Goal: Task Accomplishment & Management: Use online tool/utility

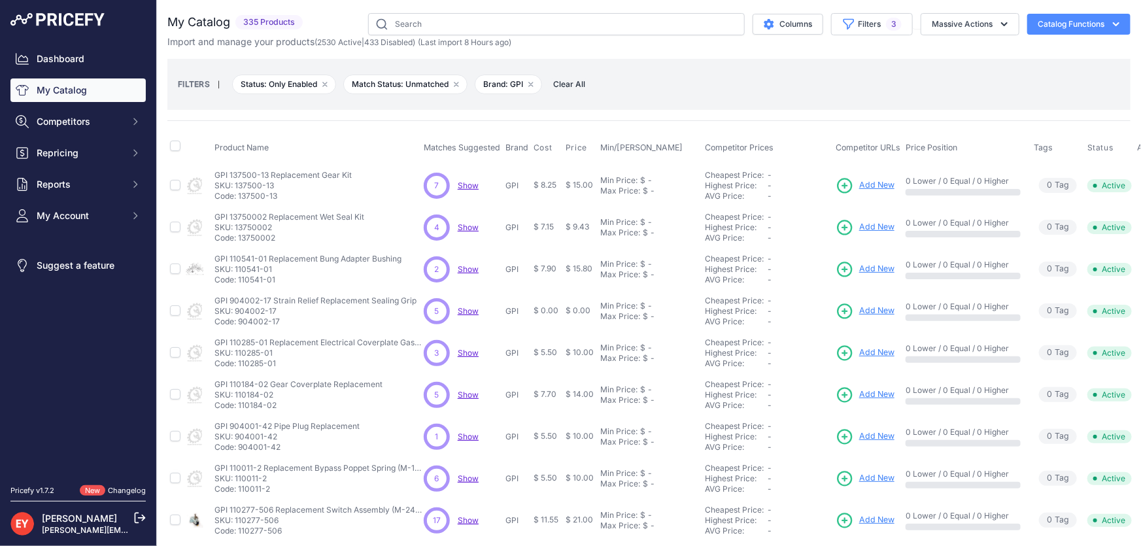
scroll to position [307, 0]
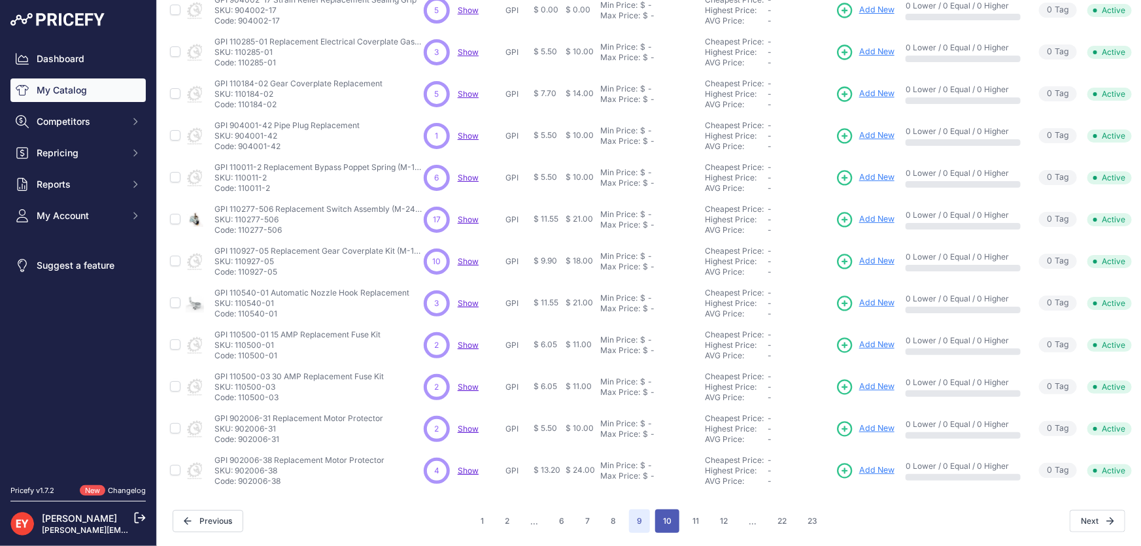
click at [659, 515] on button "10" at bounding box center [667, 521] width 24 height 24
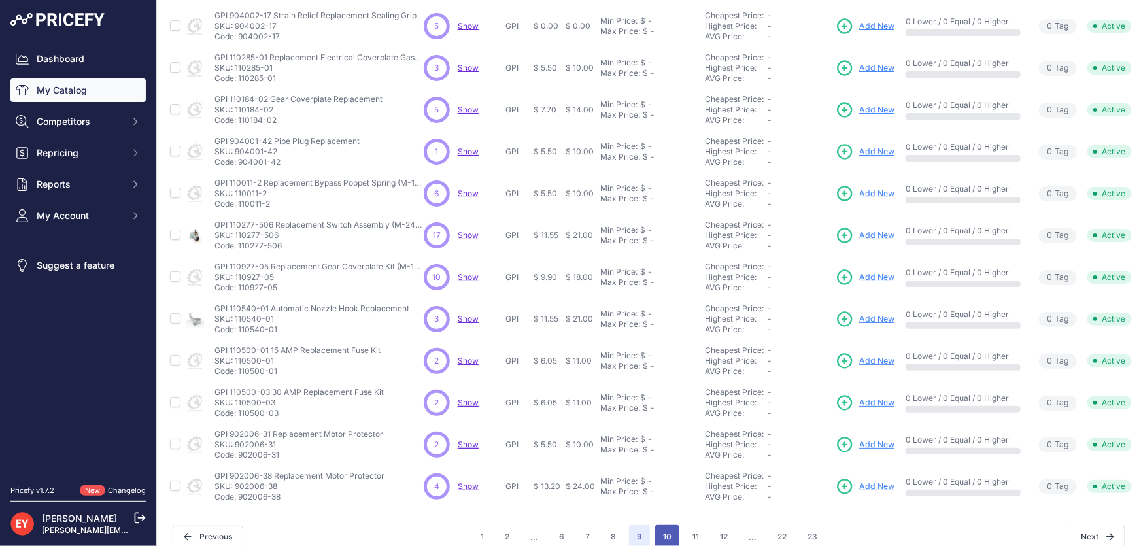
scroll to position [330, 0]
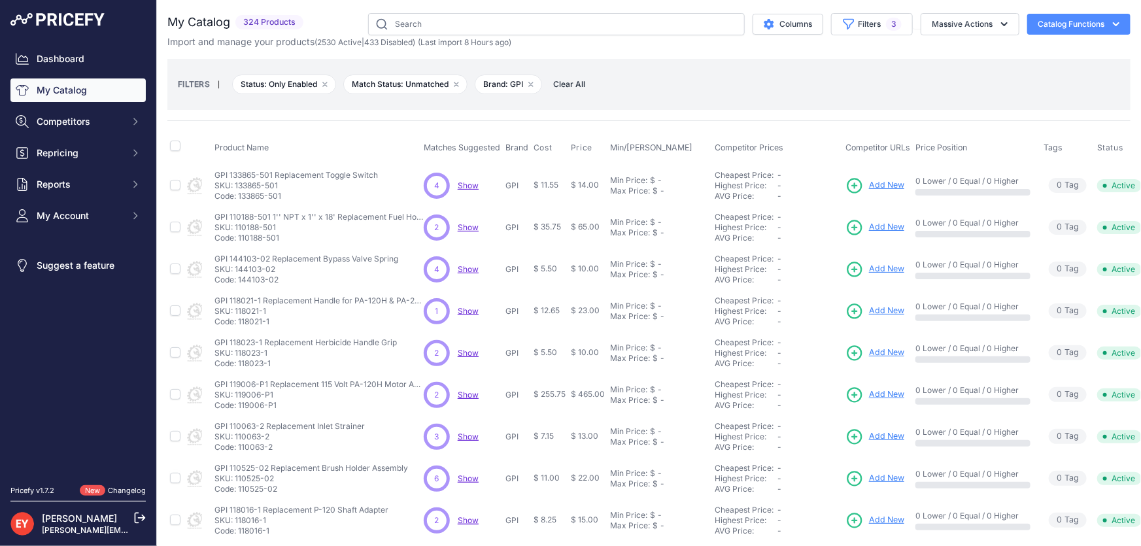
drag, startPoint x: 284, startPoint y: 197, endPoint x: 239, endPoint y: 192, distance: 45.3
click at [239, 192] on p "Code: 133865-501" at bounding box center [295, 196] width 163 height 10
copy p "133865-501"
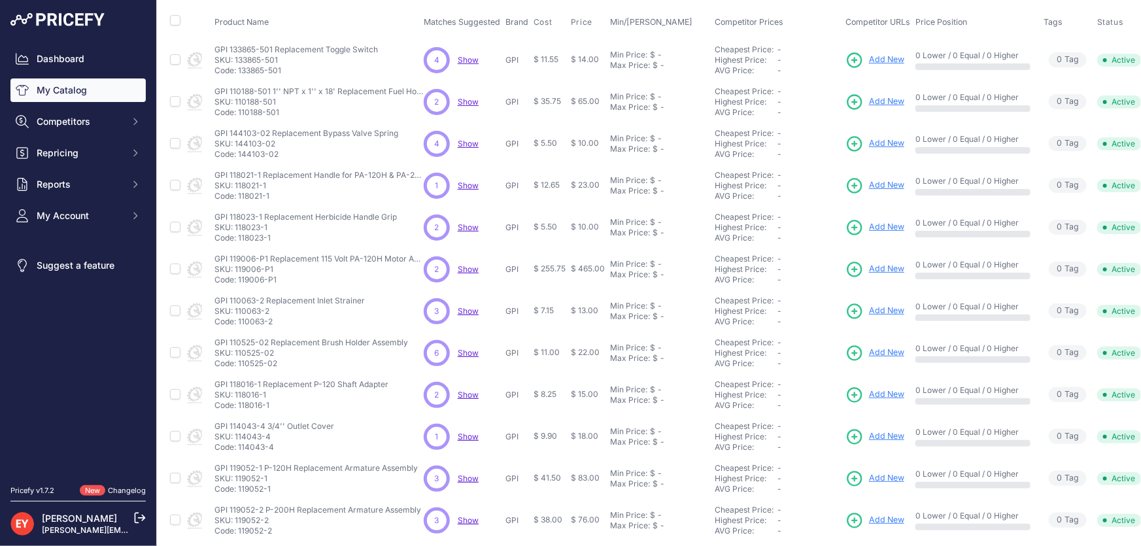
scroll to position [10, 0]
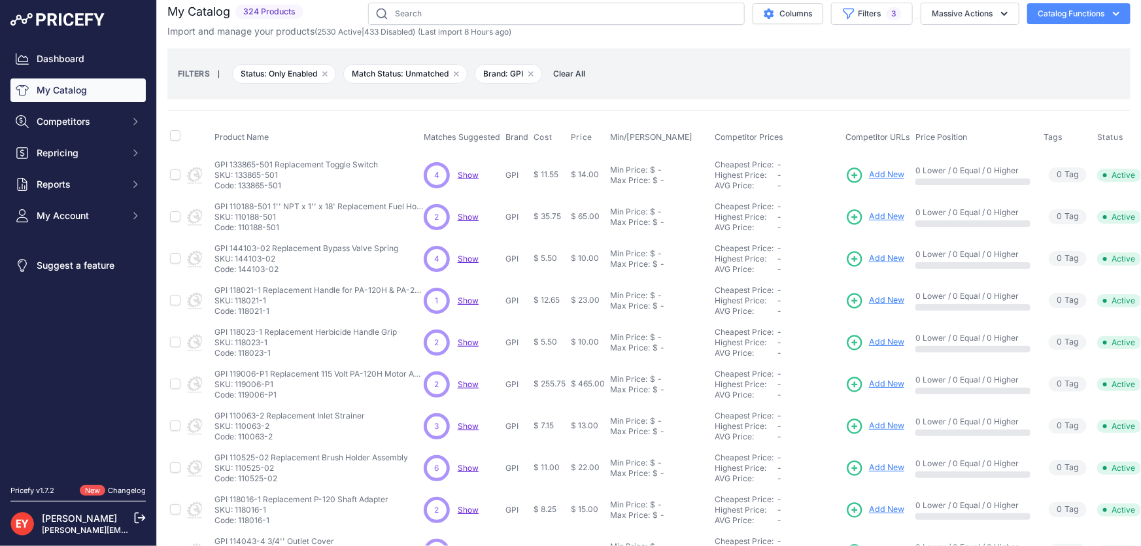
drag, startPoint x: 279, startPoint y: 227, endPoint x: 239, endPoint y: 228, distance: 39.9
click at [239, 228] on p "Code: 110188-501" at bounding box center [318, 227] width 209 height 10
copy p "110188-501"
drag, startPoint x: 280, startPoint y: 269, endPoint x: 239, endPoint y: 271, distance: 41.2
click at [239, 271] on p "Code: 144103-02" at bounding box center [306, 269] width 184 height 10
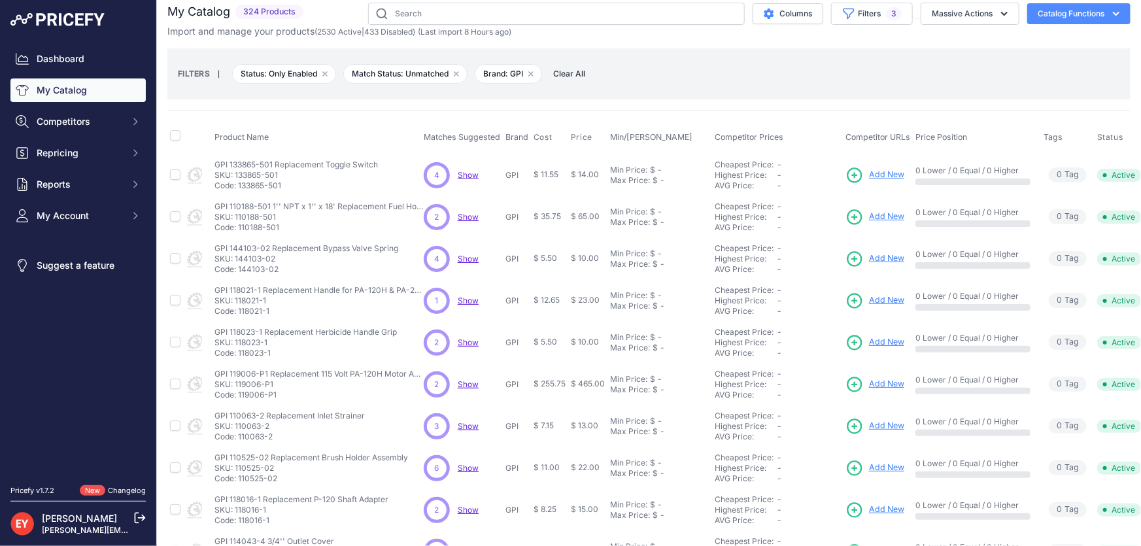
copy p "144103-02"
drag, startPoint x: 287, startPoint y: 233, endPoint x: 239, endPoint y: 230, distance: 47.8
click at [239, 230] on td "GPI 110188-501 1'' NPT x 1'' x 18' Replacement Fuel Hose Assembly GPI 110188-50…" at bounding box center [316, 217] width 209 height 42
copy p "110188-501"
drag, startPoint x: 273, startPoint y: 273, endPoint x: 239, endPoint y: 268, distance: 34.3
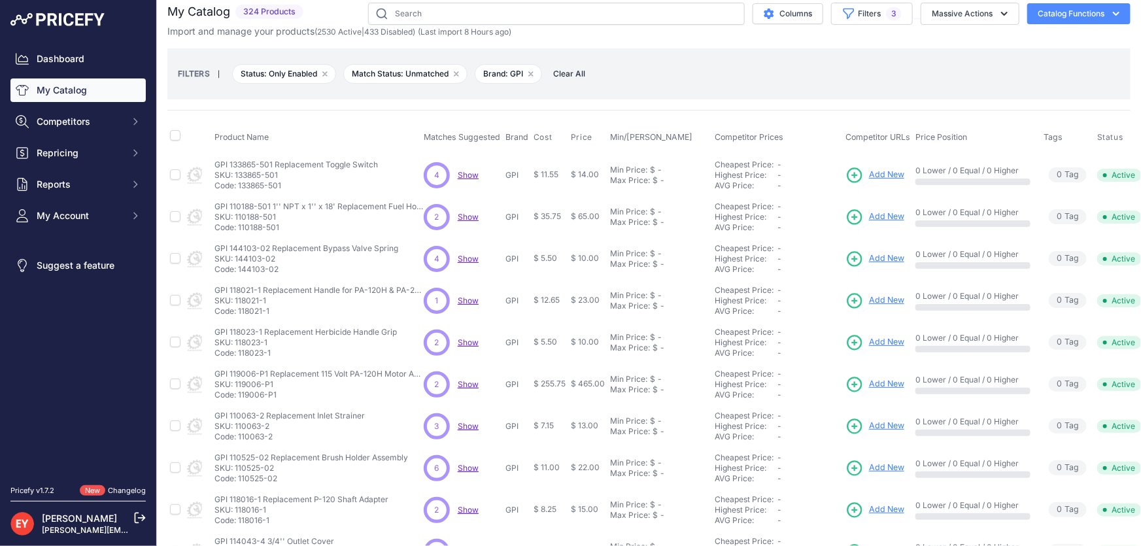
click at [239, 268] on p "Code: 144103-02" at bounding box center [306, 269] width 184 height 10
drag, startPoint x: 273, startPoint y: 312, endPoint x: 239, endPoint y: 313, distance: 34.0
click at [239, 313] on p "Code: 118021-1" at bounding box center [318, 311] width 209 height 10
copy p "118021-1"
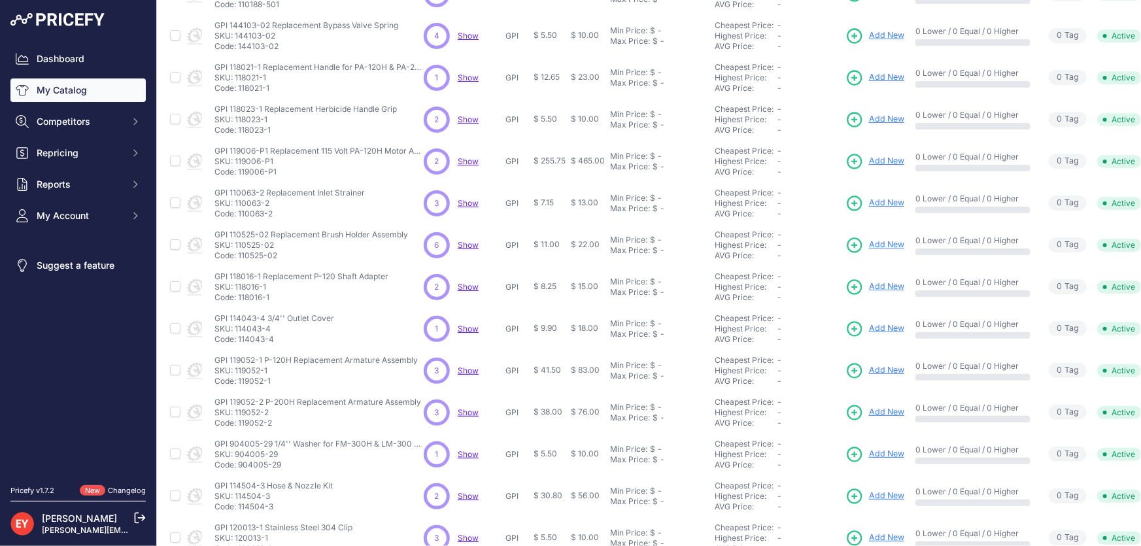
scroll to position [248, 0]
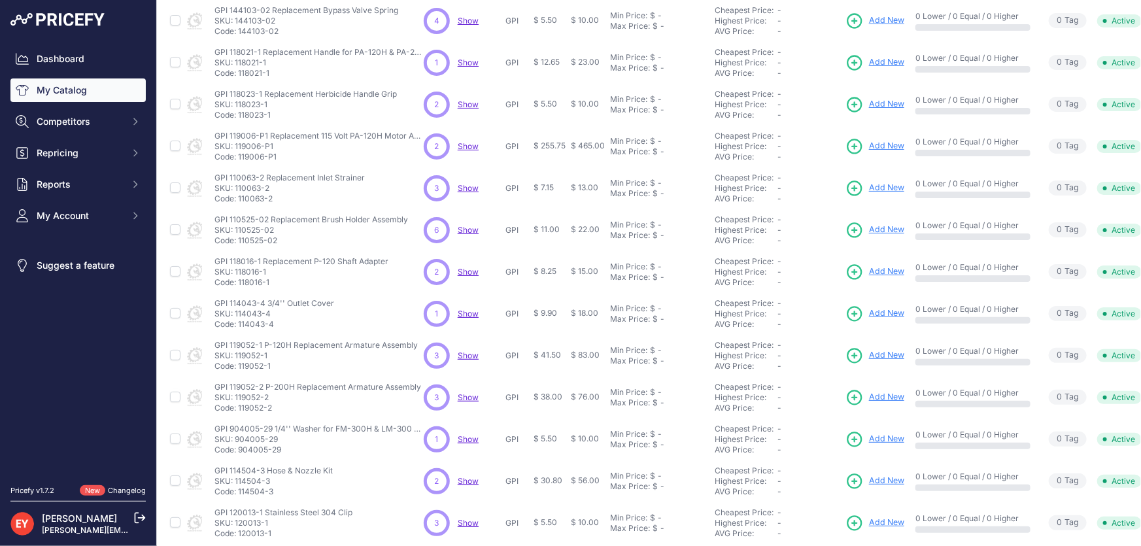
drag, startPoint x: 275, startPoint y: 114, endPoint x: 239, endPoint y: 117, distance: 36.1
click at [239, 117] on p "Code: 118023-1" at bounding box center [305, 115] width 182 height 10
copy p "118023-1"
drag, startPoint x: 277, startPoint y: 156, endPoint x: 239, endPoint y: 156, distance: 37.9
click at [239, 156] on p "Code: 119006-P1" at bounding box center [318, 157] width 209 height 10
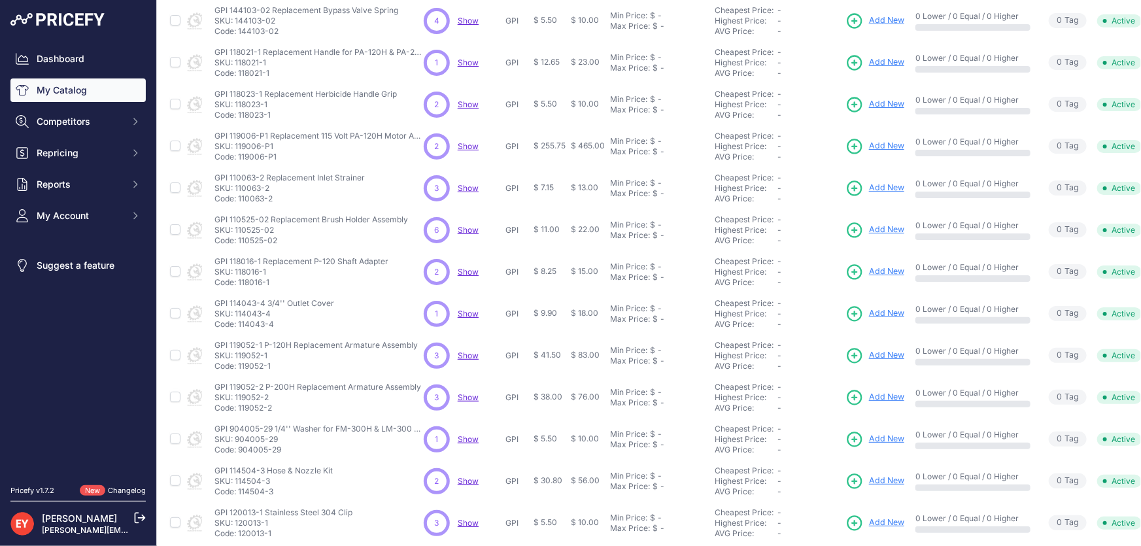
copy p "119006-P1"
drag, startPoint x: 274, startPoint y: 195, endPoint x: 239, endPoint y: 196, distance: 34.7
click at [239, 196] on p "Code: 110063-2" at bounding box center [289, 199] width 150 height 10
copy p "110063-2"
drag, startPoint x: 279, startPoint y: 242, endPoint x: 240, endPoint y: 243, distance: 39.2
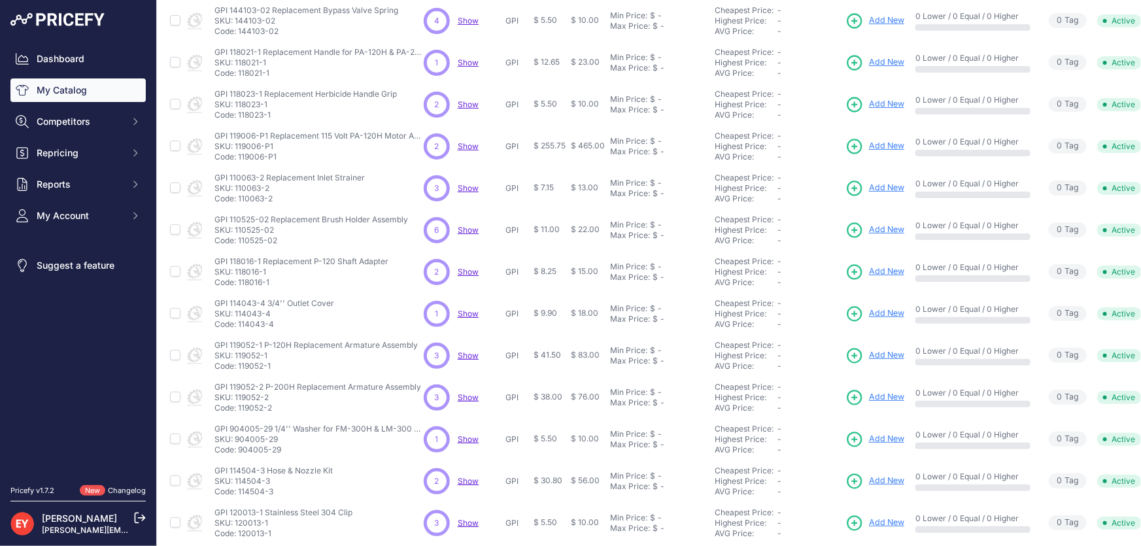
click at [240, 243] on p "Code: 110525-02" at bounding box center [311, 240] width 194 height 10
copy p "110525-02"
drag, startPoint x: 273, startPoint y: 284, endPoint x: 238, endPoint y: 289, distance: 35.6
click at [238, 289] on td "GPI 118016-1 Replacement P-120 Shaft Adapter GPI 118016-1 Replacement P-120 Sha…" at bounding box center [316, 272] width 209 height 42
copy p "118016-1"
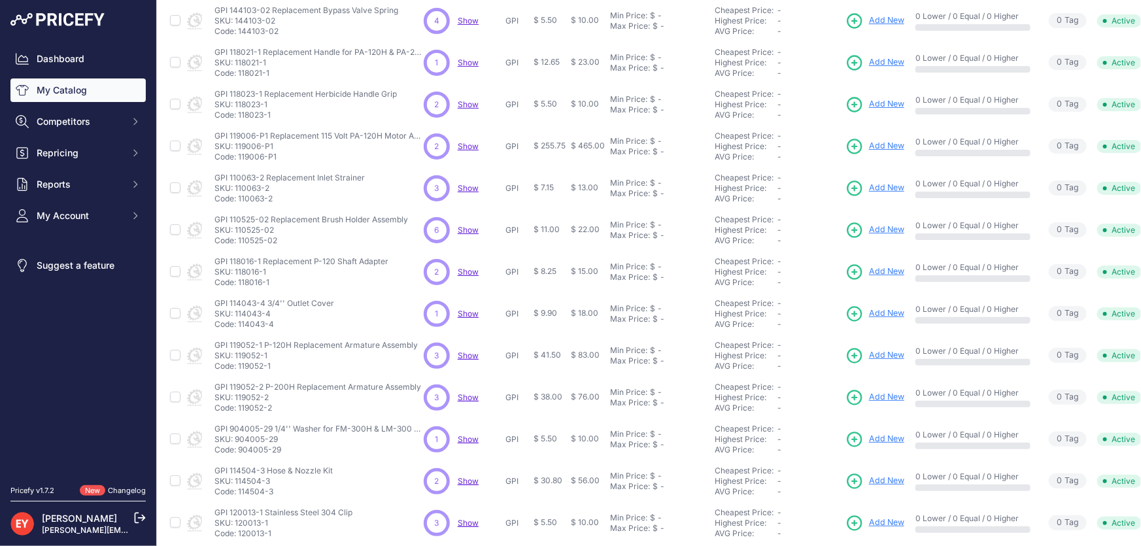
scroll to position [307, 0]
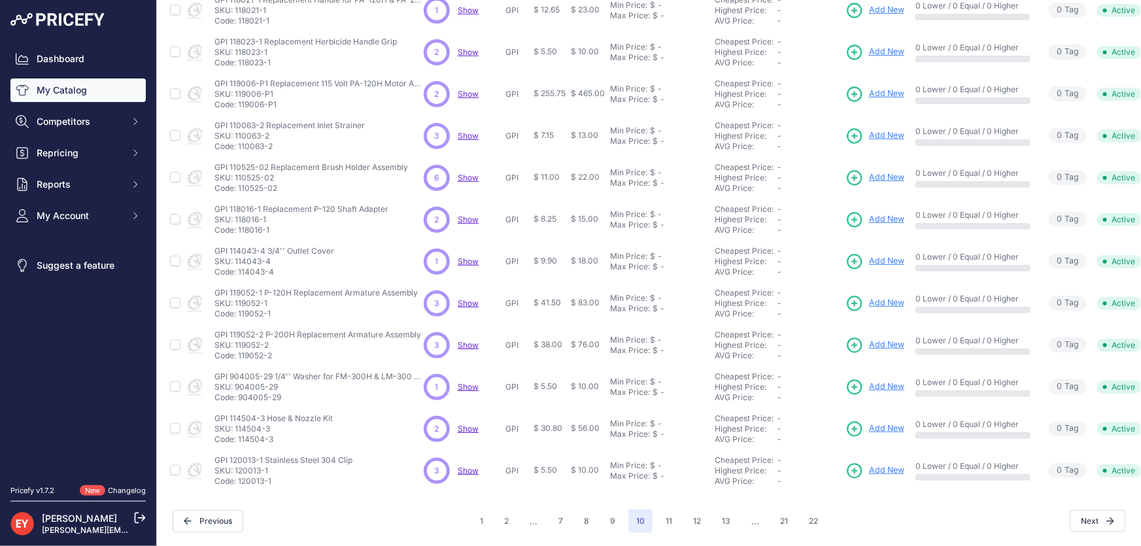
drag, startPoint x: 275, startPoint y: 268, endPoint x: 239, endPoint y: 267, distance: 35.3
click at [239, 267] on p "Code: 114043-4" at bounding box center [274, 272] width 120 height 10
drag, startPoint x: 271, startPoint y: 308, endPoint x: 239, endPoint y: 308, distance: 32.7
click at [239, 309] on p "Code: 119052-1" at bounding box center [315, 314] width 203 height 10
drag, startPoint x: 275, startPoint y: 351, endPoint x: 240, endPoint y: 352, distance: 34.7
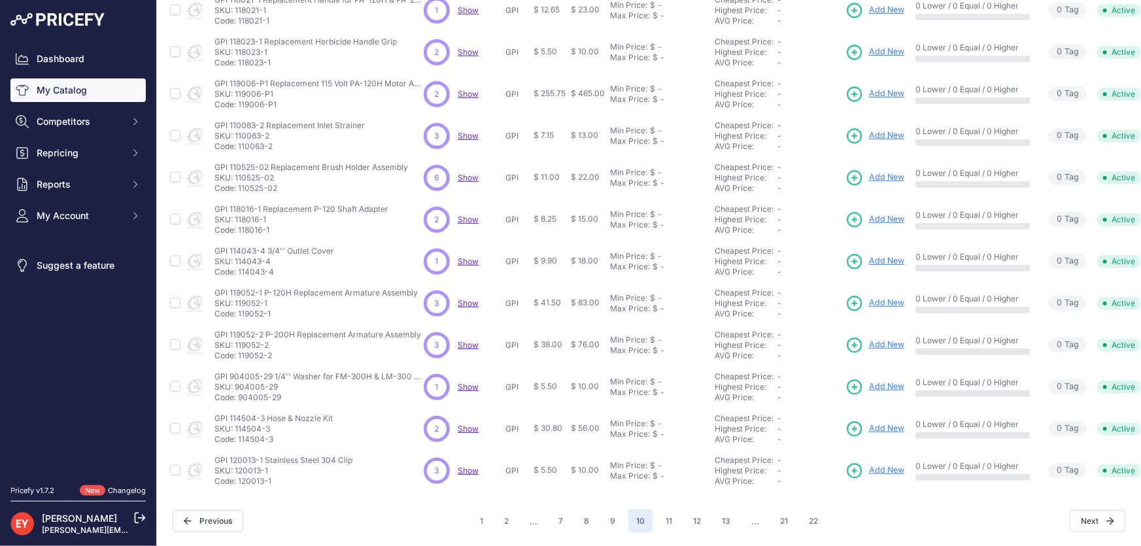
click at [240, 352] on p "Code: 119052-2" at bounding box center [317, 355] width 207 height 10
drag, startPoint x: 286, startPoint y: 392, endPoint x: 241, endPoint y: 391, distance: 45.8
click at [241, 392] on p "Code: 904005-29" at bounding box center [318, 397] width 209 height 10
drag, startPoint x: 277, startPoint y: 432, endPoint x: 238, endPoint y: 432, distance: 38.6
click at [238, 434] on p "Code: 114504-3" at bounding box center [273, 439] width 118 height 10
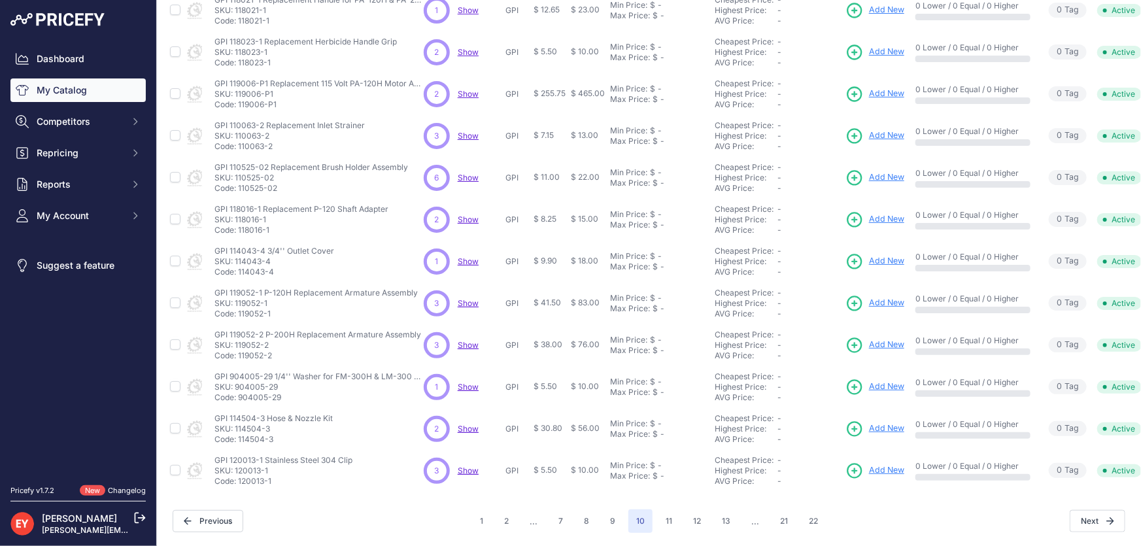
drag, startPoint x: 282, startPoint y: 473, endPoint x: 241, endPoint y: 472, distance: 41.8
click at [240, 476] on p "Code: 120013-1" at bounding box center [283, 481] width 138 height 10
drag, startPoint x: 283, startPoint y: 477, endPoint x: 240, endPoint y: 476, distance: 43.2
click at [240, 476] on p "Code: 120013-1" at bounding box center [283, 481] width 138 height 10
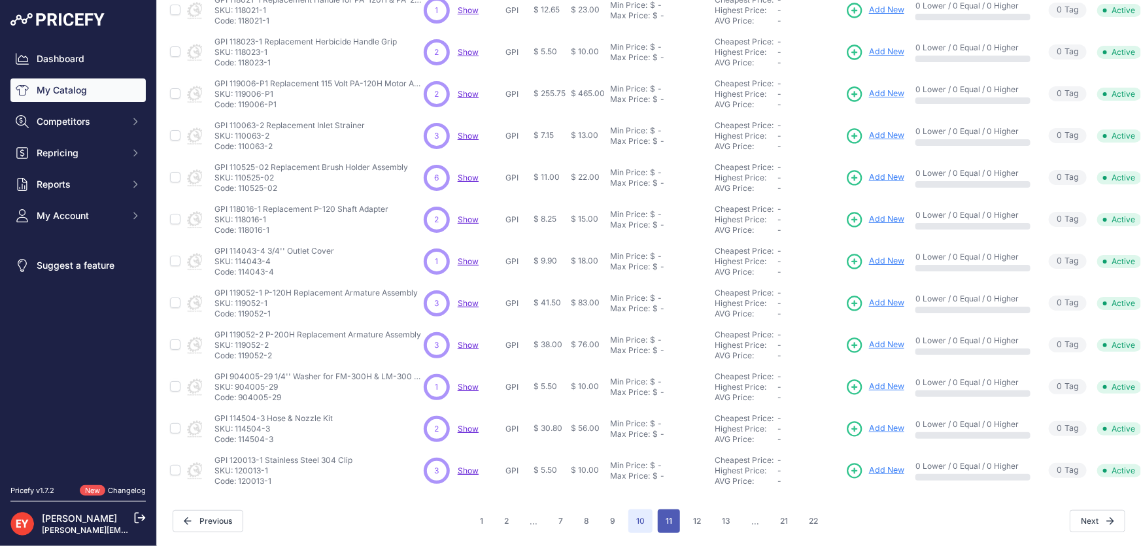
click at [660, 513] on button "11" at bounding box center [669, 521] width 22 height 24
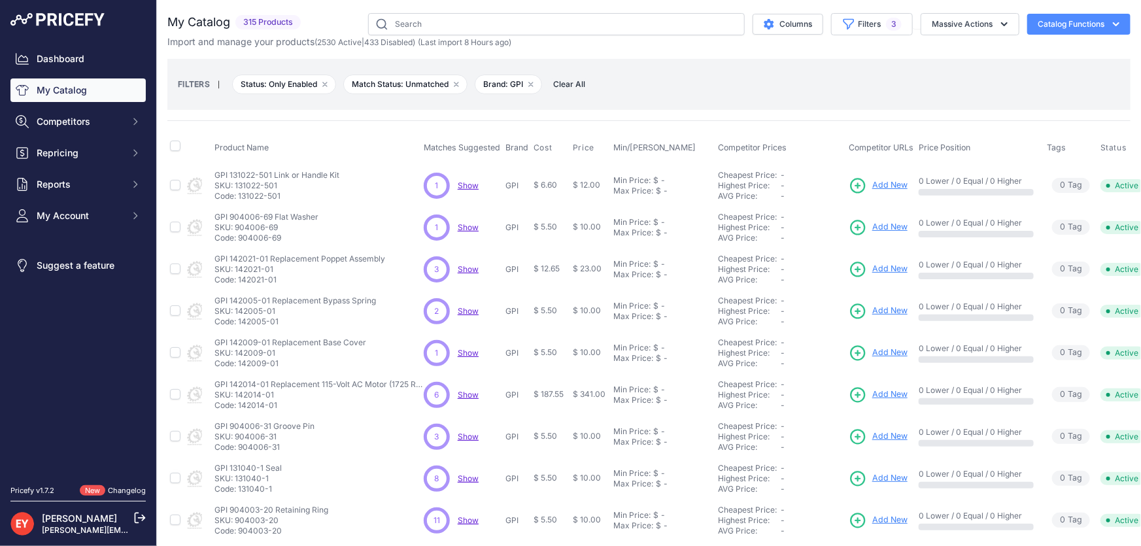
drag, startPoint x: 285, startPoint y: 195, endPoint x: 239, endPoint y: 197, distance: 46.5
click at [239, 197] on p "Code: 131022-501" at bounding box center [276, 196] width 125 height 10
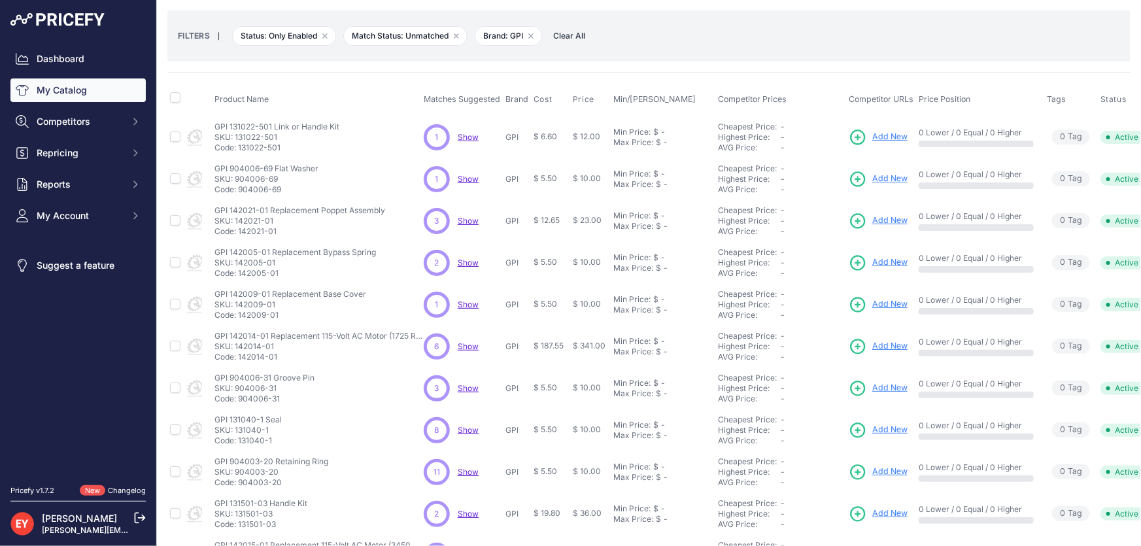
scroll to position [118, 0]
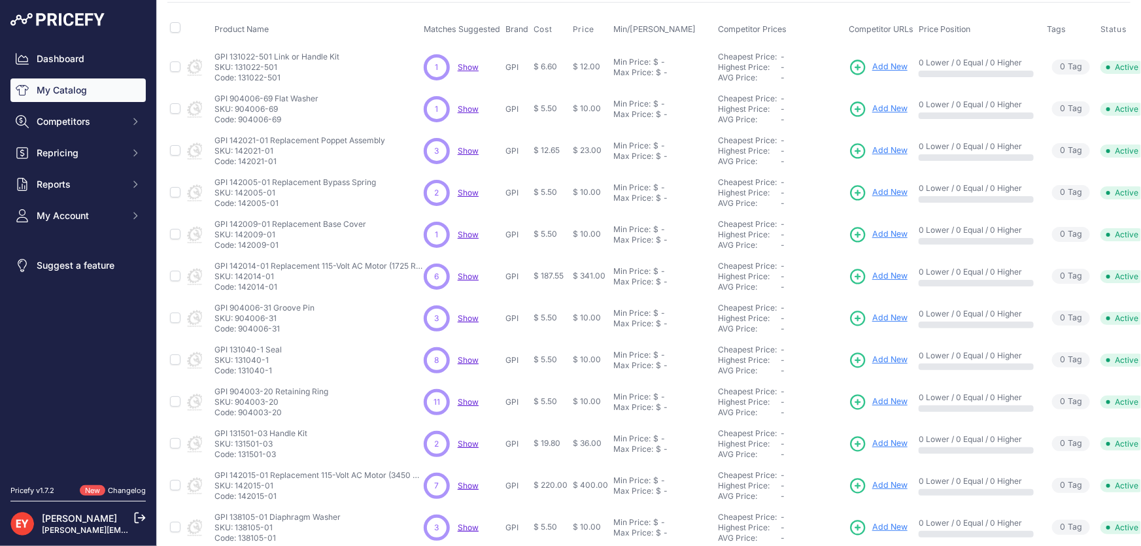
drag, startPoint x: 281, startPoint y: 121, endPoint x: 240, endPoint y: 126, distance: 41.5
click at [240, 126] on td "GPI 904006-69 Flat Washer GPI 904006-69 Flat Washer SKU: 904006-69 Code: 904006…" at bounding box center [316, 109] width 209 height 42
drag, startPoint x: 280, startPoint y: 162, endPoint x: 237, endPoint y: 166, distance: 43.3
click at [237, 166] on td "GPI 142021-01 Replacement Poppet Assembly GPI 142021-01 Replacement Poppet Asse…" at bounding box center [316, 151] width 209 height 42
drag, startPoint x: 282, startPoint y: 204, endPoint x: 239, endPoint y: 204, distance: 42.5
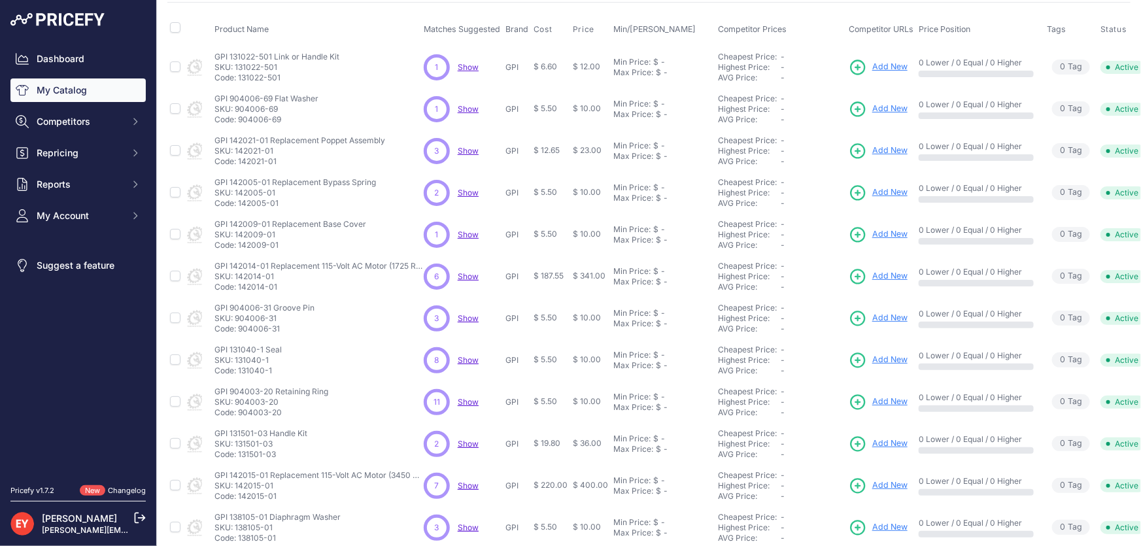
click at [239, 204] on p "Code: 142005-01" at bounding box center [294, 203] width 161 height 10
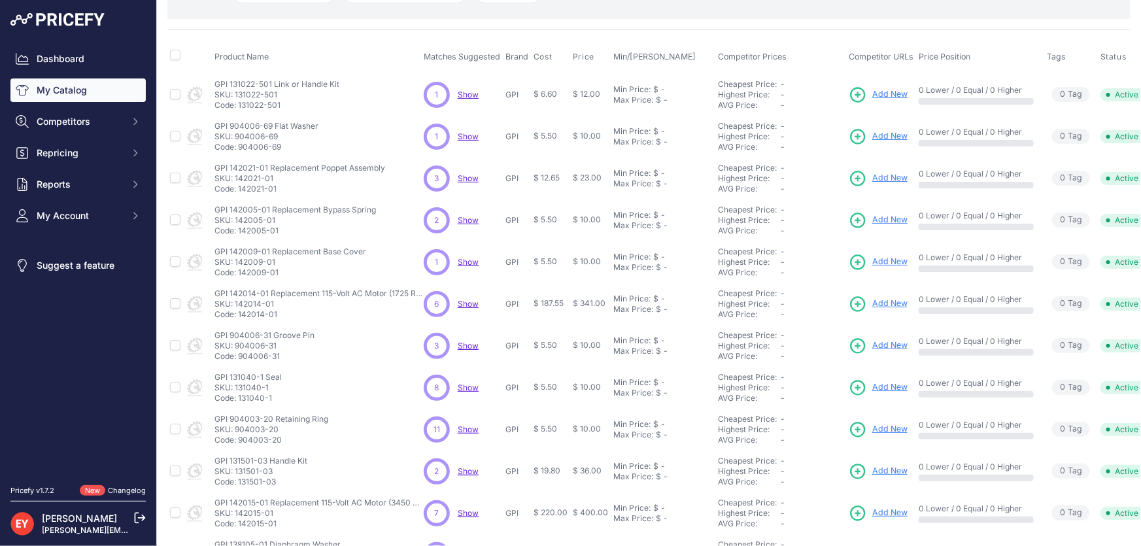
scroll to position [70, 0]
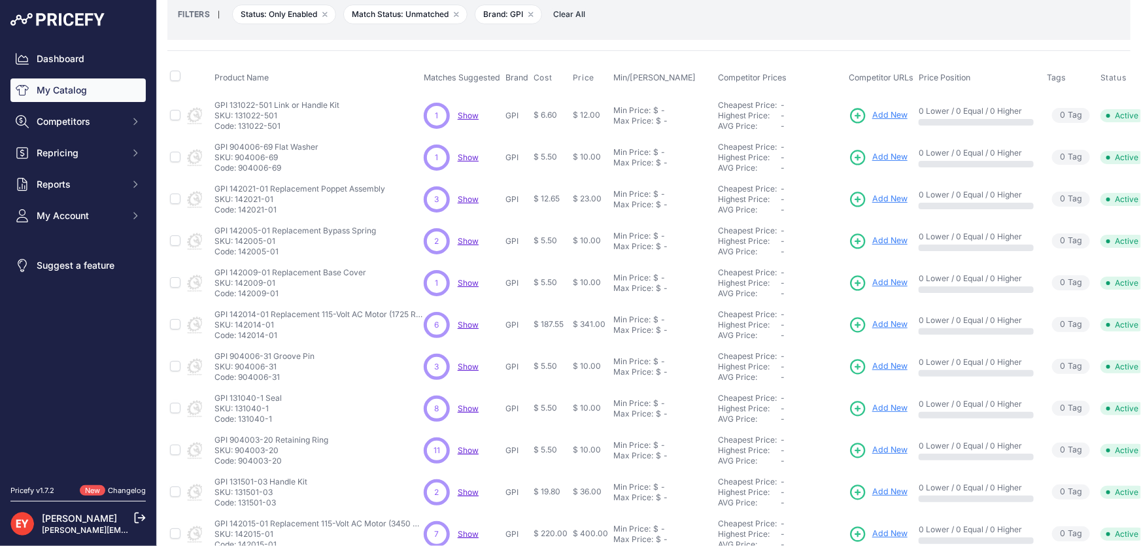
drag, startPoint x: 283, startPoint y: 289, endPoint x: 239, endPoint y: 292, distance: 43.9
click at [239, 292] on p "Code: 142009-01" at bounding box center [290, 293] width 152 height 10
drag, startPoint x: 280, startPoint y: 335, endPoint x: 239, endPoint y: 339, distance: 42.0
click at [239, 339] on p "Code: 142014-01" at bounding box center [318, 335] width 209 height 10
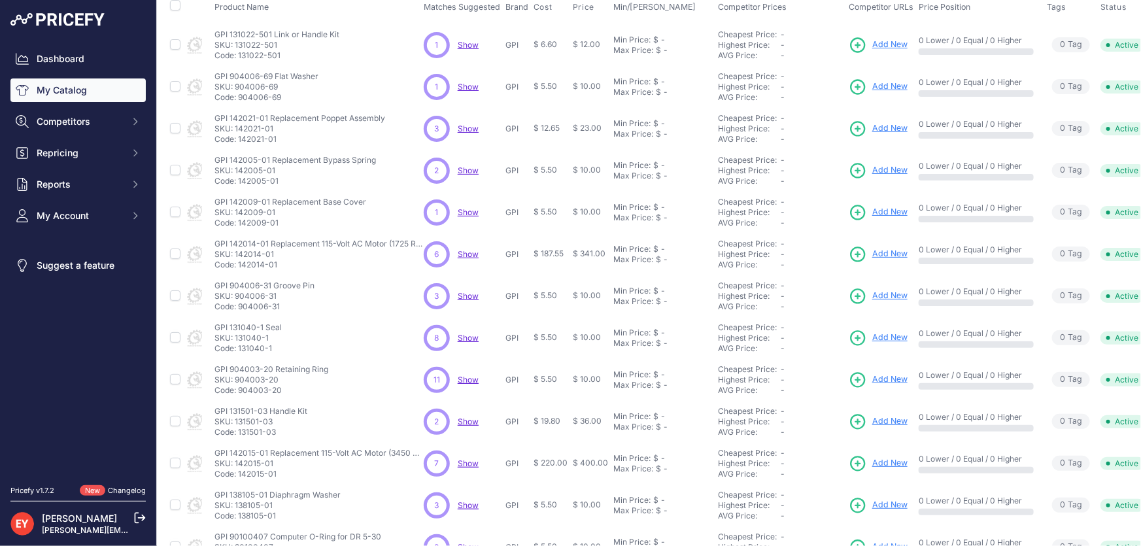
scroll to position [307, 0]
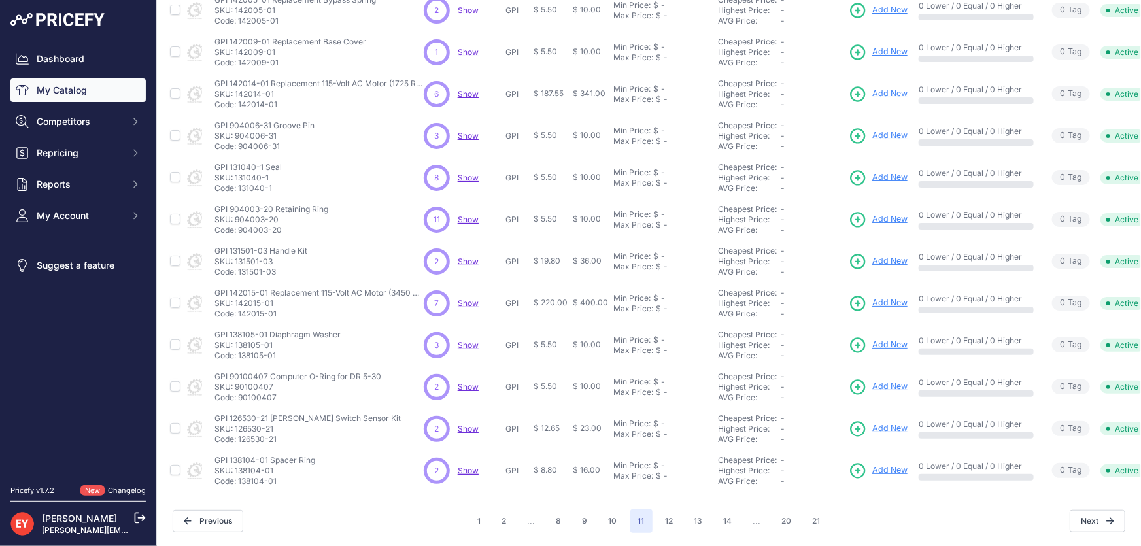
drag, startPoint x: 282, startPoint y: 143, endPoint x: 239, endPoint y: 143, distance: 43.8
click at [239, 143] on p "Code: 904006-31" at bounding box center [264, 146] width 100 height 10
drag, startPoint x: 275, startPoint y: 180, endPoint x: 238, endPoint y: 182, distance: 36.6
click at [238, 183] on p "Code: 131040-1" at bounding box center [247, 188] width 67 height 10
drag, startPoint x: 282, startPoint y: 222, endPoint x: 239, endPoint y: 224, distance: 42.5
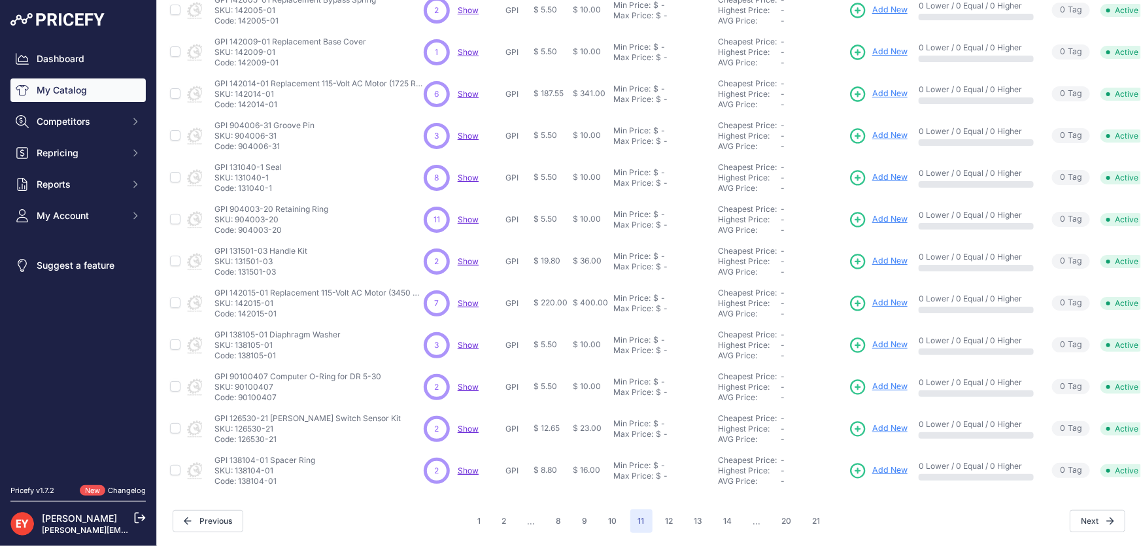
click at [239, 225] on p "Code: 904003-20" at bounding box center [271, 230] width 114 height 10
drag, startPoint x: 279, startPoint y: 261, endPoint x: 240, endPoint y: 264, distance: 38.7
click at [240, 267] on p "Code: 131501-03" at bounding box center [260, 272] width 93 height 10
drag, startPoint x: 281, startPoint y: 306, endPoint x: 240, endPoint y: 309, distance: 41.3
click at [240, 309] on p "Code: 142015-01" at bounding box center [318, 314] width 209 height 10
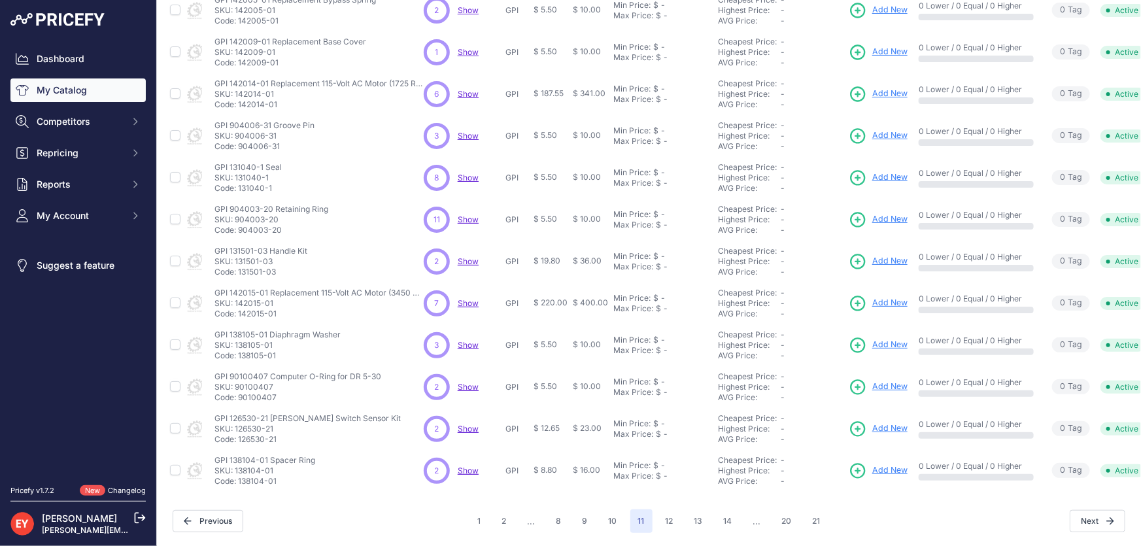
drag, startPoint x: 284, startPoint y: 350, endPoint x: 239, endPoint y: 353, distance: 45.2
click at [239, 353] on td "GPI 138105-01 Diaphragm Washer GPI 138105-01 Diaphragm Washer SKU: 138105-01 Co…" at bounding box center [316, 345] width 209 height 42
drag, startPoint x: 278, startPoint y: 385, endPoint x: 239, endPoint y: 391, distance: 39.0
click at [239, 392] on p "Code: 90100407" at bounding box center [297, 397] width 167 height 10
drag, startPoint x: 284, startPoint y: 429, endPoint x: 239, endPoint y: 435, distance: 45.6
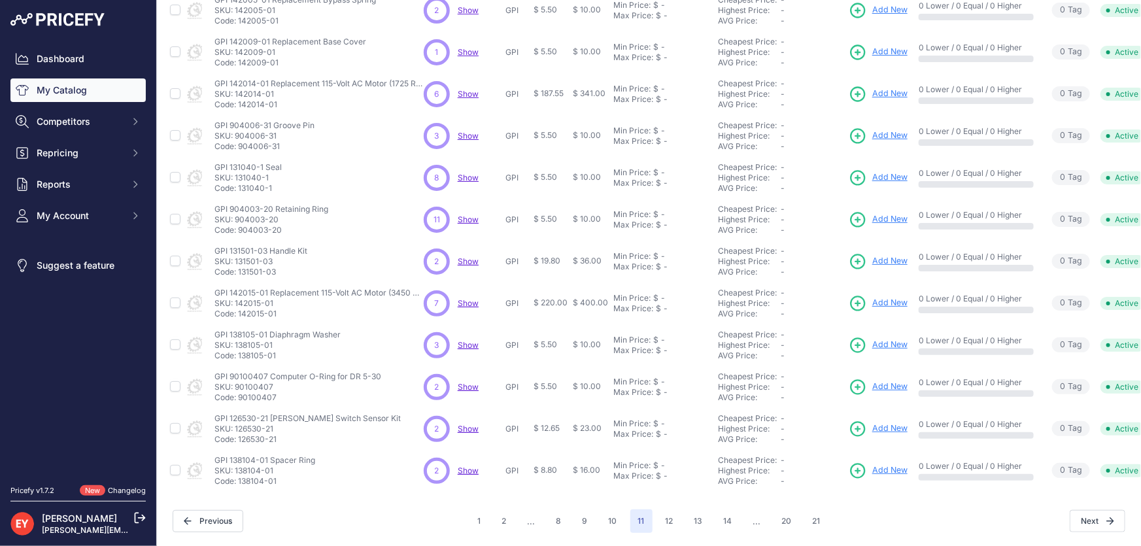
click at [239, 435] on p "Code: 126530-21" at bounding box center [307, 439] width 186 height 10
drag, startPoint x: 283, startPoint y: 474, endPoint x: 239, endPoint y: 475, distance: 44.5
click at [239, 476] on p "Code: 138104-01" at bounding box center [264, 481] width 101 height 10
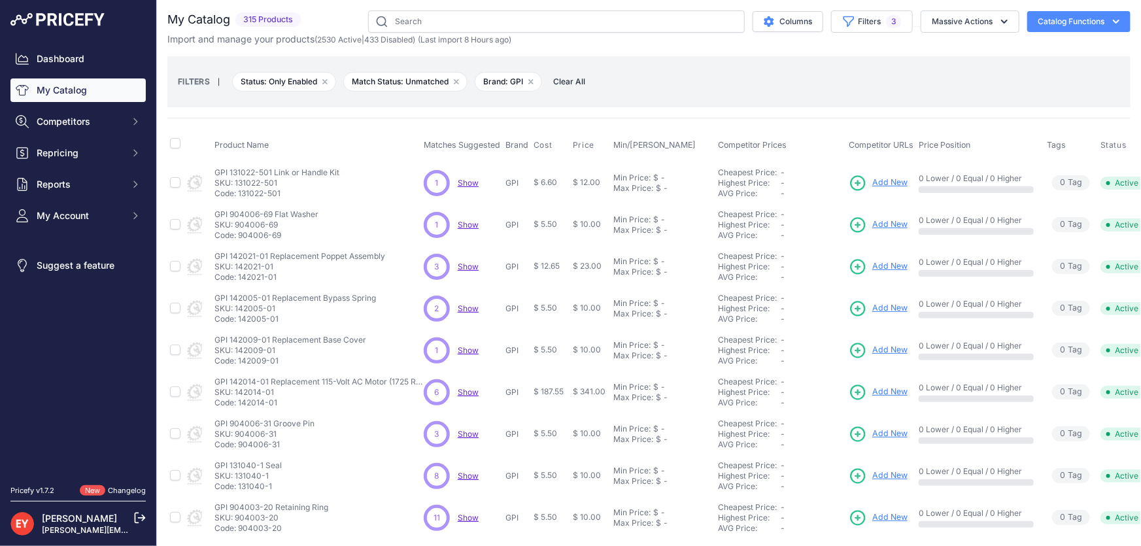
scroll to position [0, 0]
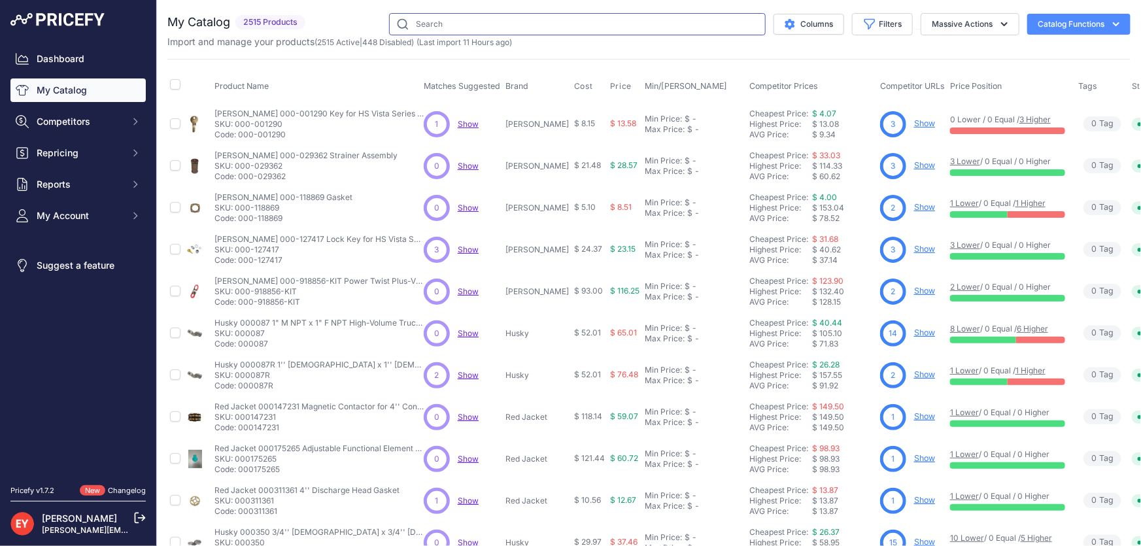
click at [427, 32] on input "text" at bounding box center [577, 24] width 377 height 22
paste input "133865-501"
type input "133865-501"
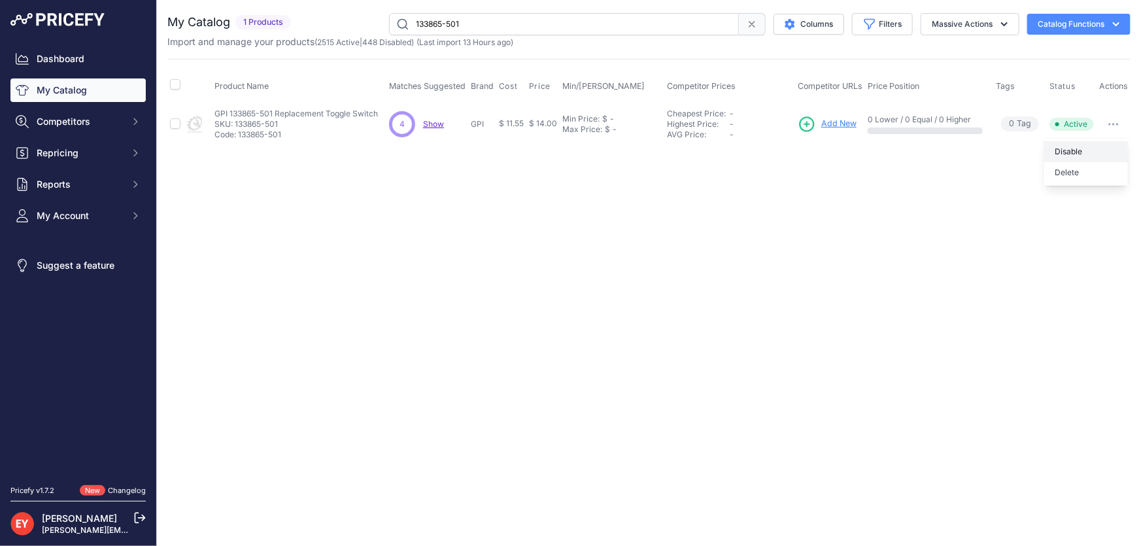
click at [1093, 149] on button "Disable" at bounding box center [1086, 151] width 84 height 21
drag, startPoint x: 467, startPoint y: 21, endPoint x: 383, endPoint y: 25, distance: 83.8
click at [383, 25] on div "133865-501 Columns Filters Status All Status Only Enabled Only Disabled" at bounding box center [713, 24] width 834 height 22
paste input "10188"
type input "110188-501"
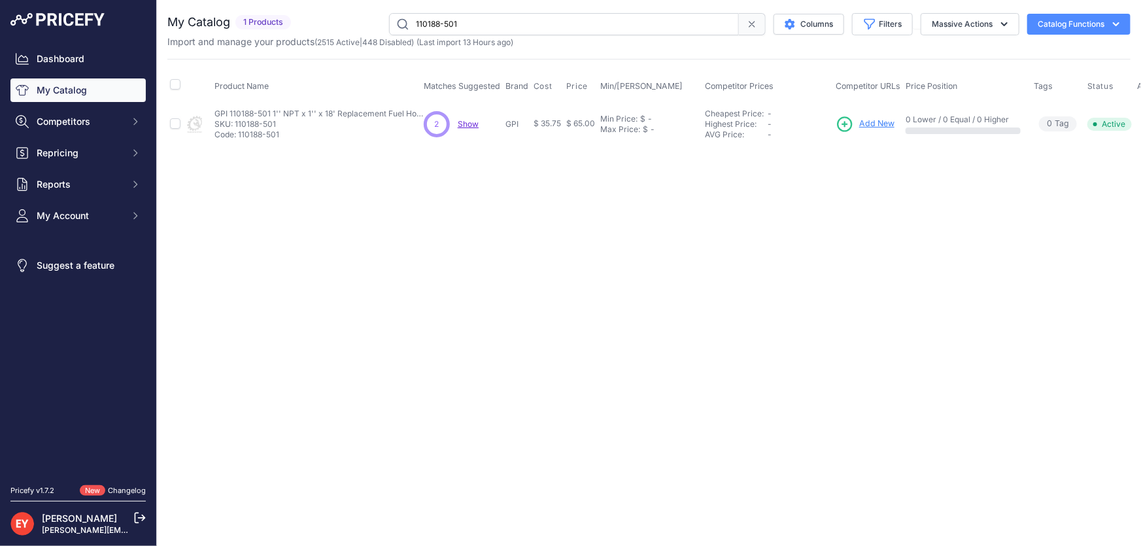
click at [866, 120] on span "Add New" at bounding box center [876, 124] width 35 height 12
drag, startPoint x: 499, startPoint y: 18, endPoint x: 408, endPoint y: 29, distance: 92.2
click at [408, 29] on input "110188-501" at bounding box center [564, 24] width 350 height 22
paste input "This product has been discontinued."
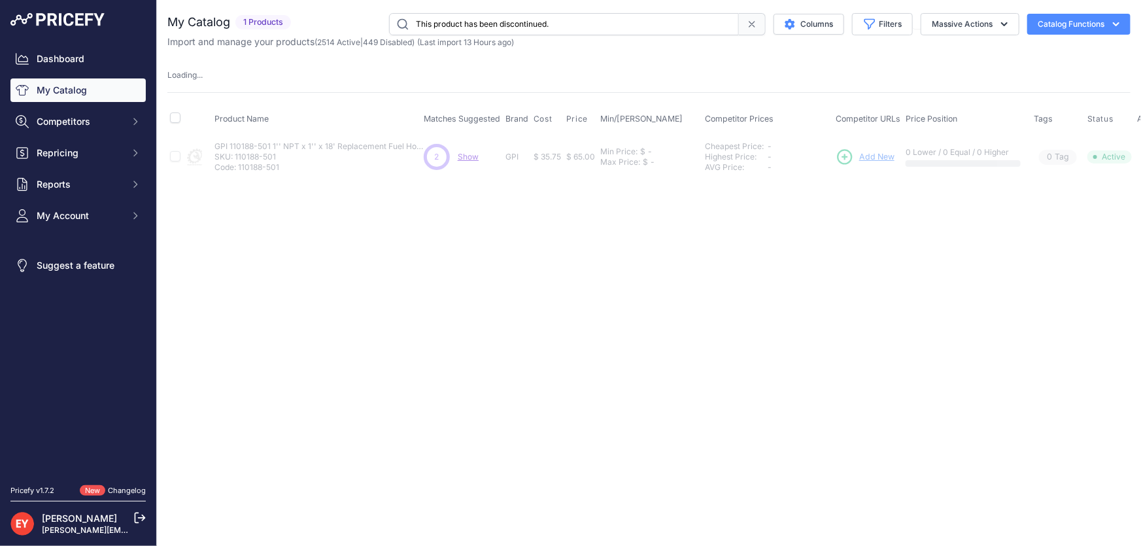
drag, startPoint x: 617, startPoint y: 11, endPoint x: 366, endPoint y: 33, distance: 251.3
click at [366, 33] on div "You are not connected to the internet. My Catalog" at bounding box center [648, 95] width 963 height 191
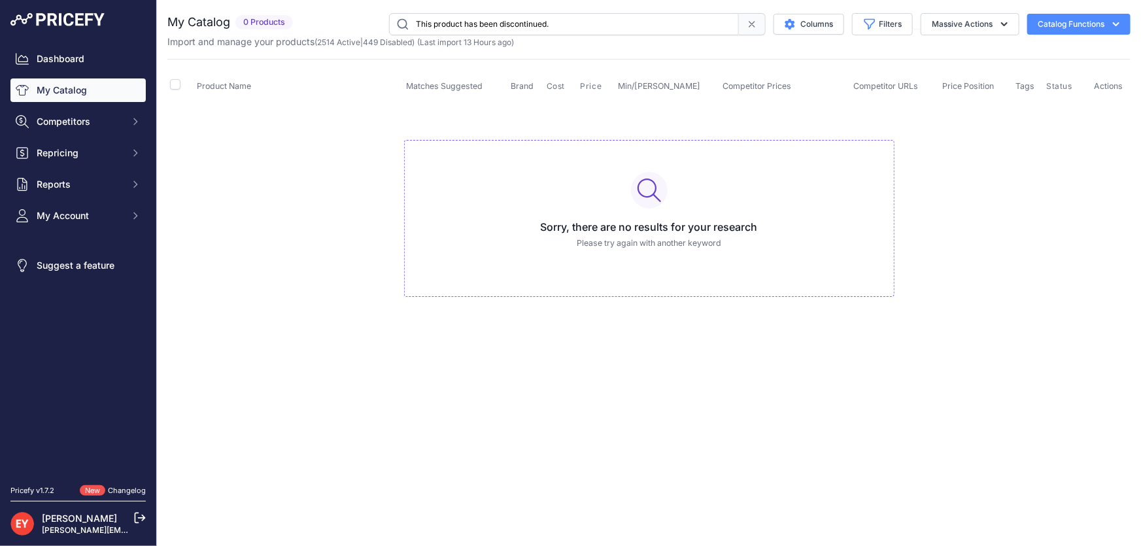
click at [580, 22] on input "This product has been discontinued." at bounding box center [564, 24] width 350 height 22
drag, startPoint x: 583, startPoint y: 22, endPoint x: 375, endPoint y: 22, distance: 207.9
click at [375, 22] on div "This product has been discontinued. Columns Filters Status All Status Only Enab…" at bounding box center [714, 24] width 832 height 22
paste input "110188-501"
type input "110188-501"
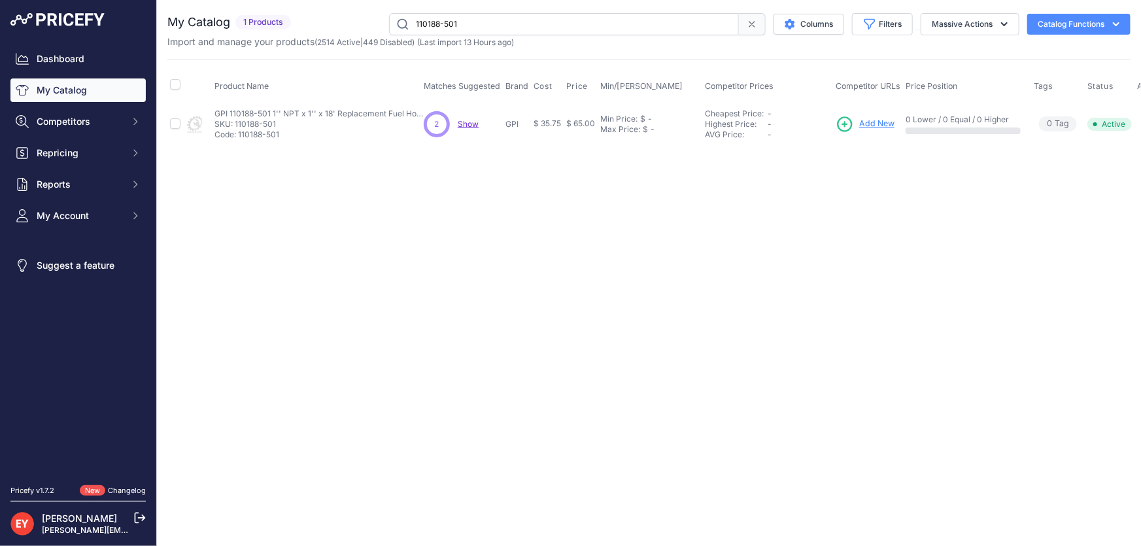
click at [876, 125] on span "Add New" at bounding box center [876, 124] width 35 height 12
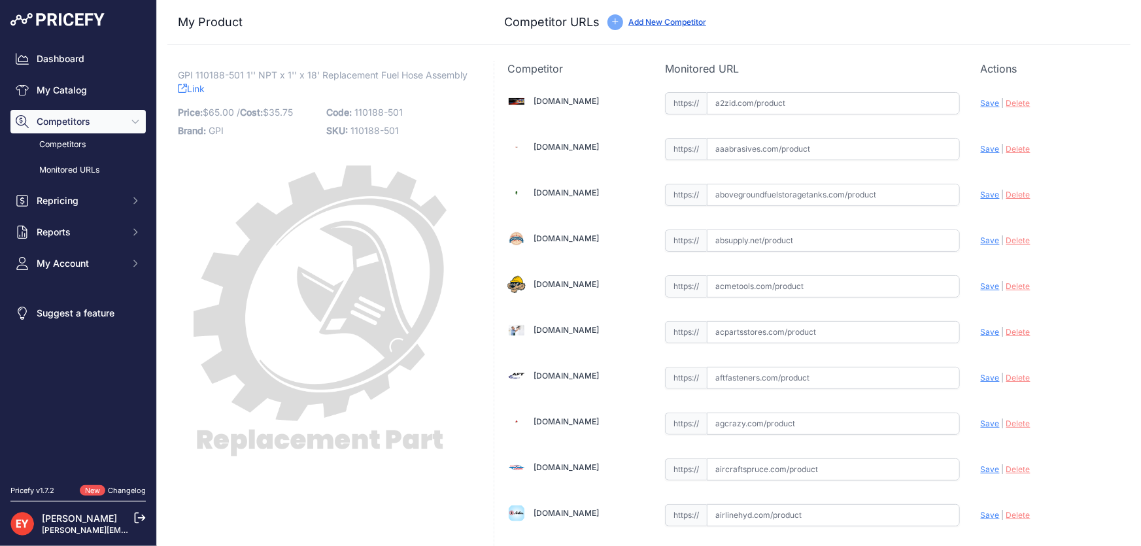
scroll to position [1196, 0]
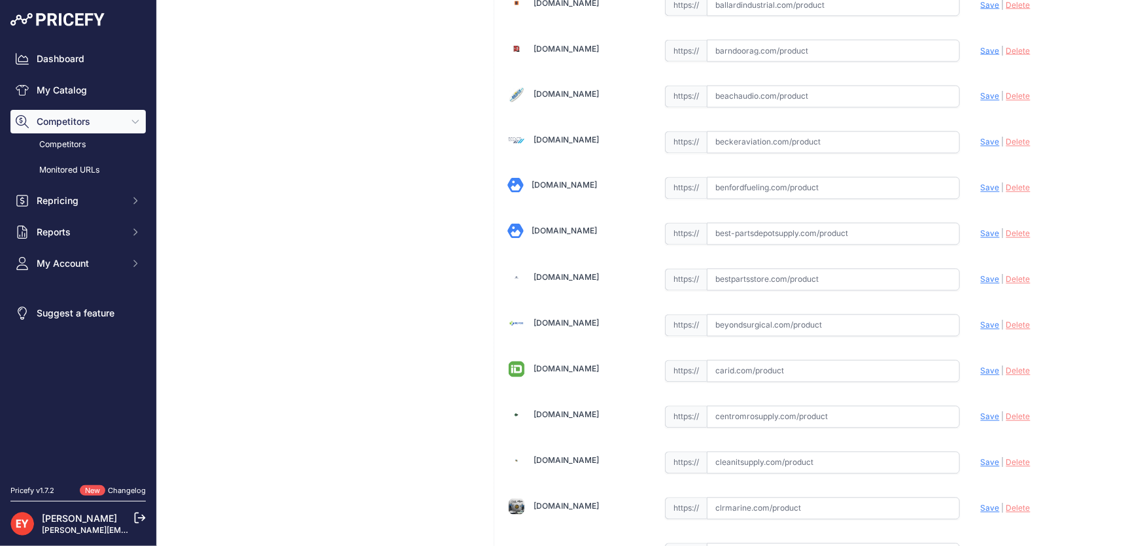
click at [783, 275] on input "text" at bounding box center [833, 280] width 253 height 22
paste input "https://www.bestpartsstore.com/product/gpi-110188-501-1-npt-x-1-x-18-replacemen…"
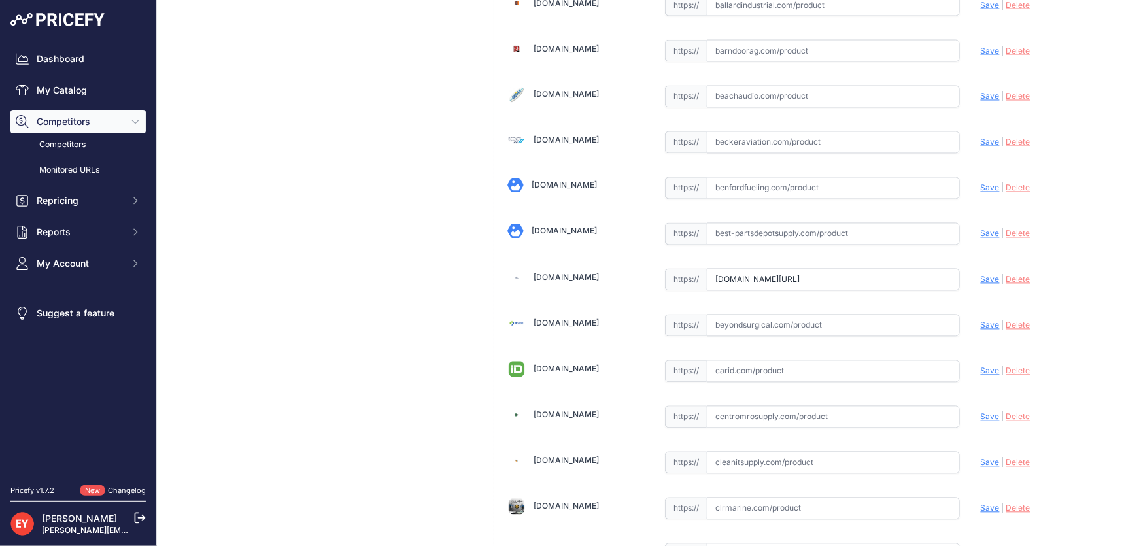
click at [981, 275] on span "Save" at bounding box center [990, 280] width 19 height 10
type input "https://www.bestpartsstore.com/product/gpi-110188-501-1-npt-x-1-x-18-replacemen…"
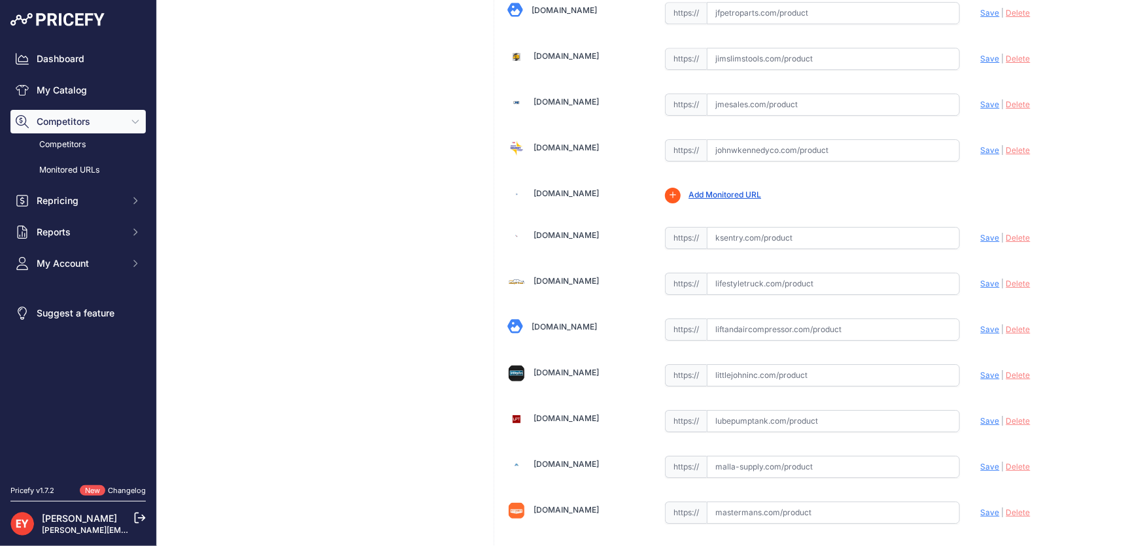
scroll to position [9635, 0]
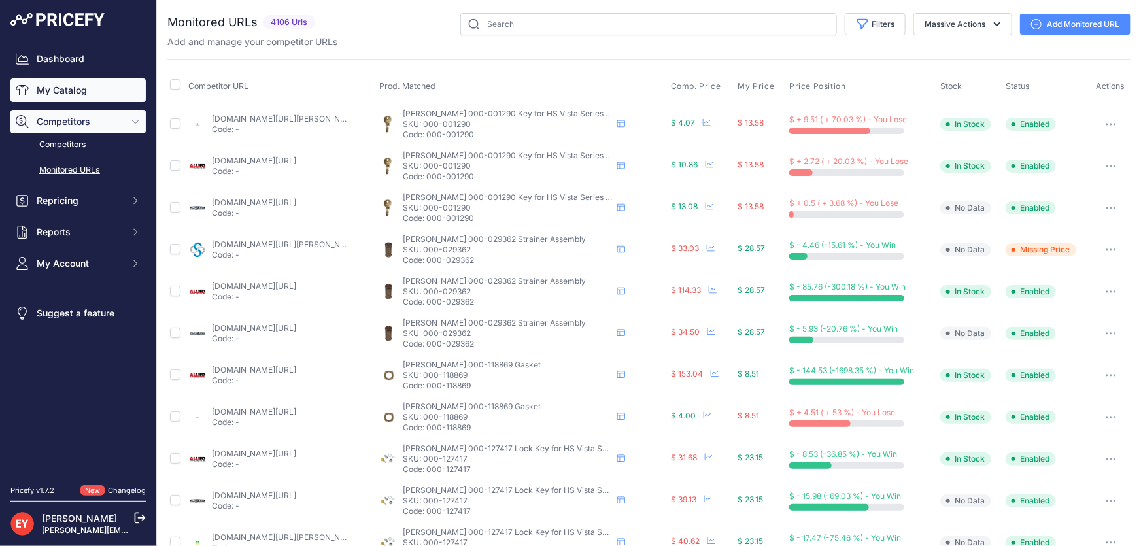
click at [84, 88] on link "My Catalog" at bounding box center [77, 90] width 135 height 24
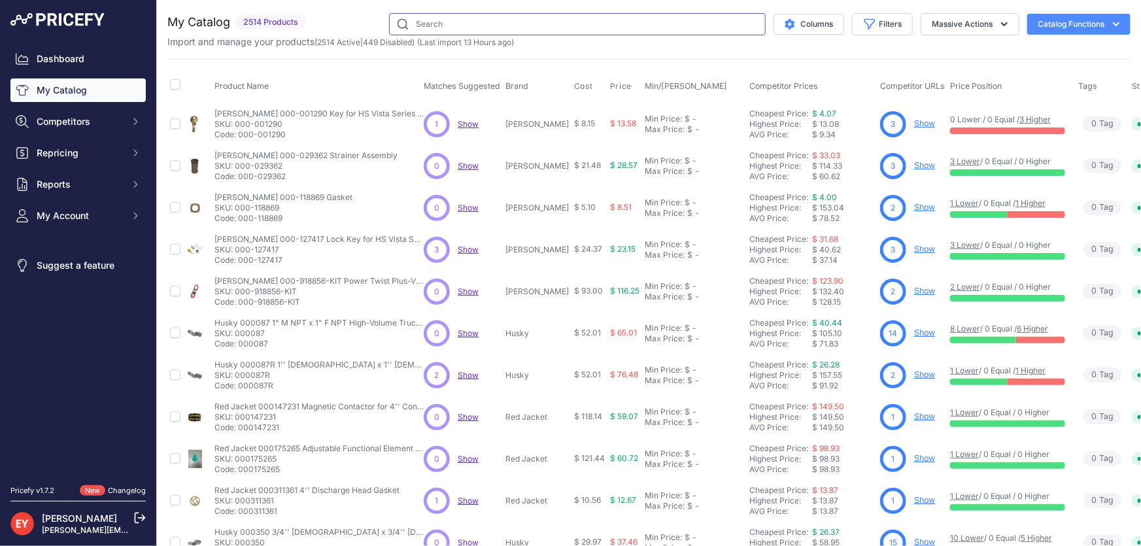
click at [506, 24] on input "text" at bounding box center [577, 24] width 377 height 22
paste input "144103-02"
type input "144103-02"
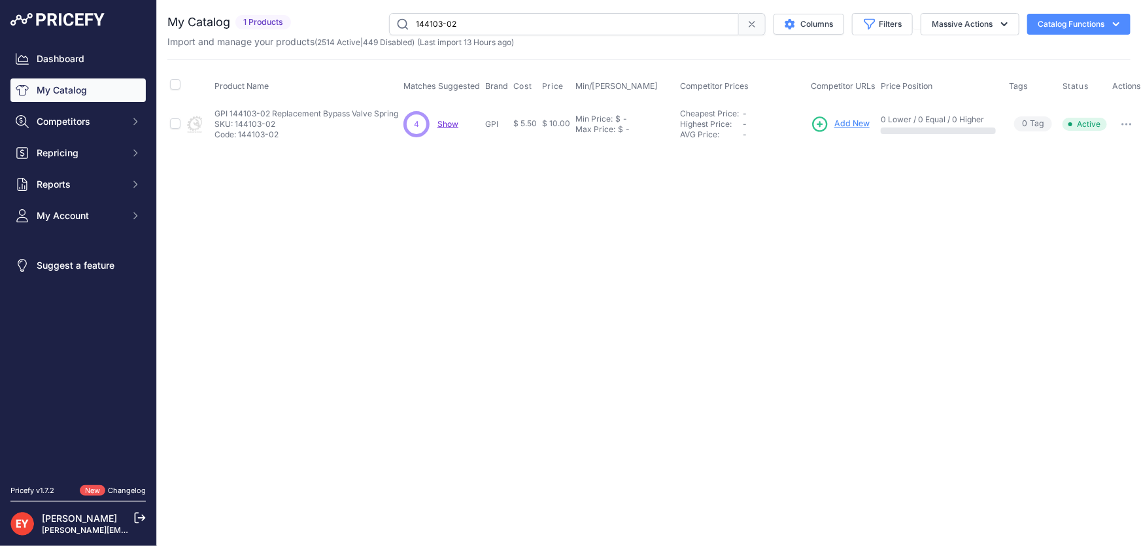
click at [1117, 118] on button "button" at bounding box center [1126, 124] width 26 height 18
drag, startPoint x: 1124, startPoint y: 143, endPoint x: 1079, endPoint y: 151, distance: 45.8
click at [1124, 143] on button "Disable" at bounding box center [1099, 151] width 84 height 21
drag, startPoint x: 481, startPoint y: 26, endPoint x: 386, endPoint y: 22, distance: 94.2
click at [389, 22] on input "144103-02" at bounding box center [564, 24] width 350 height 22
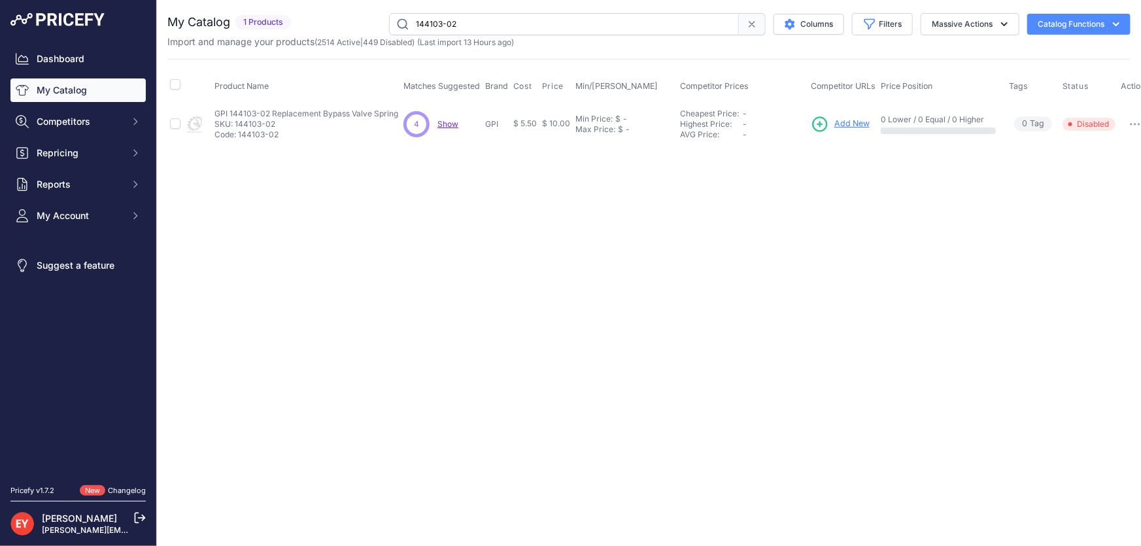
paste input "18023-1"
drag, startPoint x: 462, startPoint y: 29, endPoint x: 377, endPoint y: 20, distance: 86.1
click at [377, 20] on div "118023-1 Columns Filters Status All Status Only Enabled Only Disabled" at bounding box center [713, 24] width 834 height 22
paste input "9006-P"
type input "119006-P1"
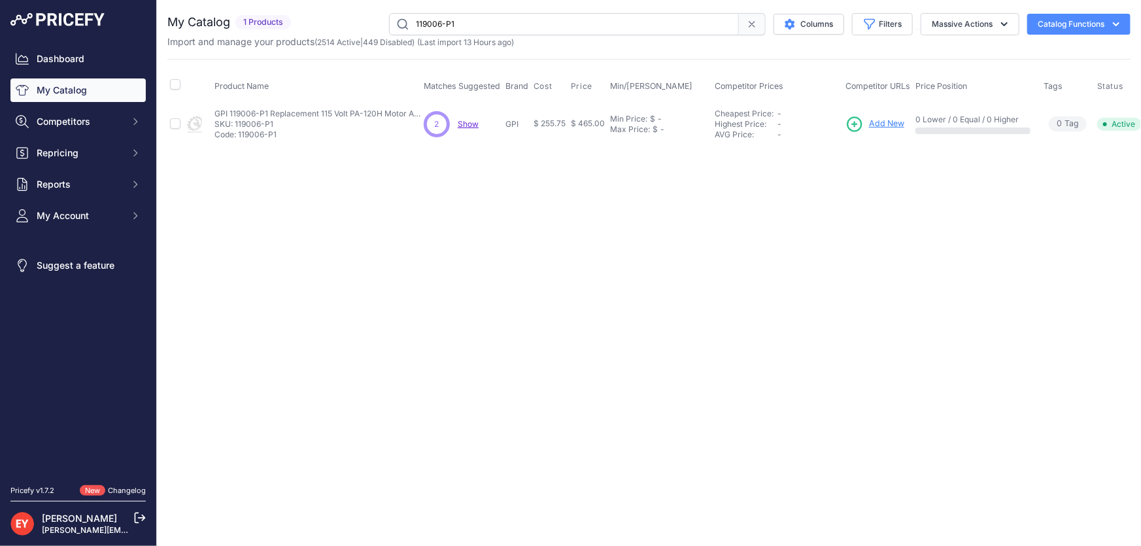
click at [885, 122] on span "Add New" at bounding box center [886, 124] width 35 height 12
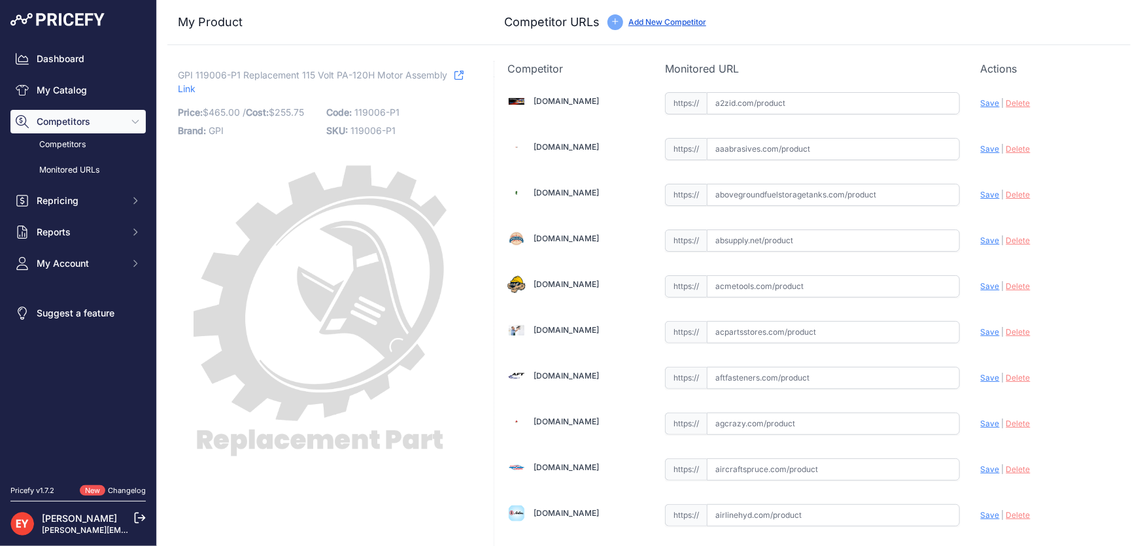
scroll to position [1196, 0]
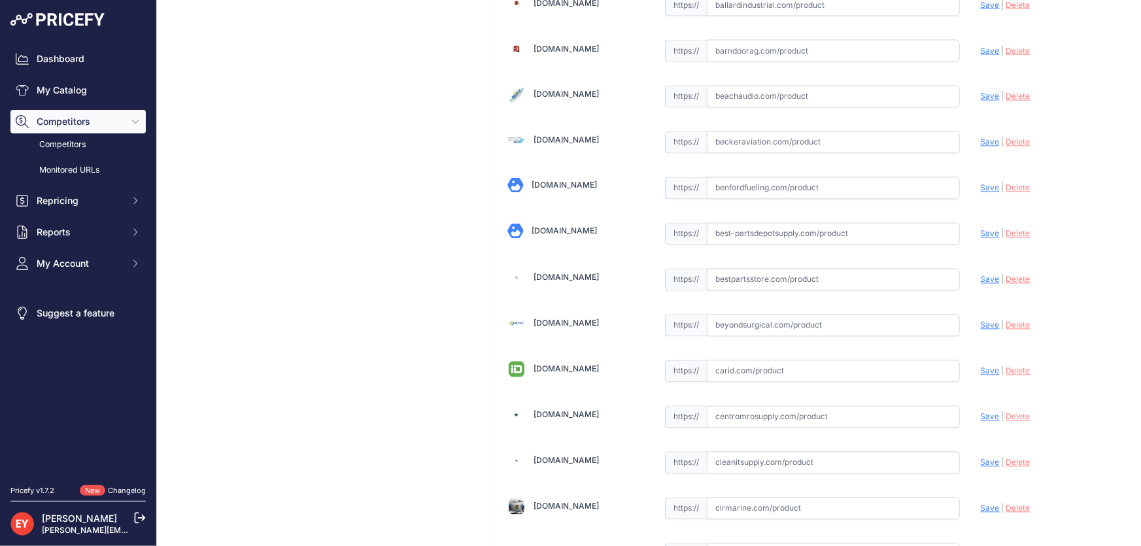
click at [759, 278] on input "text" at bounding box center [833, 280] width 253 height 22
paste input "https://www.bestpartsstore.com/product/gpi-119006-p1-replacement-115-volt-pa-12…"
click at [981, 277] on span "Save" at bounding box center [990, 280] width 19 height 10
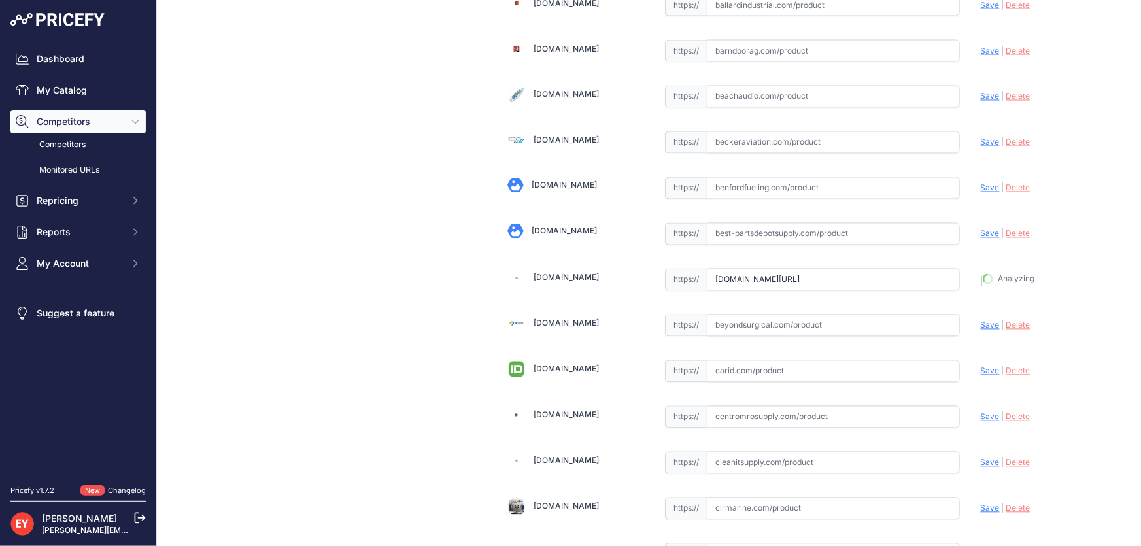
type input "https://www.bestpartsstore.com/product/gpi-119006-p1-replacement-115-volt-pa-12…"
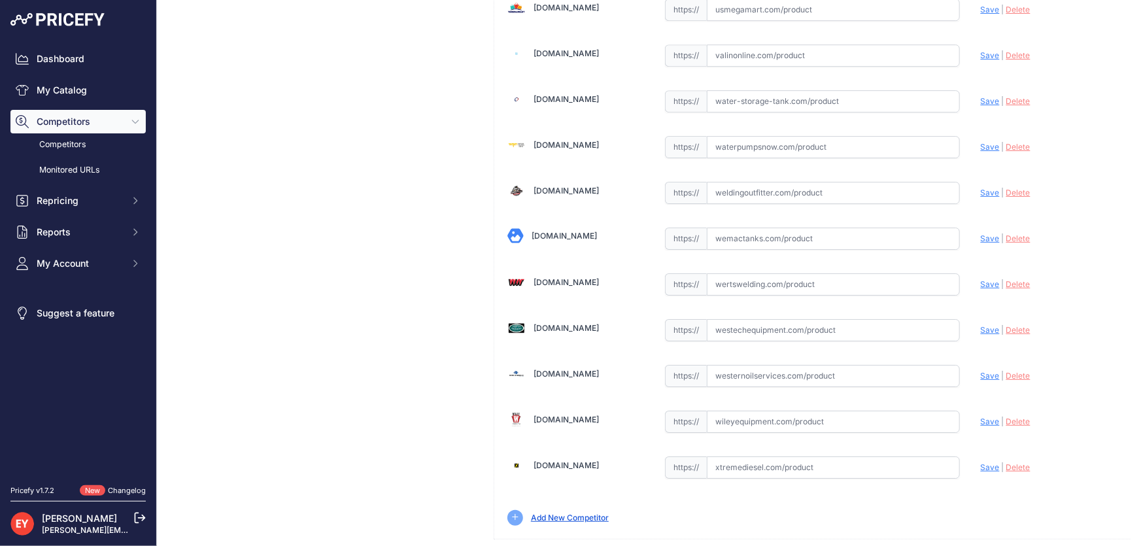
drag, startPoint x: 724, startPoint y: 300, endPoint x: 747, endPoint y: 262, distance: 45.2
click at [725, 319] on input "text" at bounding box center [833, 330] width 253 height 22
paste input "https://westechequipment.com/index.php?main_page=product_info&products_id=71647…"
click at [981, 325] on span "Save" at bounding box center [990, 330] width 19 height 10
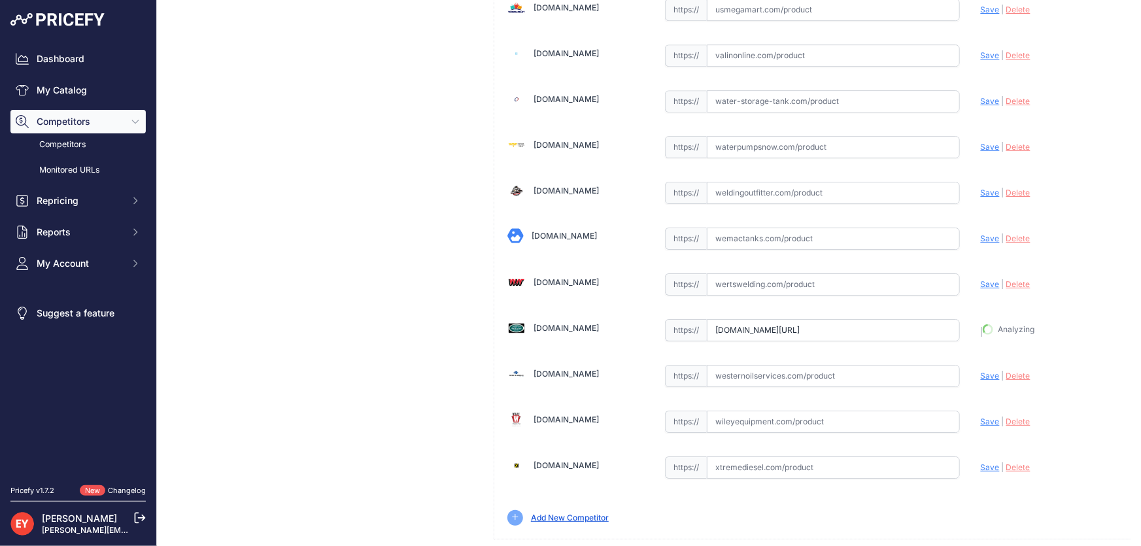
type input "https://westechequipment.com/index.php?main_page=product_info&products_id=71647…"
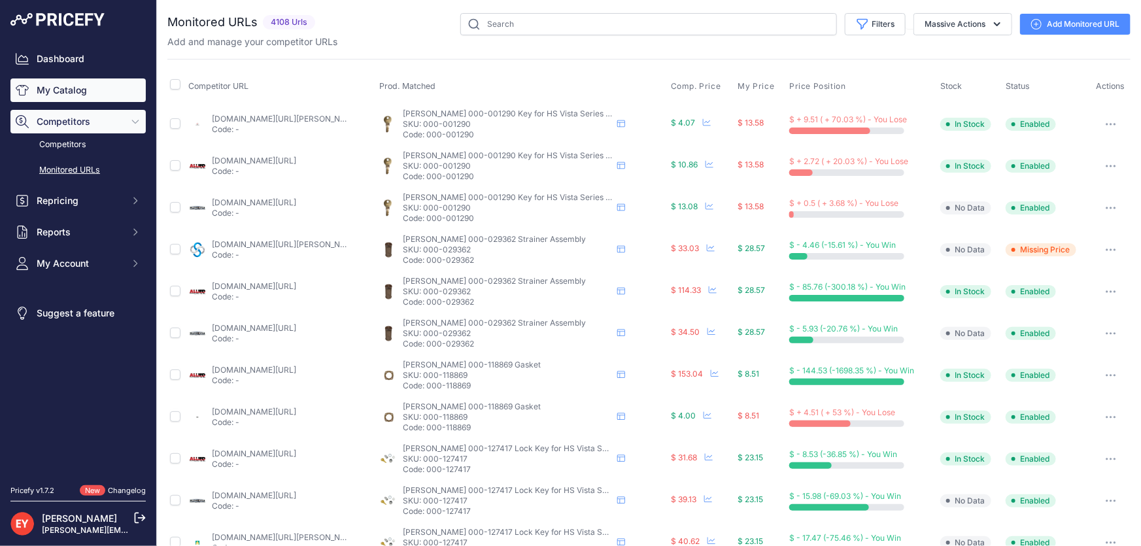
click at [86, 88] on link "My Catalog" at bounding box center [77, 90] width 135 height 24
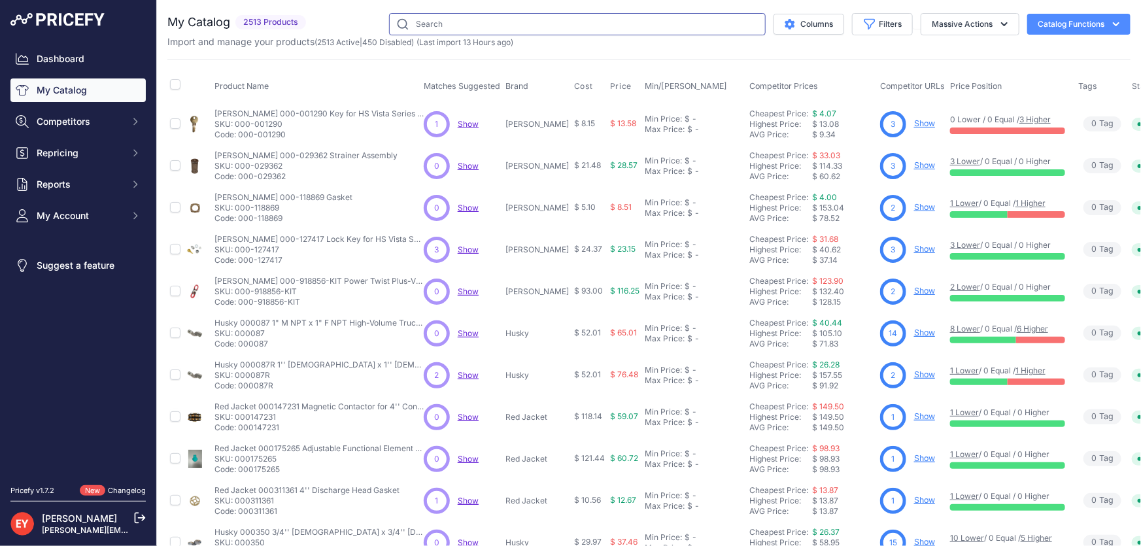
click at [497, 27] on input "text" at bounding box center [577, 24] width 377 height 22
paste input "110063-2"
type input "110063-2"
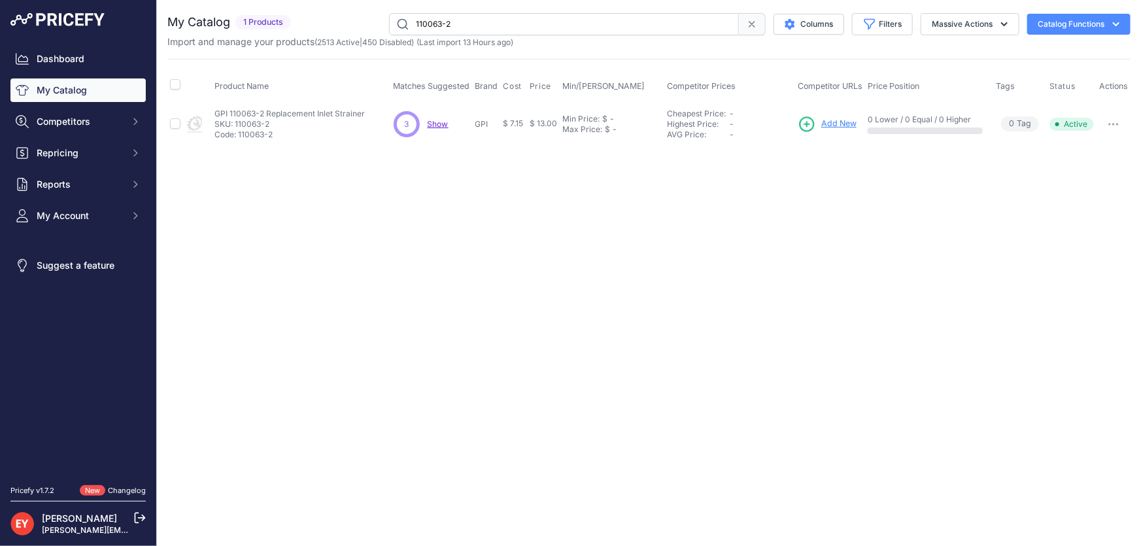
click at [847, 124] on span "Add New" at bounding box center [838, 124] width 35 height 12
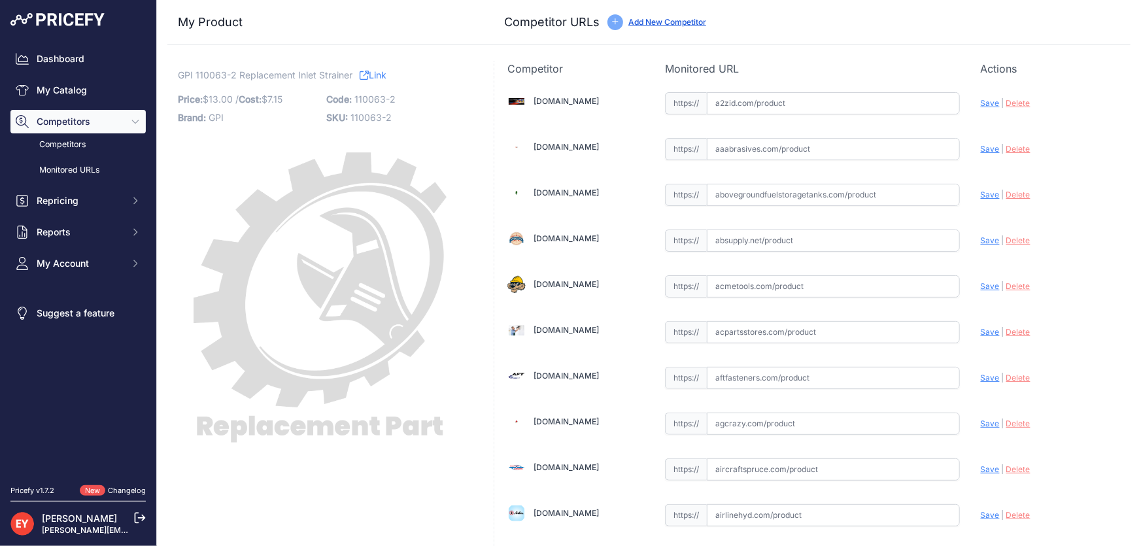
scroll to position [1196, 0]
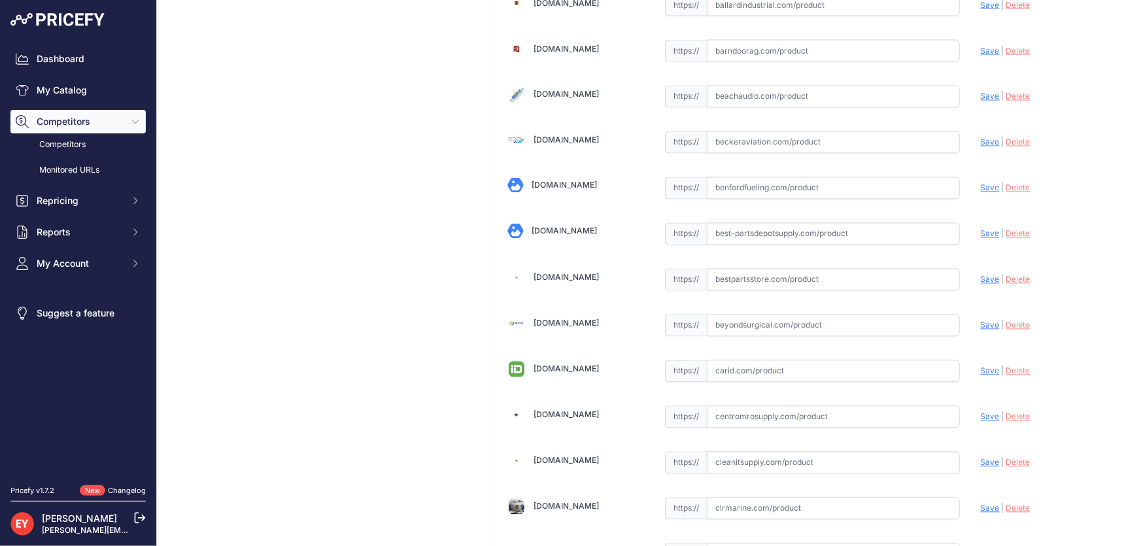
click at [749, 279] on input "text" at bounding box center [833, 280] width 253 height 22
paste input "https://www.bestpartsstore.com/product/gpi-110063-2-replacement-inlet-strainer/"
click at [981, 275] on span "Save" at bounding box center [990, 280] width 19 height 10
type input "https://www.bestpartsstore.com/product/gpi-110063-2-replacement-inlet-strainer/…"
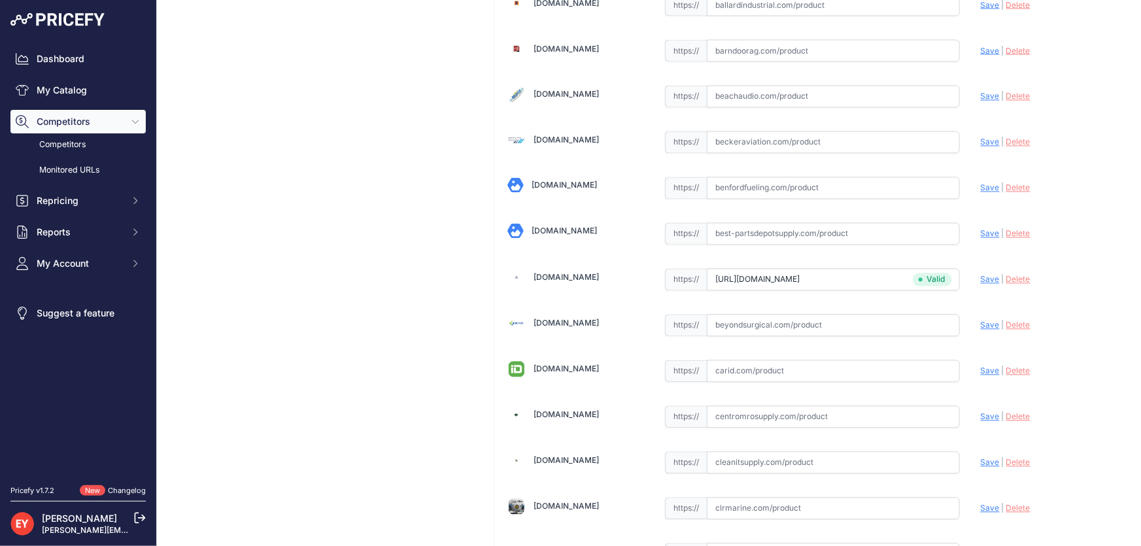
scroll to position [4436, 0]
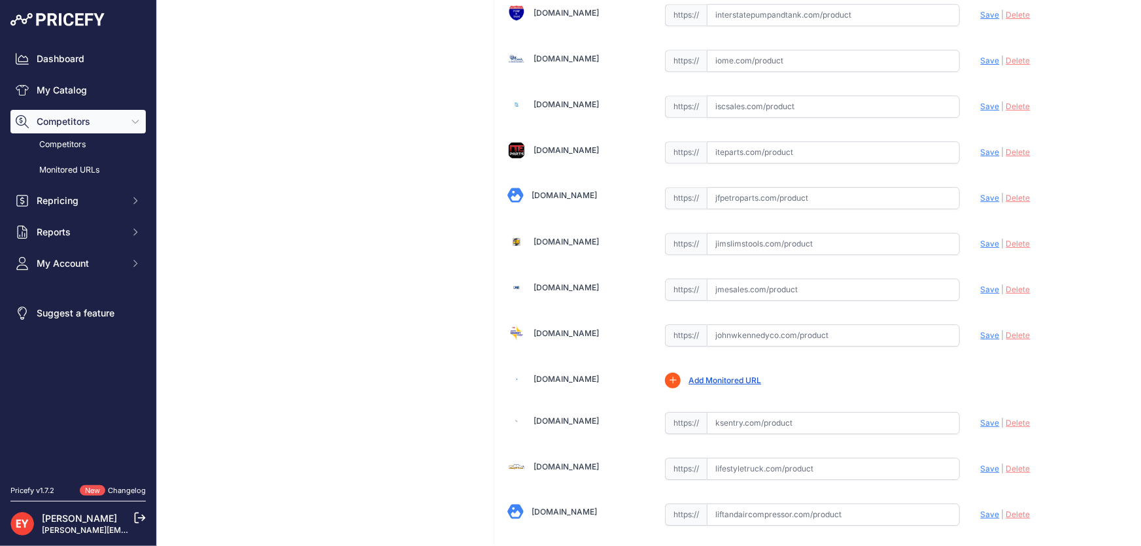
click at [754, 282] on input "text" at bounding box center [833, 290] width 253 height 22
paste input "https://www.jmesales.com/gpi-p-150h-p-200h-series-parts-inlet-strainer-20/"
click at [981, 284] on span "Save" at bounding box center [990, 289] width 19 height 10
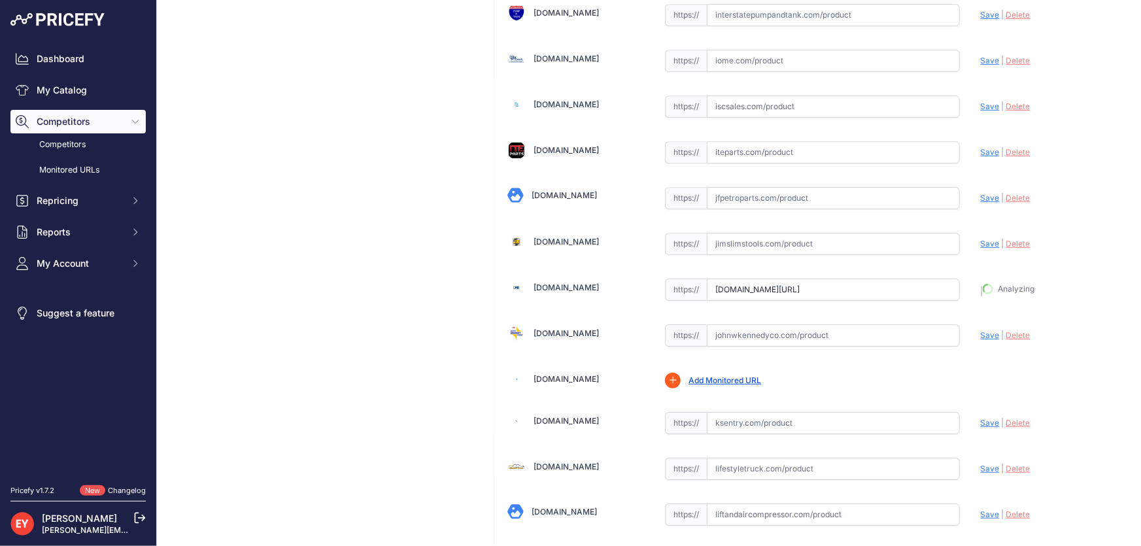
type input "https://www.jmesales.com/gpi-p-150h-p-200h-series-parts-inlet-strainer-20/?prir…"
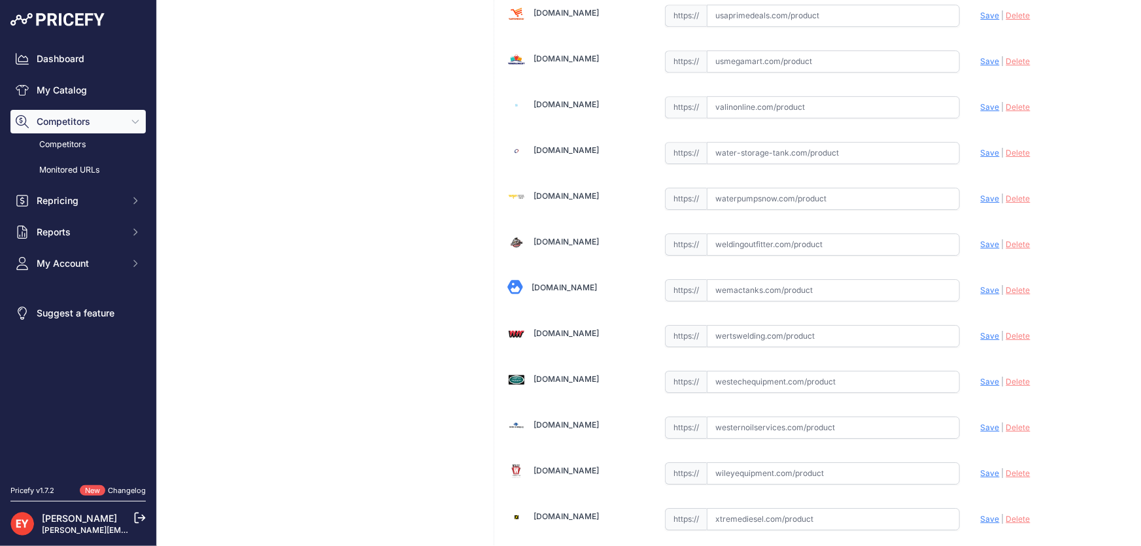
scroll to position [9635, 0]
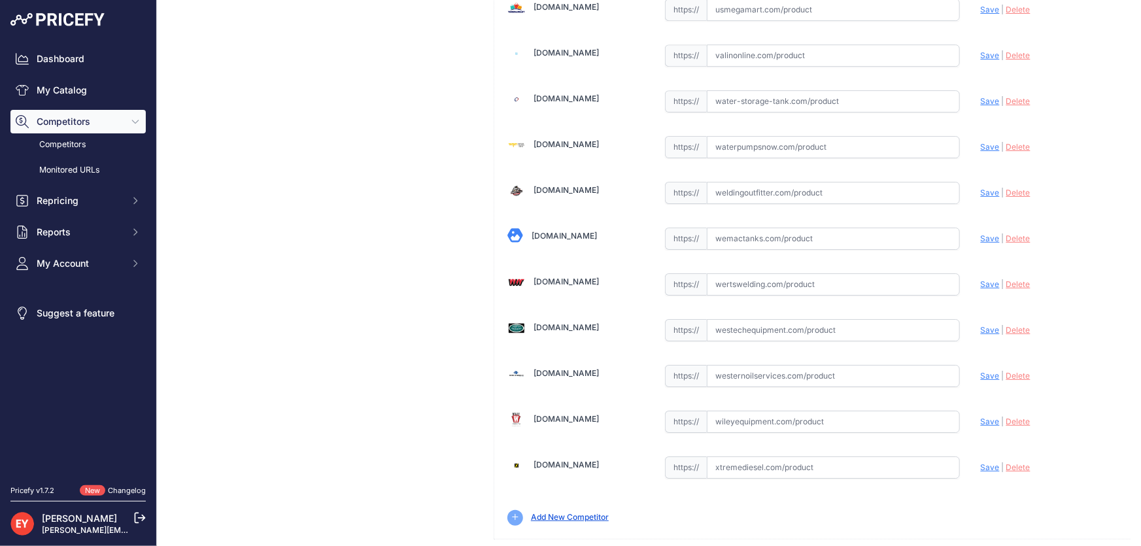
drag, startPoint x: 1077, startPoint y: 529, endPoint x: 1010, endPoint y: 470, distance: 88.9
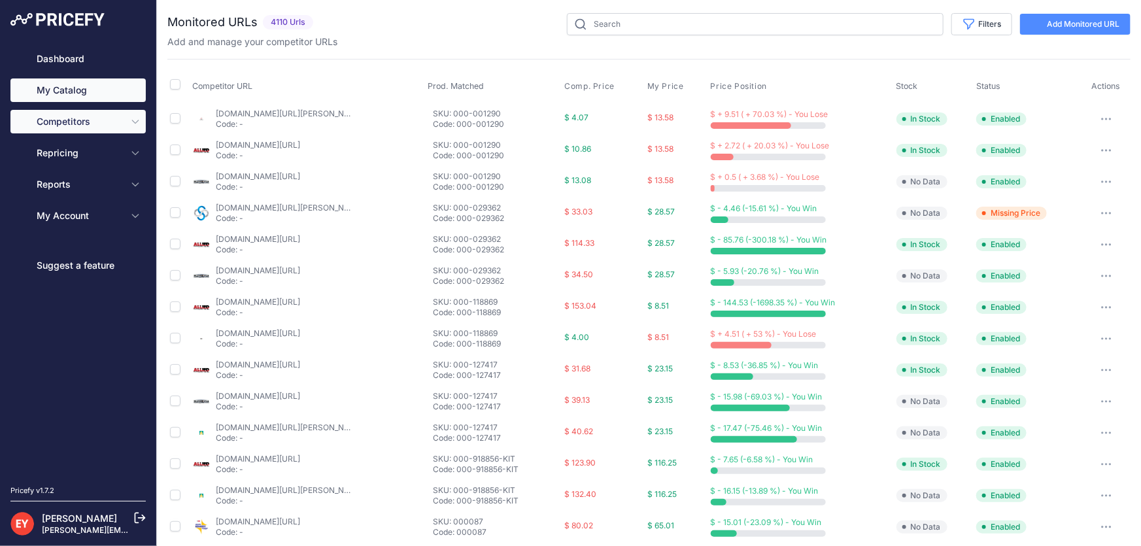
click at [93, 95] on link "My Catalog" at bounding box center [77, 90] width 135 height 24
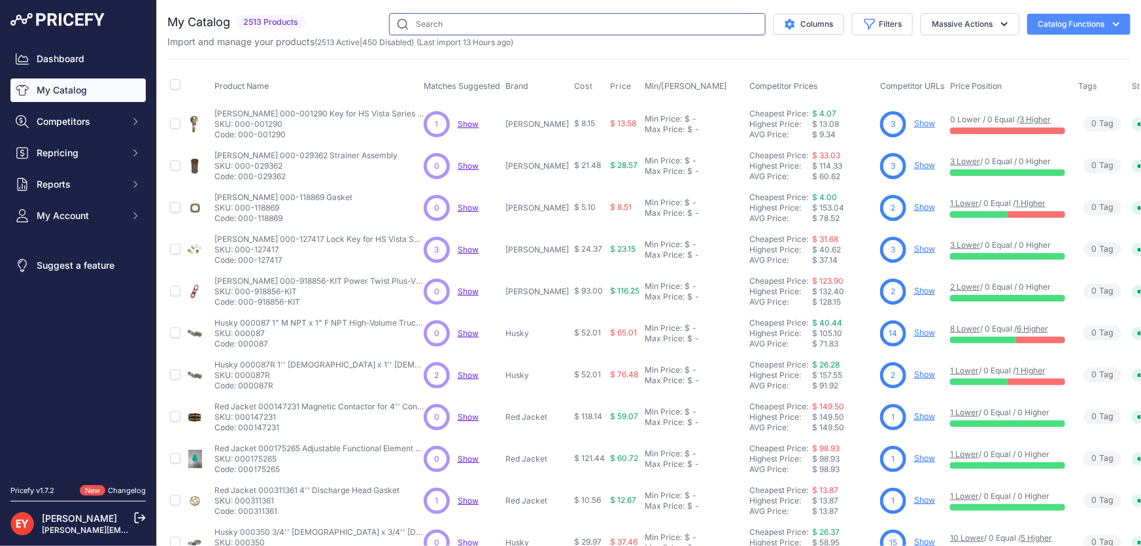
click at [441, 25] on input "text" at bounding box center [577, 24] width 377 height 22
paste input "110525-02"
type input "110525-02"
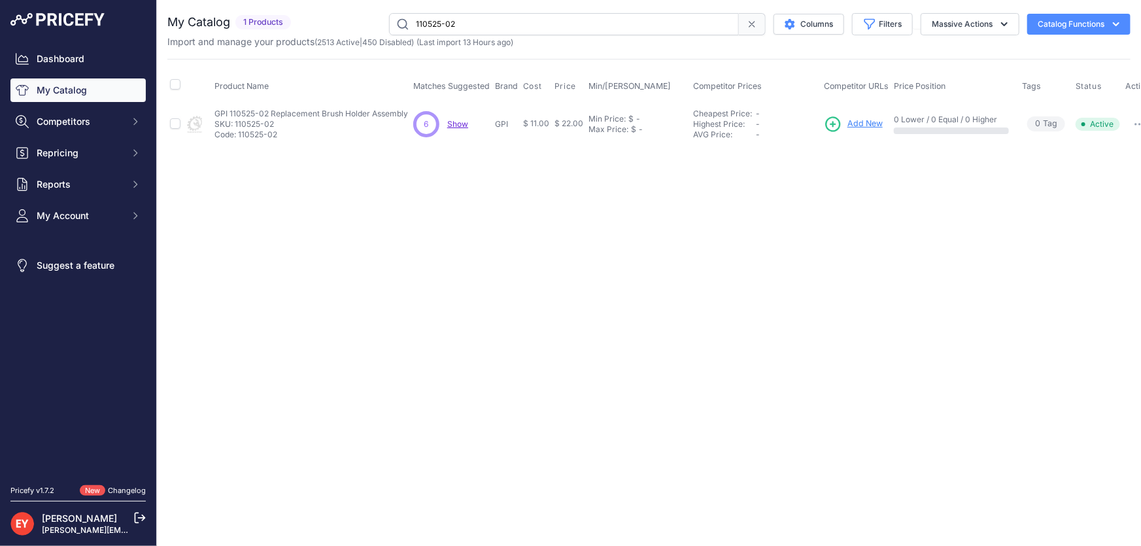
drag, startPoint x: 0, startPoint y: 0, endPoint x: 1140, endPoint y: 118, distance: 1146.2
click at [1140, 118] on button "button" at bounding box center [1139, 124] width 26 height 18
click at [1121, 146] on button "Disable" at bounding box center [1112, 151] width 84 height 21
drag, startPoint x: 482, startPoint y: 28, endPoint x: 401, endPoint y: 27, distance: 80.4
click at [401, 27] on input "110525-02" at bounding box center [564, 24] width 350 height 22
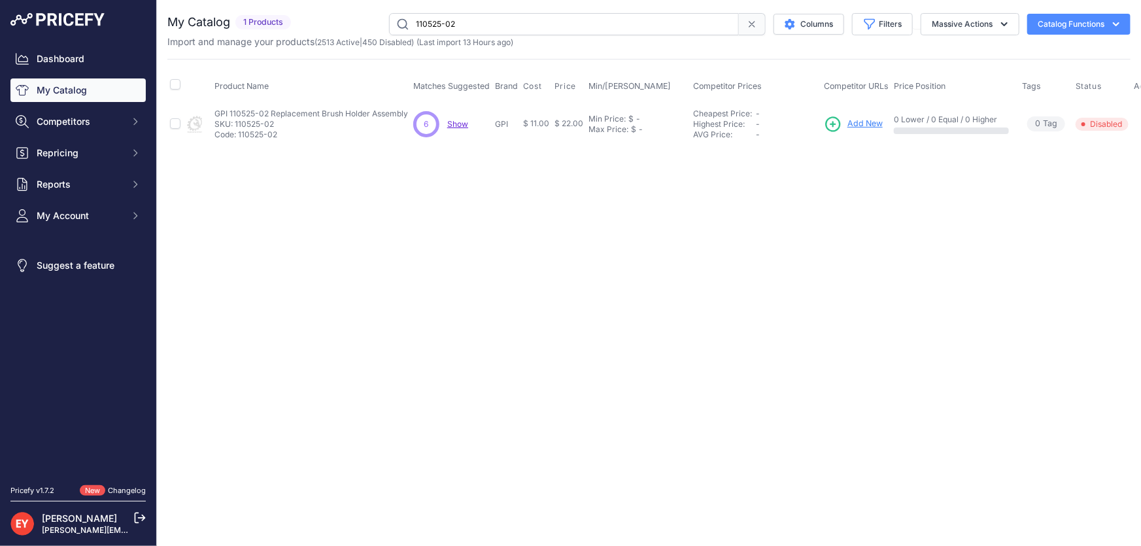
paste input "9052-1"
type input "119052-1"
click at [873, 124] on span "Add New" at bounding box center [875, 124] width 35 height 12
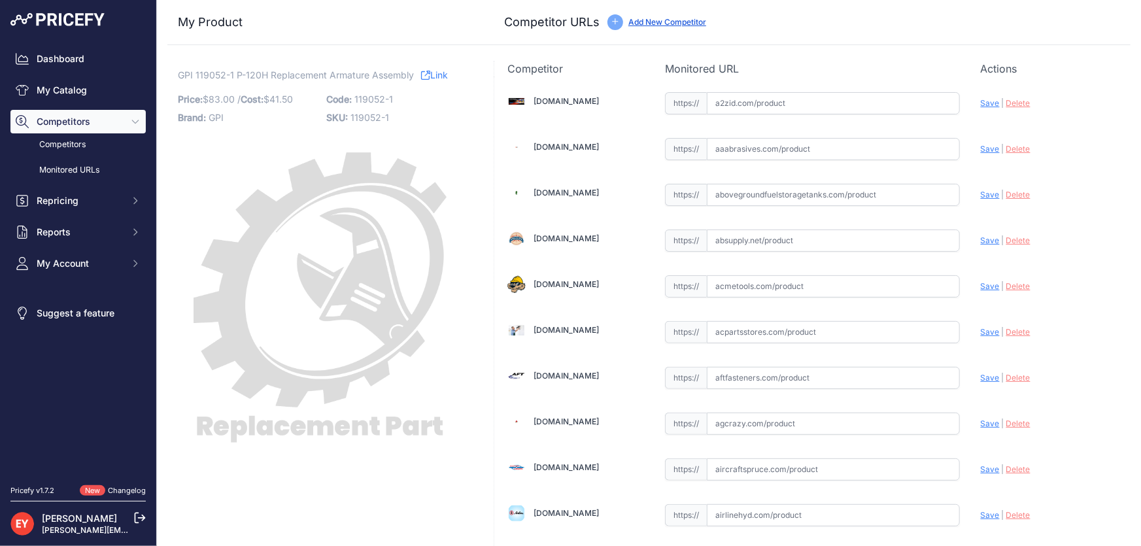
scroll to position [1196, 0]
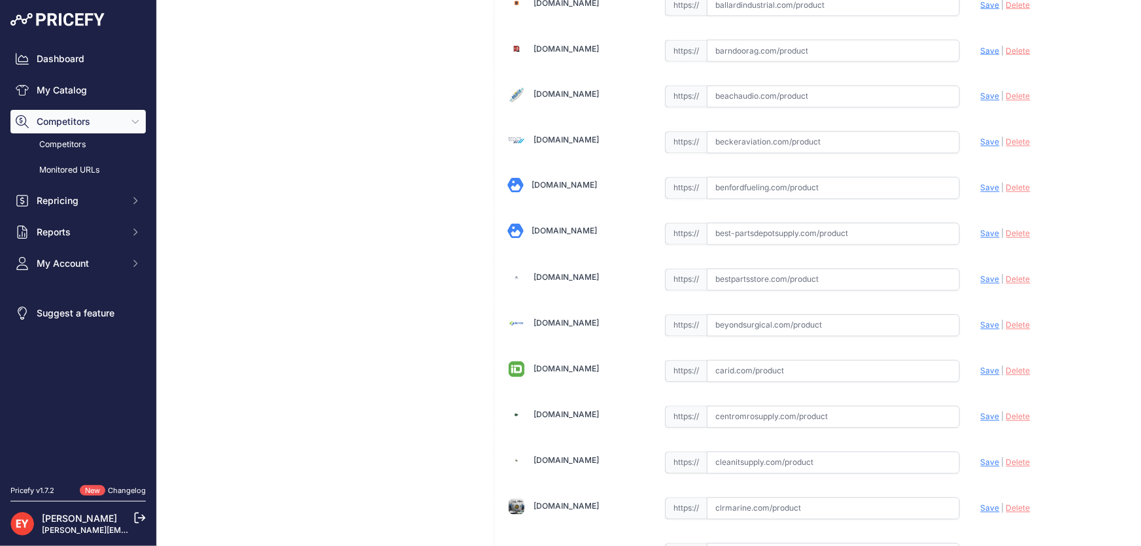
click at [739, 273] on input "text" at bounding box center [833, 280] width 253 height 22
paste input "https://www.bestpartsstore.com/product/gpi-119052-1-p-120h-replacement-armature…"
click at [982, 275] on span "Save" at bounding box center [990, 280] width 19 height 10
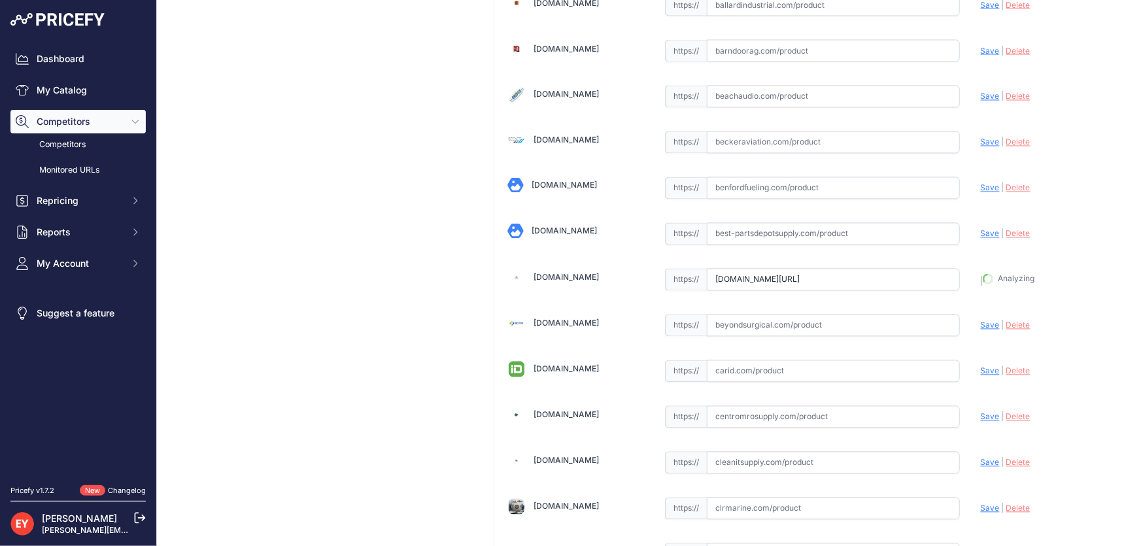
type input "https://www.bestpartsstore.com/product/gpi-119052-1-p-120h-replacement-armature…"
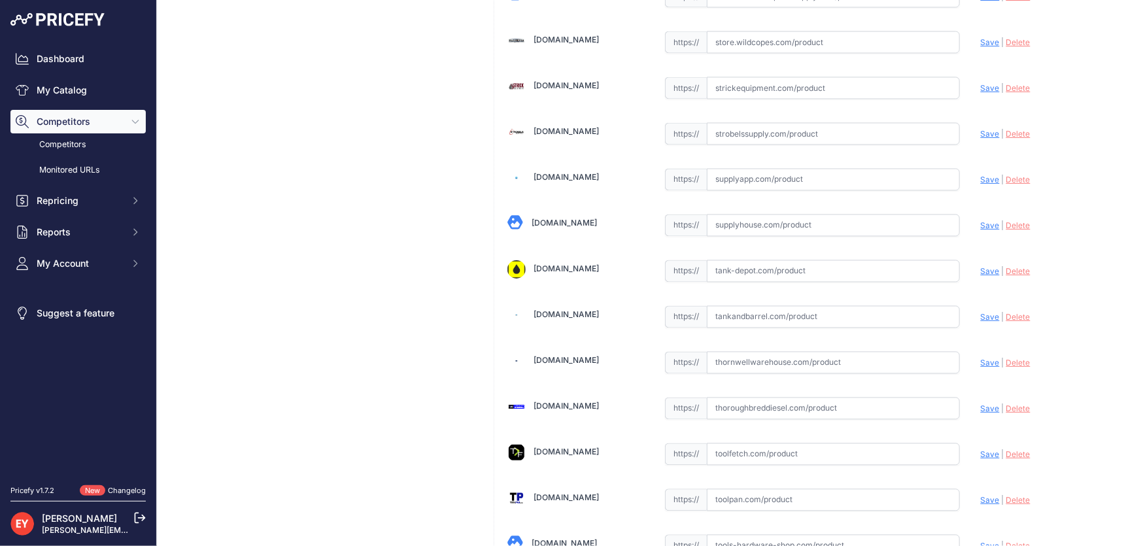
scroll to position [9635, 0]
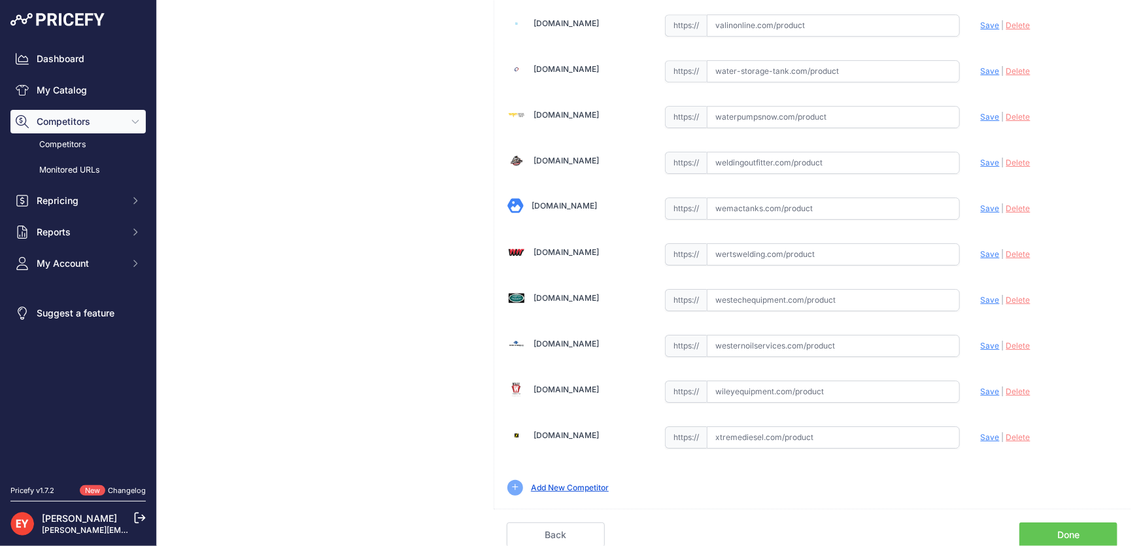
scroll to position [9604, 0]
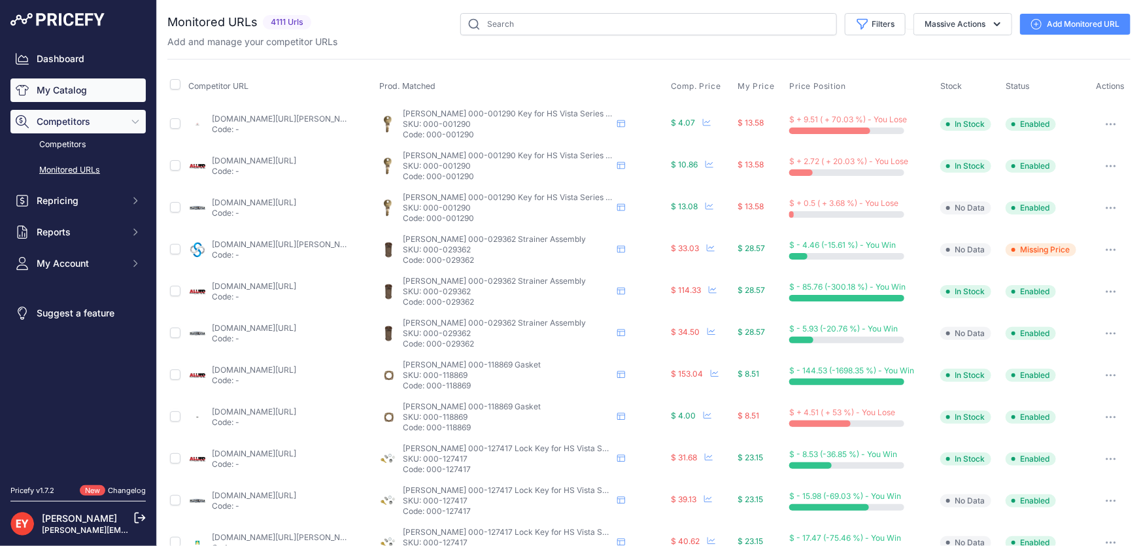
click at [78, 84] on link "My Catalog" at bounding box center [77, 90] width 135 height 24
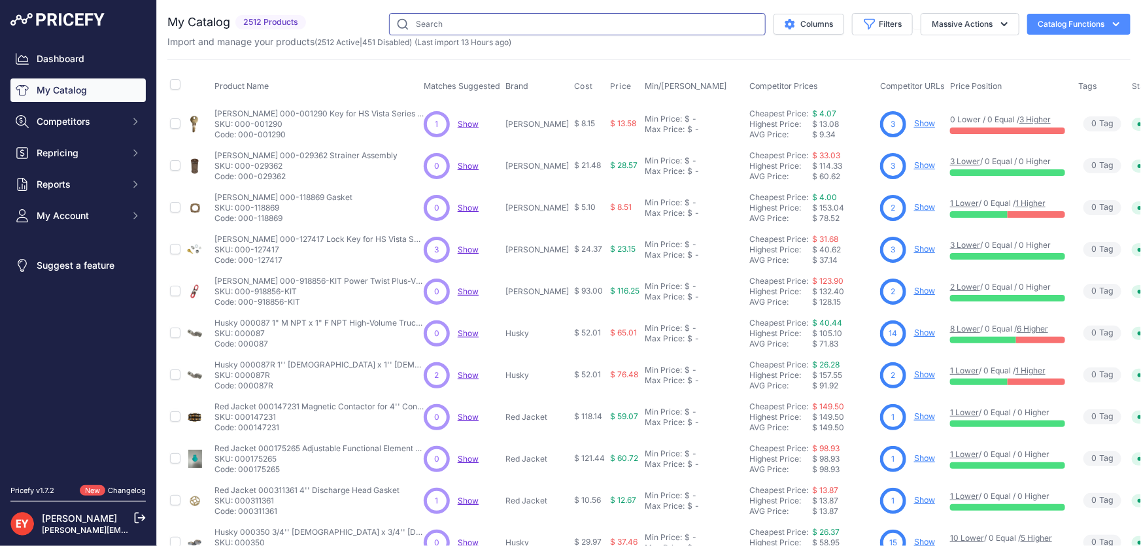
click at [490, 28] on input "text" at bounding box center [577, 24] width 377 height 22
paste input "119052-2"
type input "119052-2"
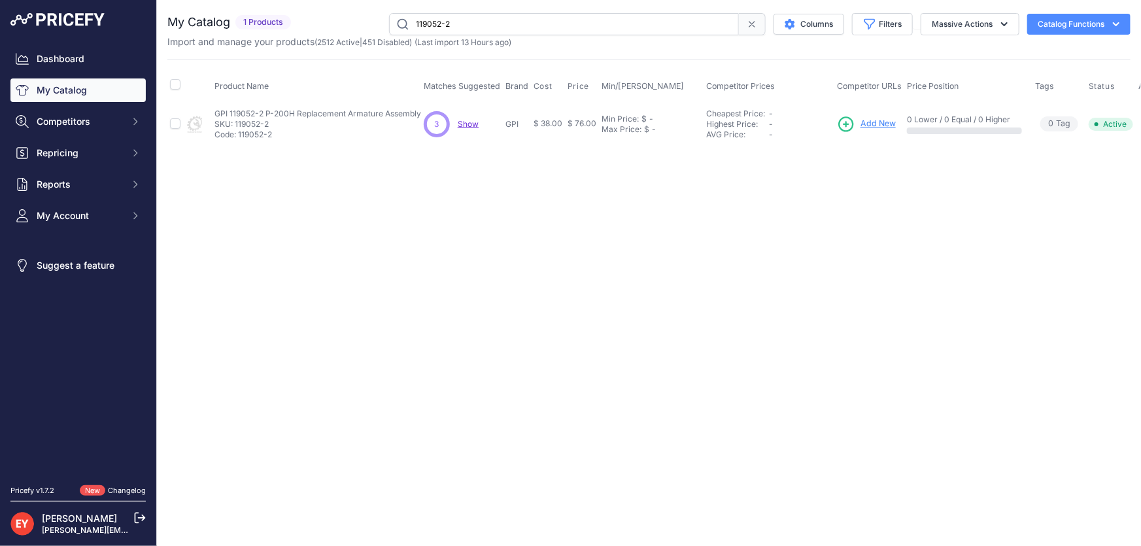
click at [882, 124] on span "Add New" at bounding box center [877, 124] width 35 height 12
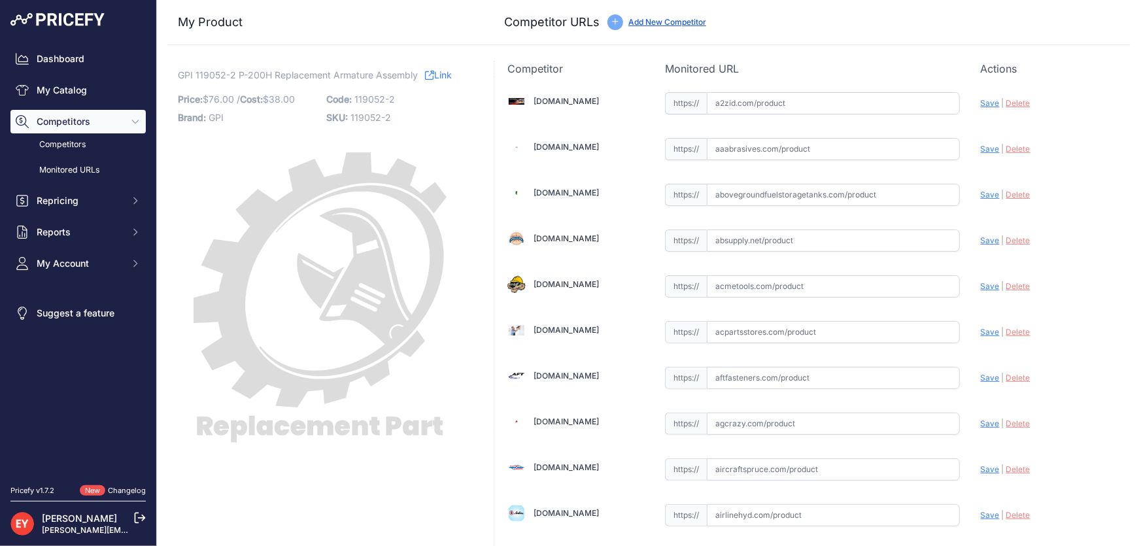
scroll to position [1196, 0]
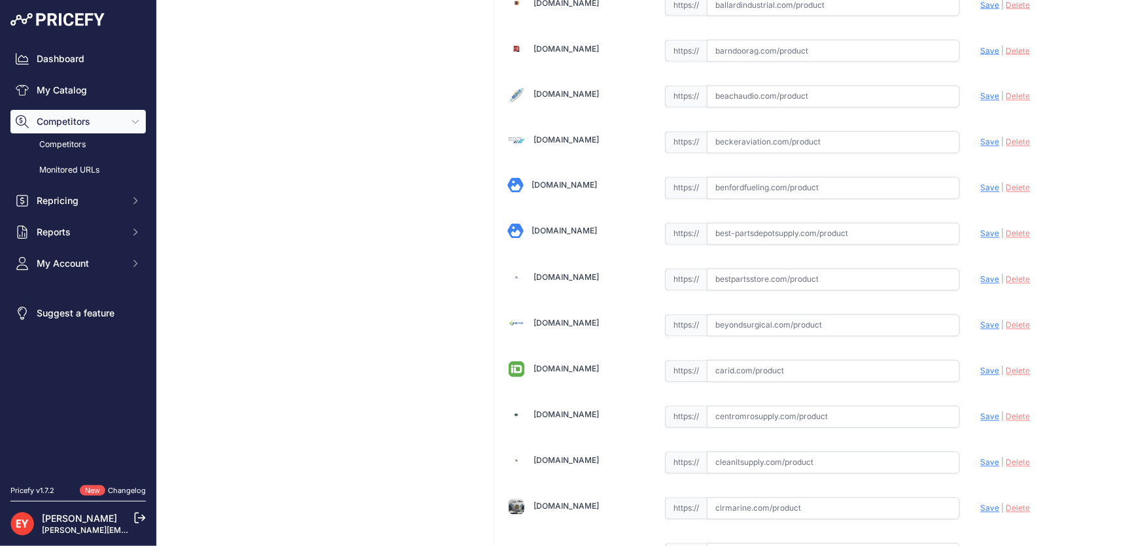
click at [732, 281] on input "text" at bounding box center [833, 280] width 253 height 22
paste input "[URL][DOMAIN_NAME]"
click at [981, 275] on span "Save" at bounding box center [990, 280] width 19 height 10
type input "https://www.bestpartsstore.com/product/gpi-119052-2-p-200h-replacement-armature…"
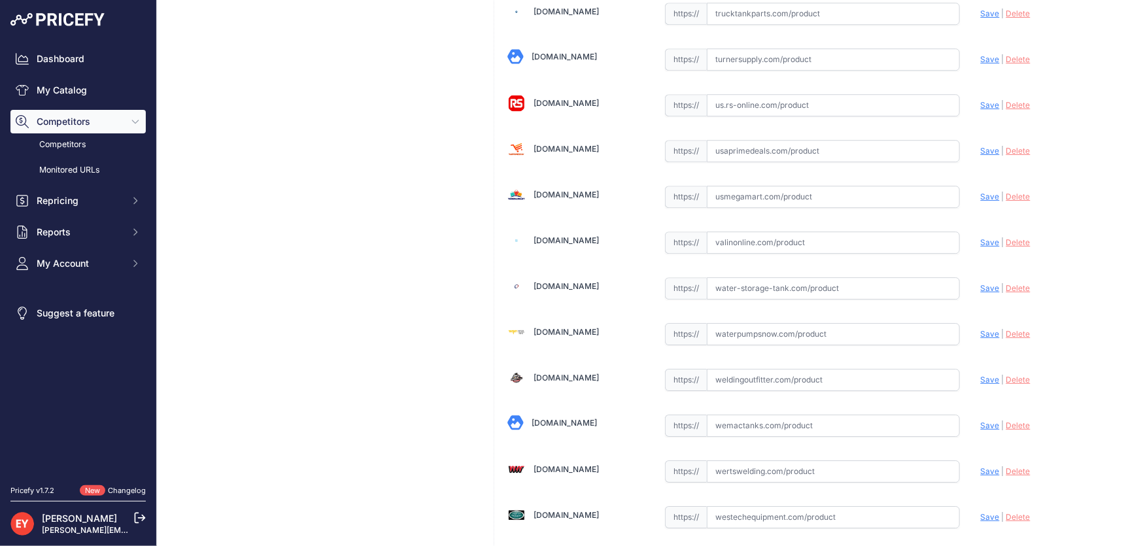
scroll to position [9604, 0]
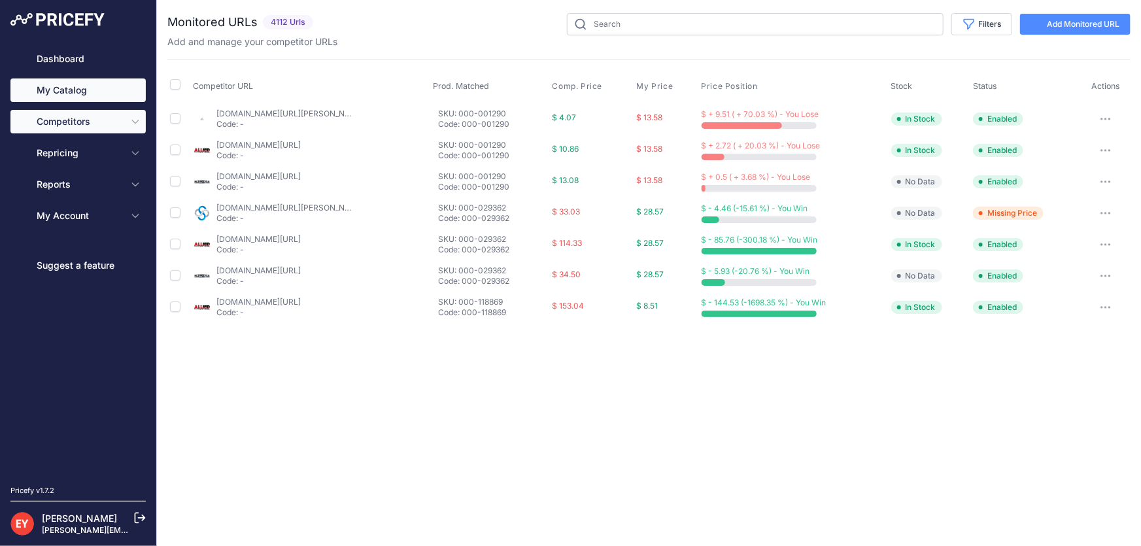
click at [99, 90] on link "My Catalog" at bounding box center [77, 90] width 135 height 24
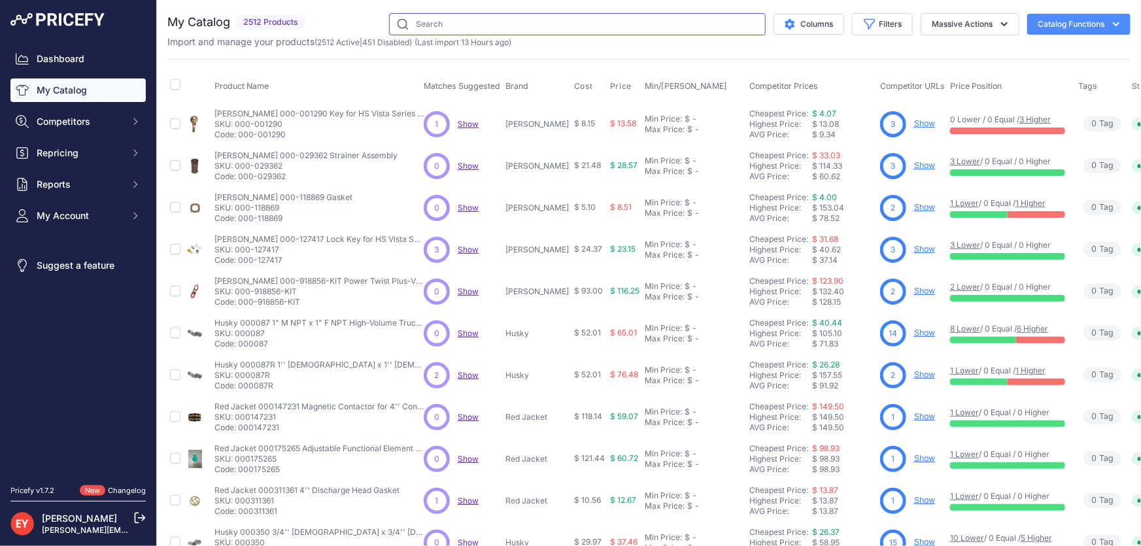
click at [516, 33] on input "text" at bounding box center [577, 24] width 377 height 22
paste input "114504-3"
type input "114504-3"
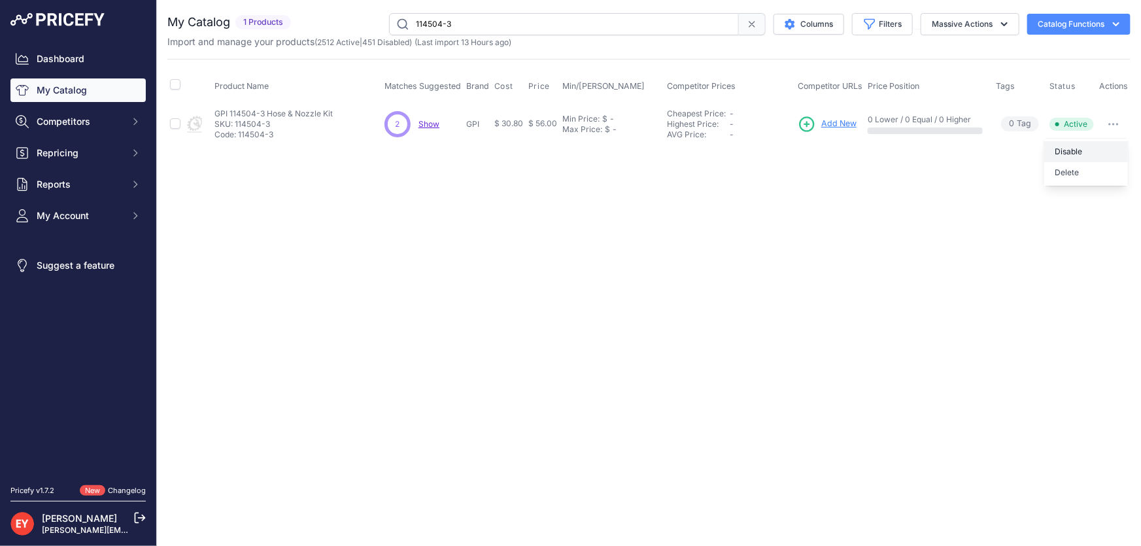
click at [1108, 141] on button "Disable" at bounding box center [1086, 151] width 84 height 21
drag, startPoint x: 464, startPoint y: 19, endPoint x: 399, endPoint y: 24, distance: 64.9
click at [399, 24] on input "114504-3" at bounding box center [564, 24] width 350 height 22
paste input "20013-1"
type input "120013-1"
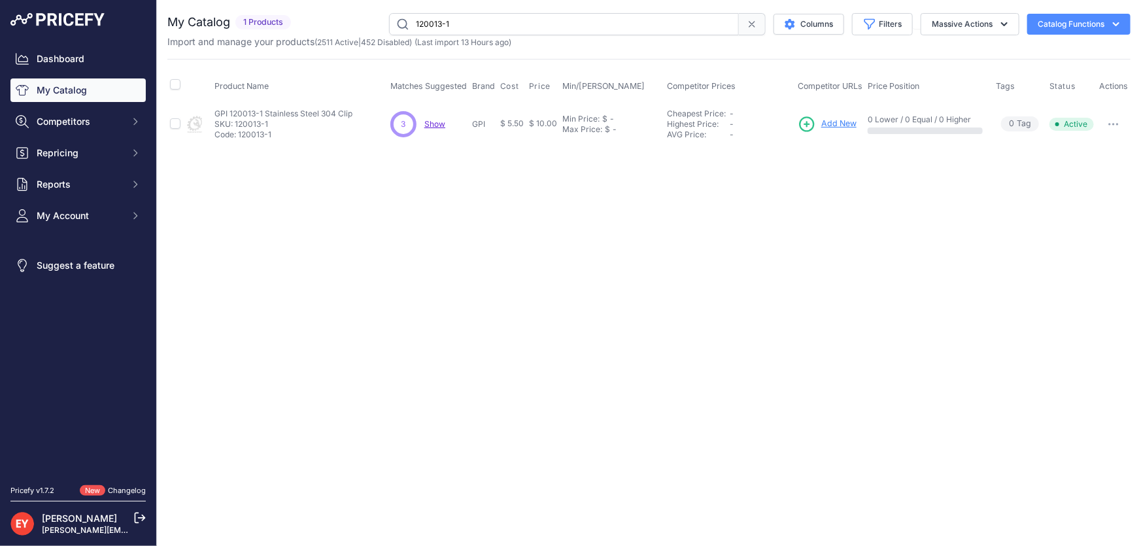
click at [1111, 124] on icon "button" at bounding box center [1113, 124] width 10 height 3
click at [1098, 143] on button "Disable" at bounding box center [1086, 151] width 84 height 21
click at [1106, 121] on button "button" at bounding box center [1113, 124] width 26 height 18
click at [1073, 142] on button "Enable" at bounding box center [1086, 151] width 84 height 21
drag, startPoint x: 469, startPoint y: 22, endPoint x: 396, endPoint y: 25, distance: 73.3
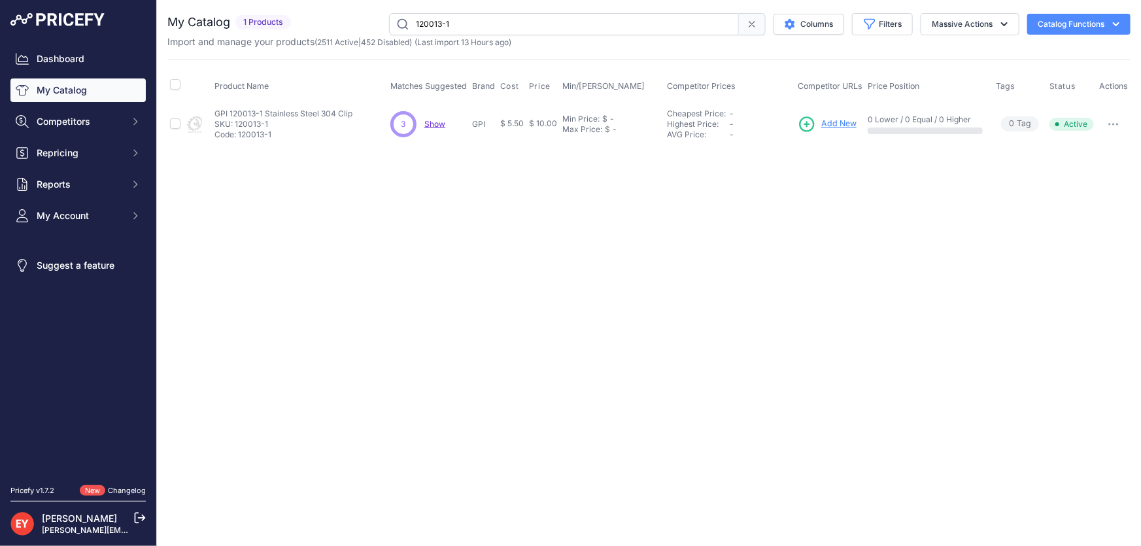
click at [396, 25] on input "120013-1" at bounding box center [564, 24] width 350 height 22
paste input "31022-50"
type input "131022-501"
click at [1117, 124] on icon "button" at bounding box center [1117, 124] width 1 height 1
click at [1098, 148] on button "Disable" at bounding box center [1086, 151] width 84 height 21
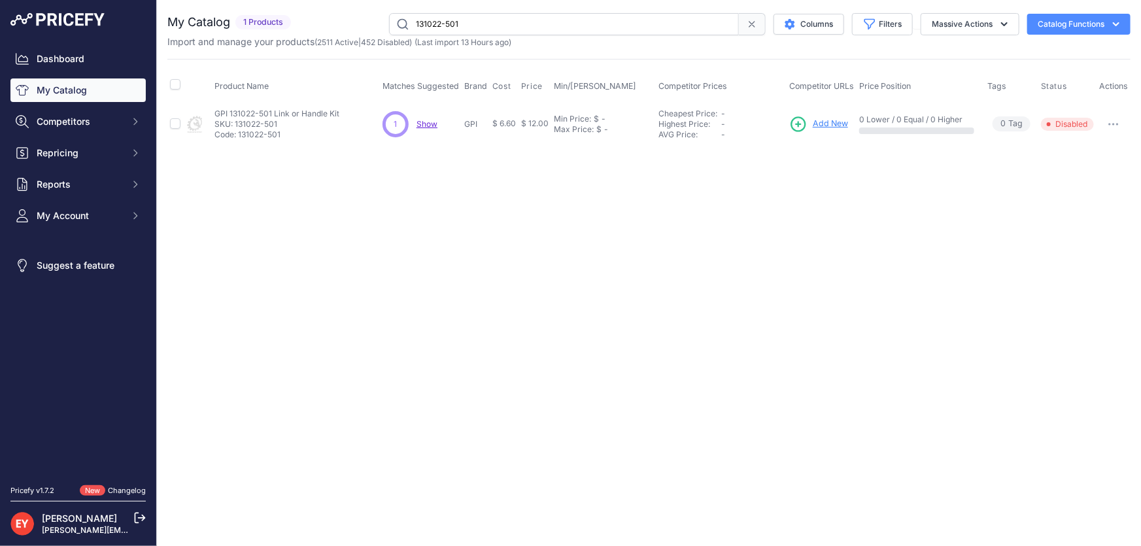
drag, startPoint x: 503, startPoint y: 33, endPoint x: 399, endPoint y: 30, distance: 104.0
click at [399, 30] on input "131022-501" at bounding box center [564, 24] width 350 height 22
paste input "42014-"
type input "142014-01"
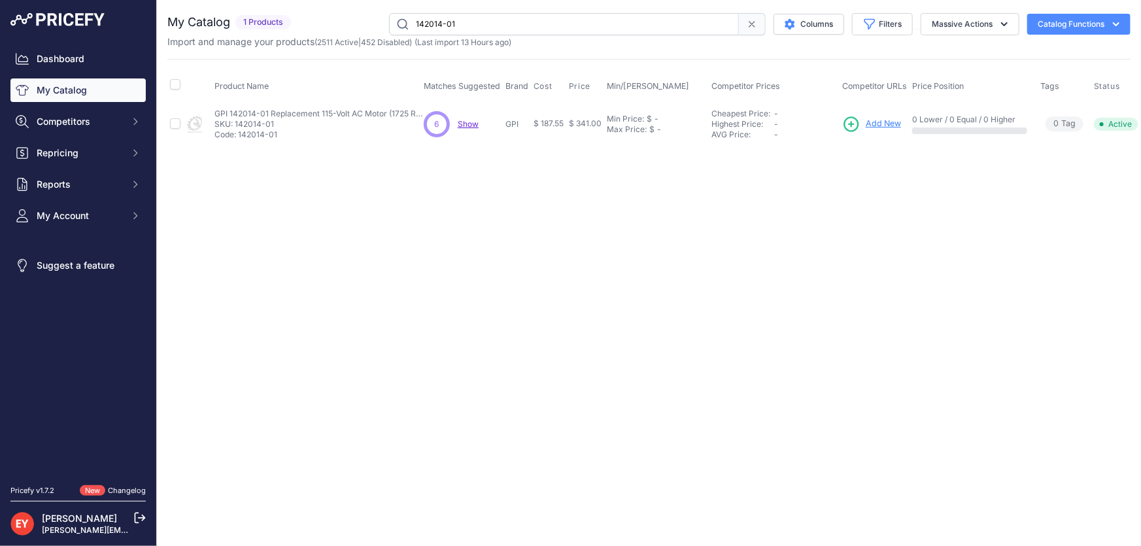
click at [873, 122] on span "Add New" at bounding box center [883, 124] width 35 height 12
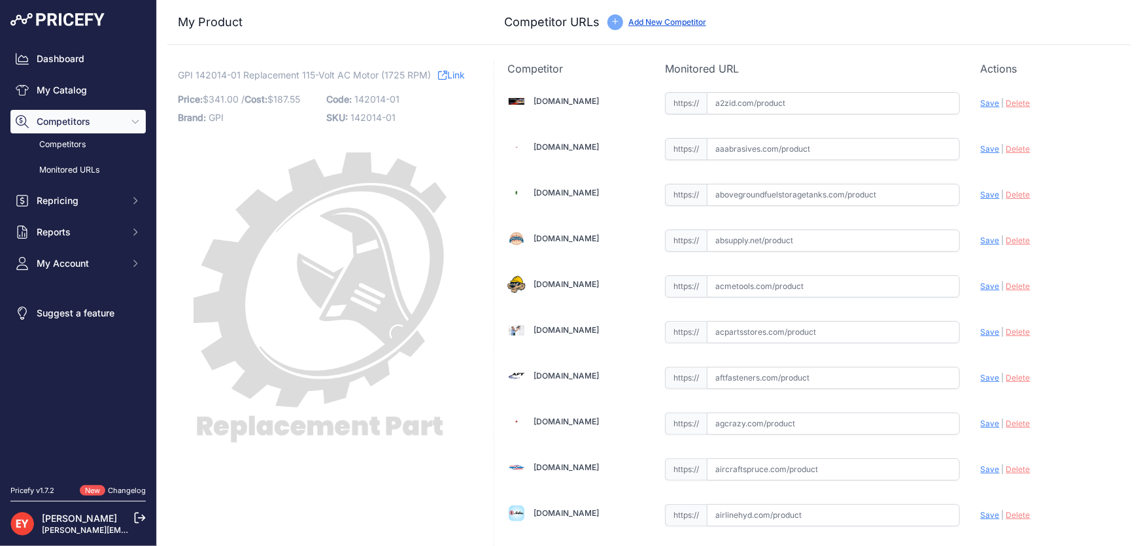
scroll to position [1196, 0]
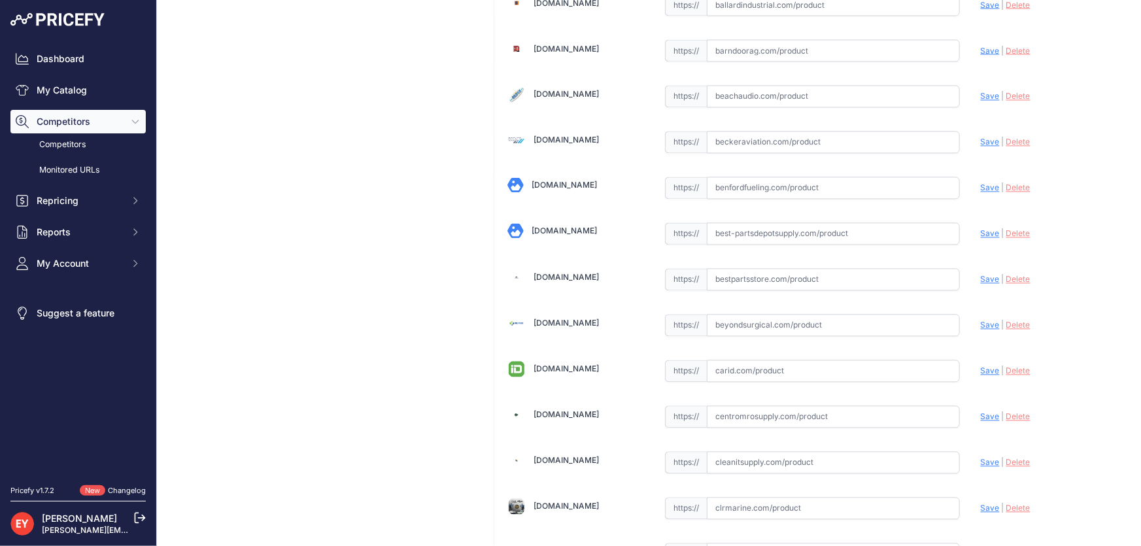
click at [737, 280] on input "text" at bounding box center [833, 280] width 253 height 22
paste input "https://www.bestpartsstore.com/product/gpi-142014-01-replacement-115-volt-ac-mo…"
click at [981, 275] on span "Save" at bounding box center [990, 280] width 19 height 10
type input "https://www.bestpartsstore.com/product/gpi-142014-01-replacement-115-volt-ac-mo…"
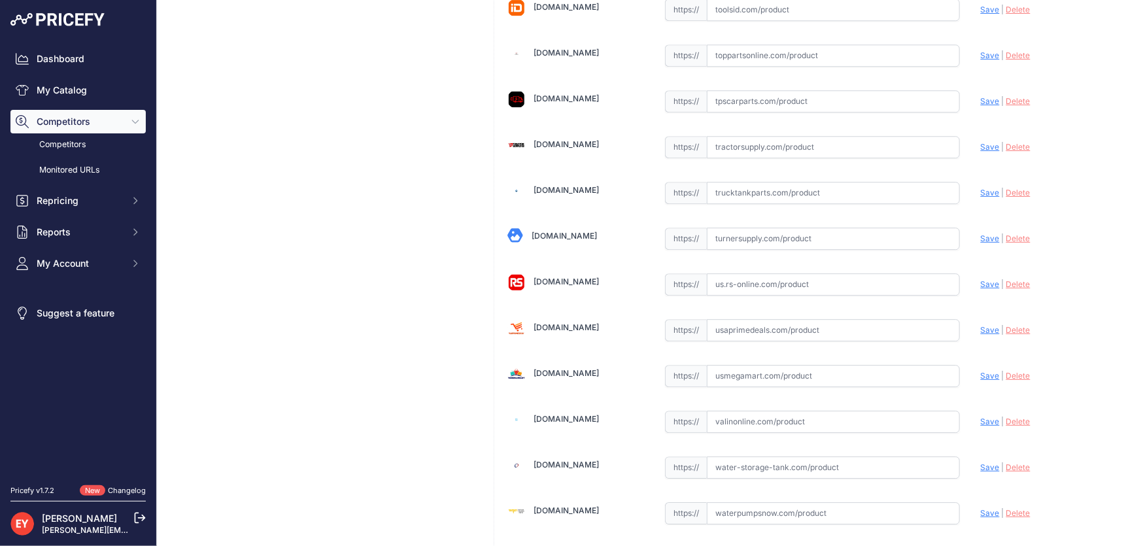
scroll to position [9635, 0]
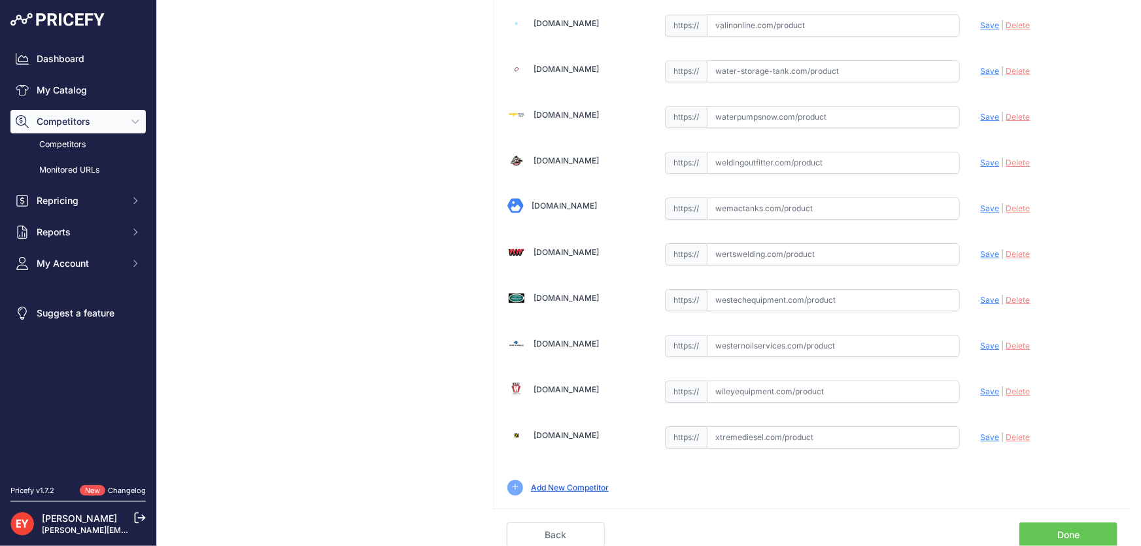
scroll to position [9604, 0]
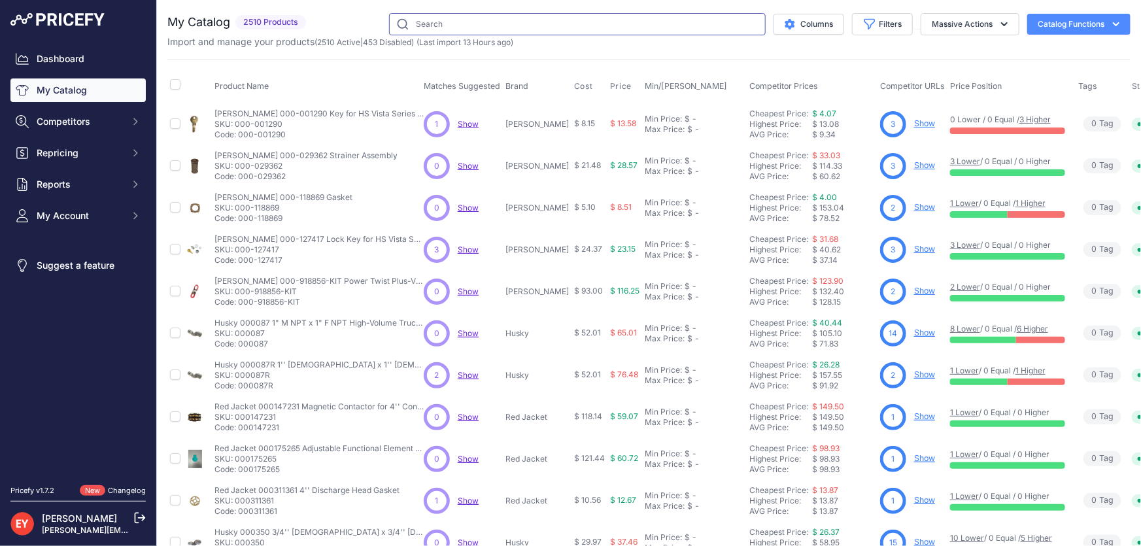
click at [462, 14] on input "text" at bounding box center [577, 24] width 377 height 22
paste input "This product has been discontinued."
type input "This product has been discontinued."
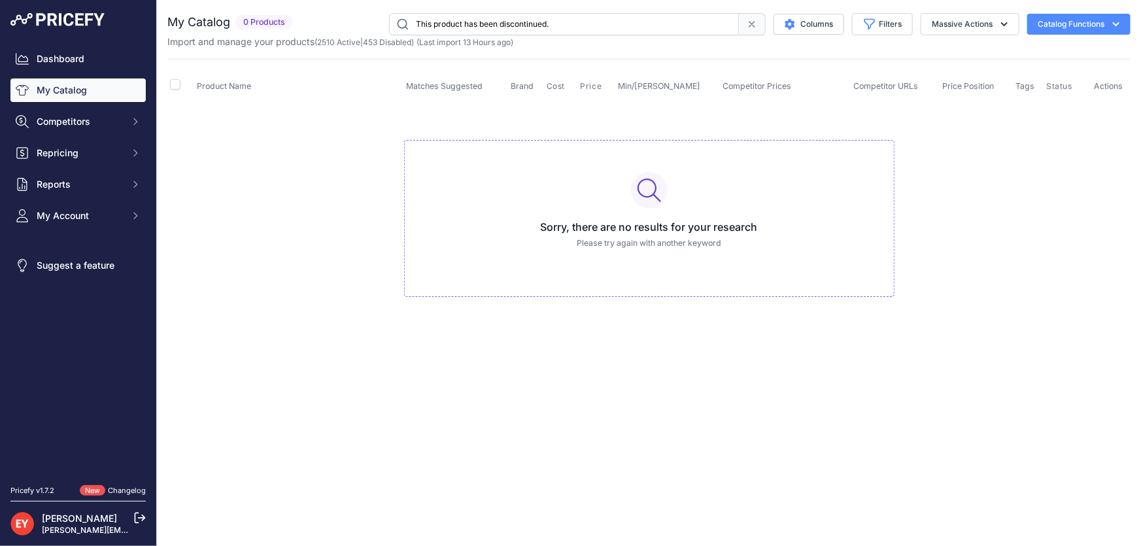
drag, startPoint x: 588, startPoint y: 20, endPoint x: 397, endPoint y: 28, distance: 191.1
click at [397, 28] on input "This product has been discontinued." at bounding box center [564, 24] width 350 height 22
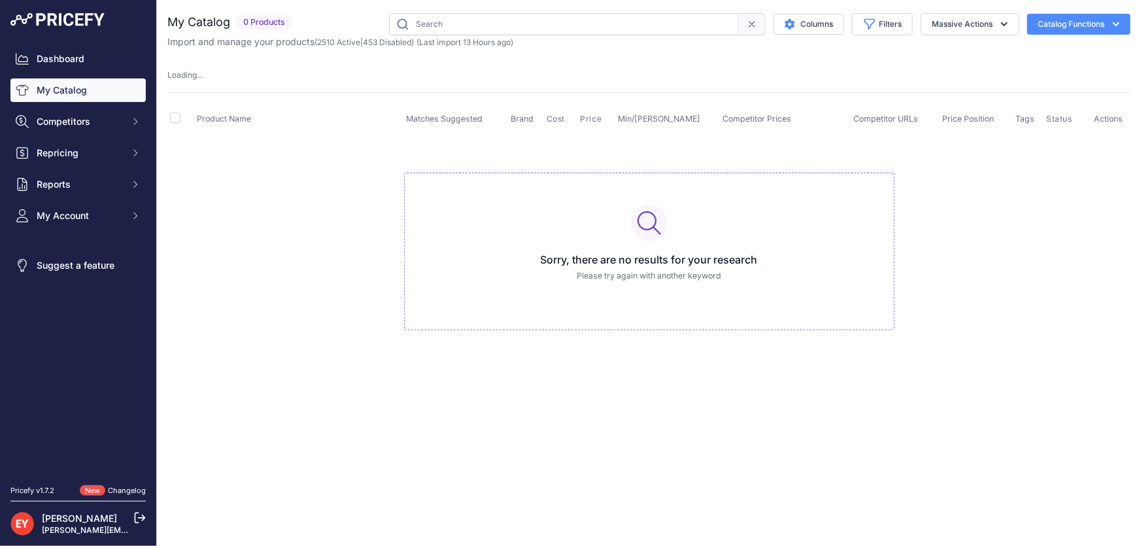
click at [491, 18] on input "text" at bounding box center [564, 24] width 350 height 22
paste input "904006-31"
type input "904006-31"
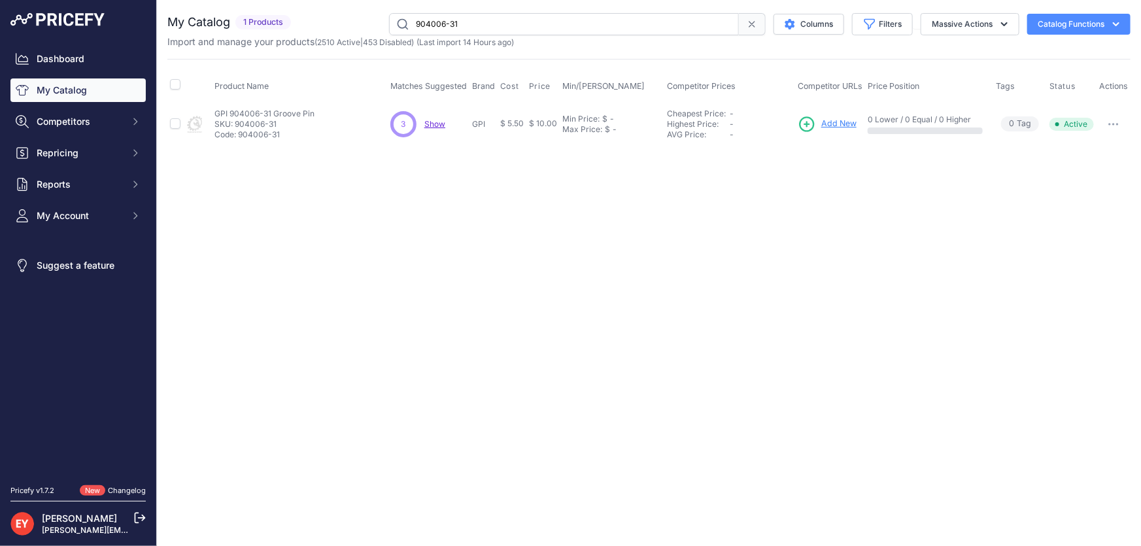
click at [1111, 124] on icon "button" at bounding box center [1113, 124] width 10 height 3
click at [1109, 147] on button "Disable" at bounding box center [1086, 151] width 84 height 21
drag, startPoint x: 510, startPoint y: 15, endPoint x: 399, endPoint y: 21, distance: 111.3
click at [399, 21] on input "904006-31" at bounding box center [564, 24] width 350 height 22
paste input "131040-"
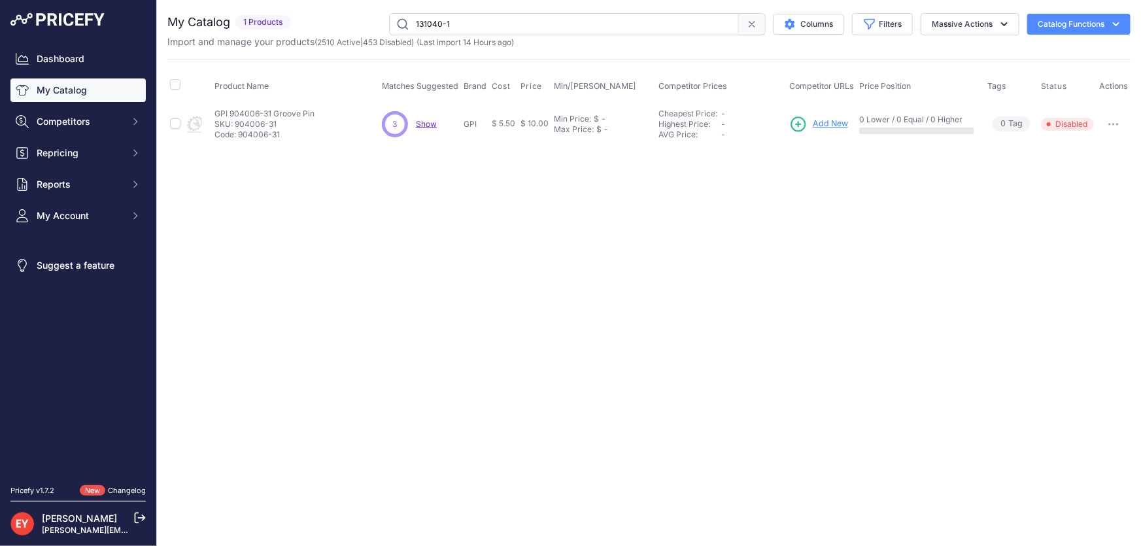
type input "131040-1"
click at [1083, 143] on button "Disable" at bounding box center [1086, 151] width 84 height 21
drag, startPoint x: 463, startPoint y: 26, endPoint x: 371, endPoint y: 29, distance: 92.2
click at [371, 29] on div "131040-1 Columns Filters Status All Status Only Enabled Only Disabled" at bounding box center [713, 24] width 834 height 22
paste input "This product has been discontinued."
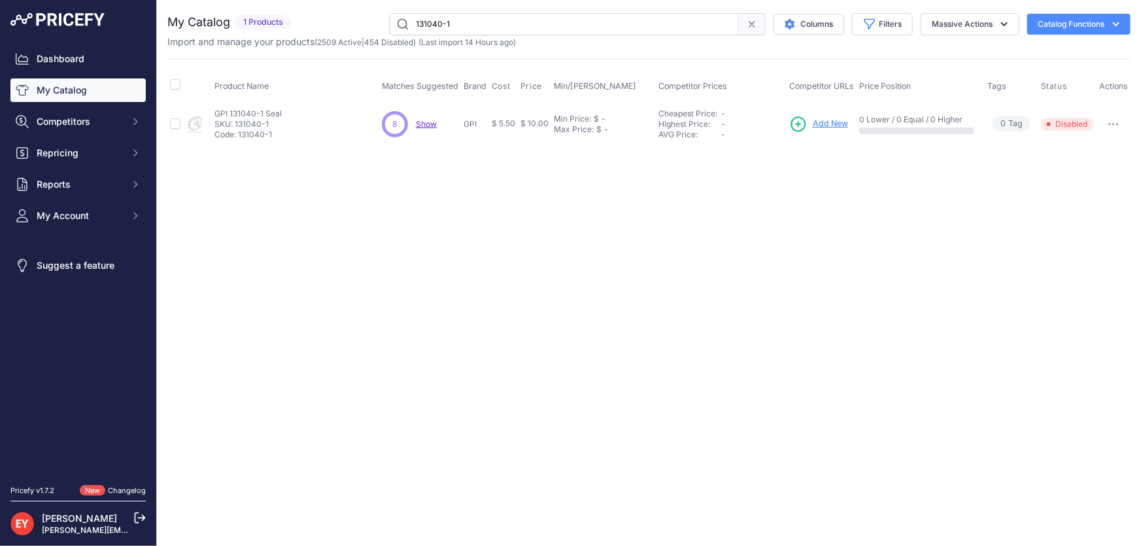
type input "This product has been discontinued."
drag, startPoint x: 583, startPoint y: 22, endPoint x: 366, endPoint y: 31, distance: 216.6
click at [366, 31] on div "This product has been discontinued. Columns Filters Status All Status Only Enab…" at bounding box center [713, 24] width 834 height 22
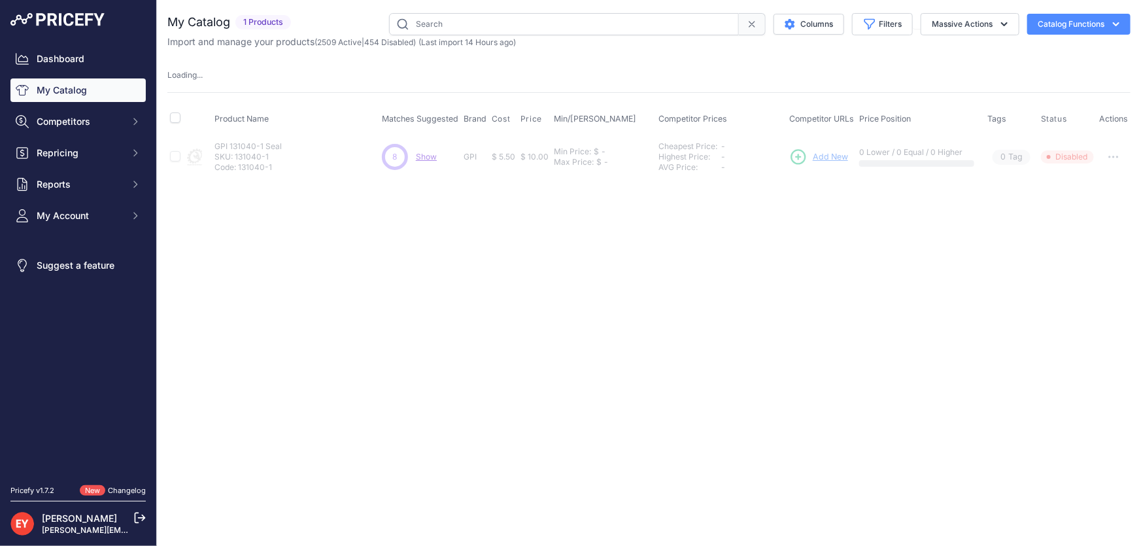
paste input "904003-20"
type input "904003-20"
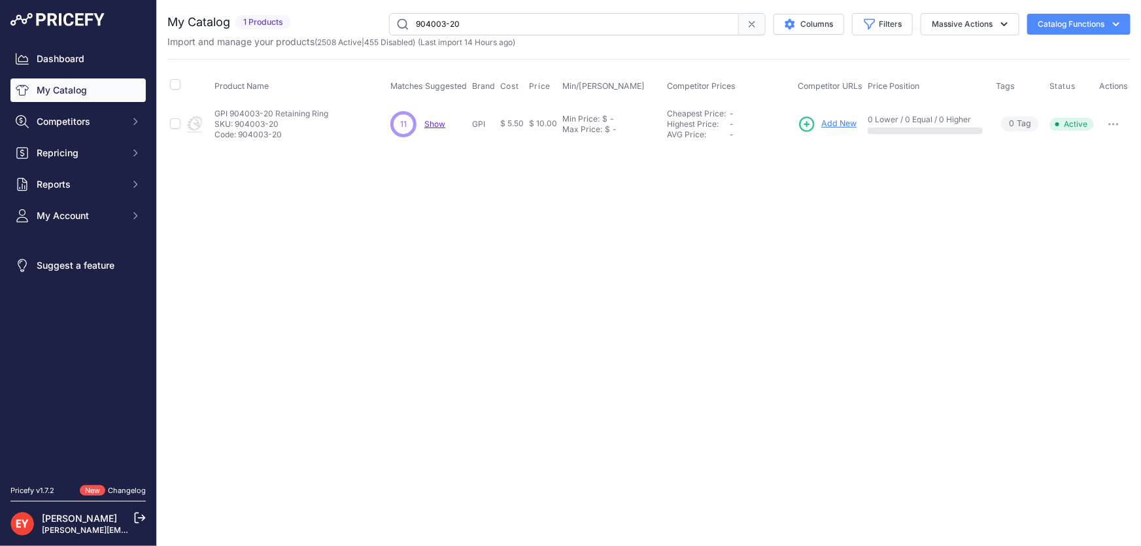
click at [1109, 120] on button "button" at bounding box center [1113, 124] width 26 height 18
click at [1102, 143] on button "Disable" at bounding box center [1086, 151] width 84 height 21
drag, startPoint x: 500, startPoint y: 25, endPoint x: 385, endPoint y: 25, distance: 115.1
click at [385, 25] on div "904003-20 Columns Filters Status All Status Only Enabled Only Disabled" at bounding box center [713, 24] width 834 height 22
paste input "131501-03"
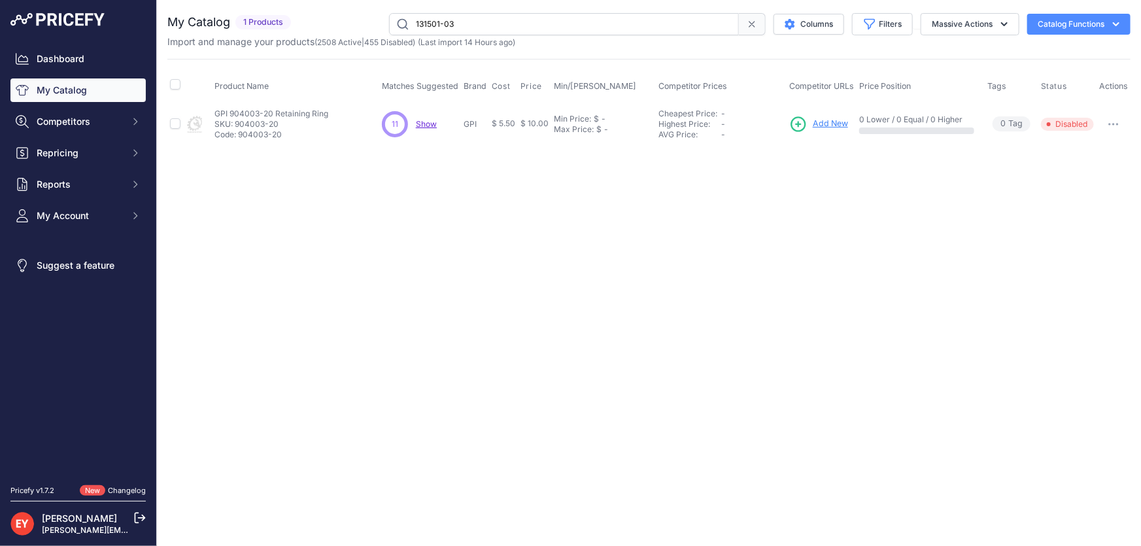
type input "131501-03"
click at [836, 119] on span "Add New" at bounding box center [838, 124] width 35 height 12
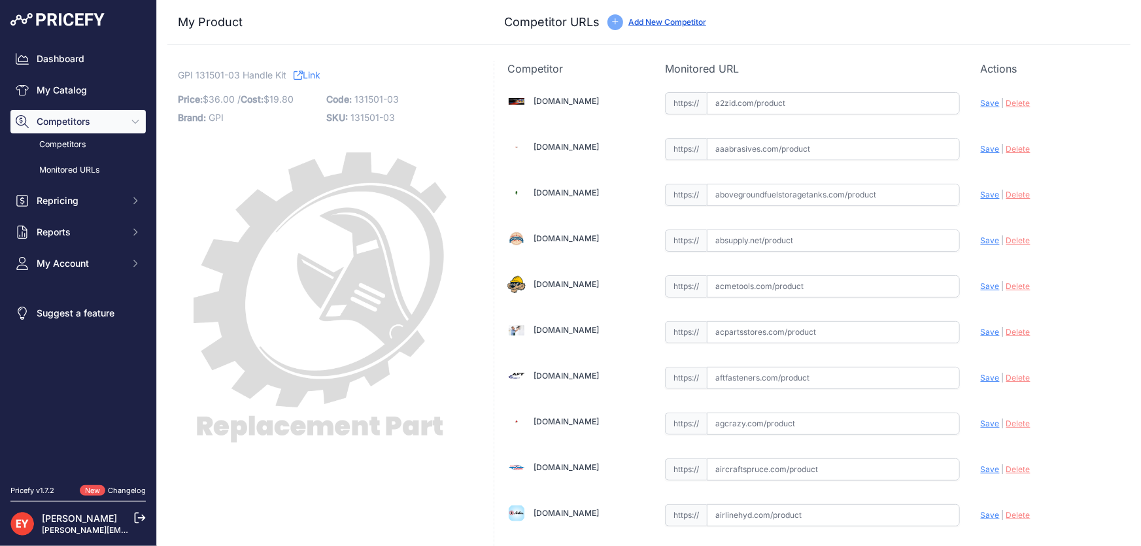
scroll to position [1196, 0]
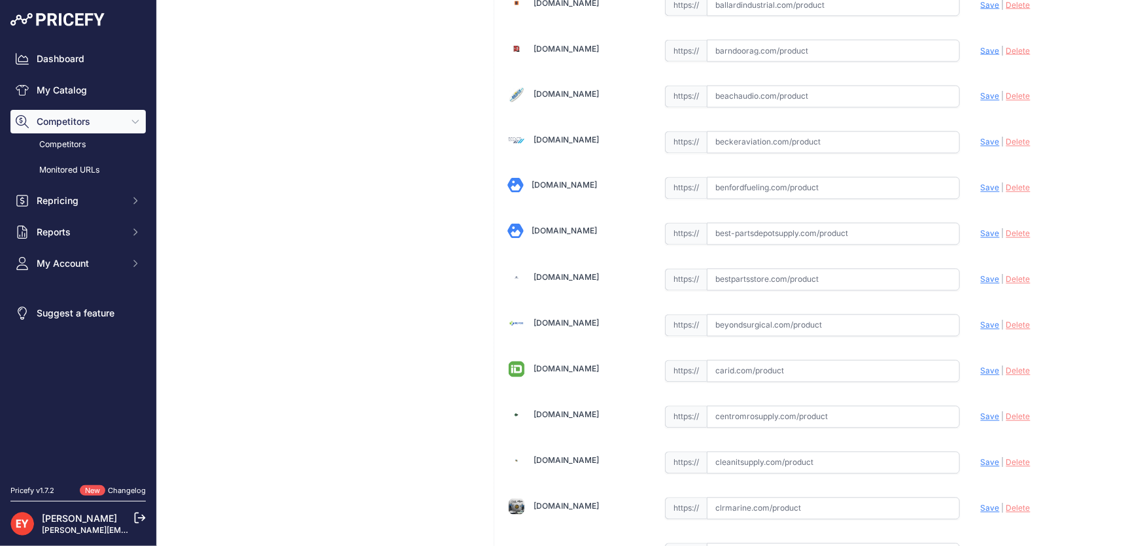
click at [767, 269] on input "text" at bounding box center [833, 280] width 253 height 22
paste input "https://www.bestpartsstore.com/product/gpi-131501-03-handle-kit/"
click at [985, 276] on span "Save" at bounding box center [990, 280] width 19 height 10
type input "https://www.bestpartsstore.com/product/gpi-131501-03-handle-kit/?prirule_jdsnik…"
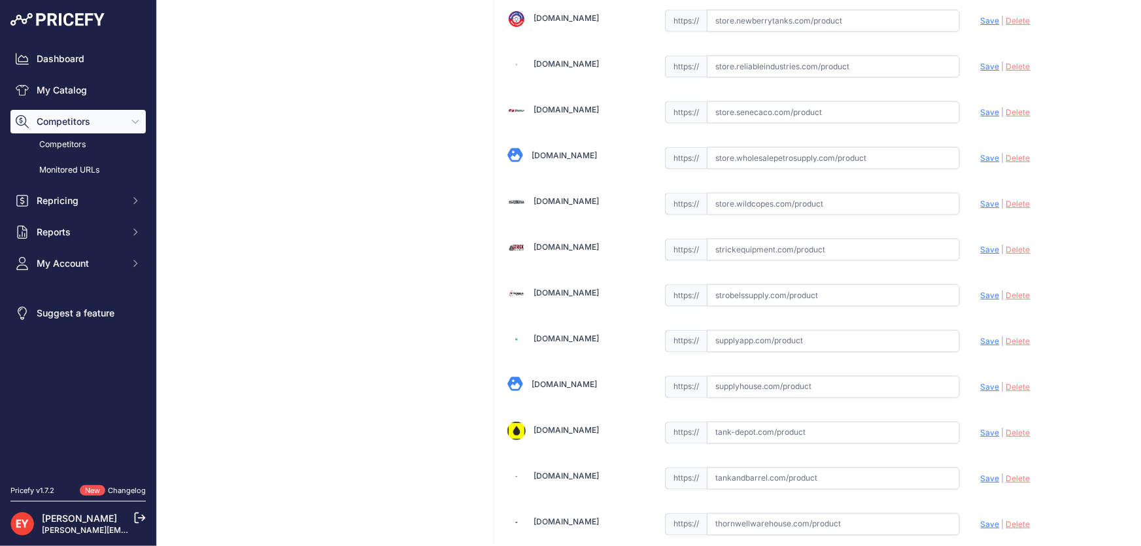
scroll to position [9635, 0]
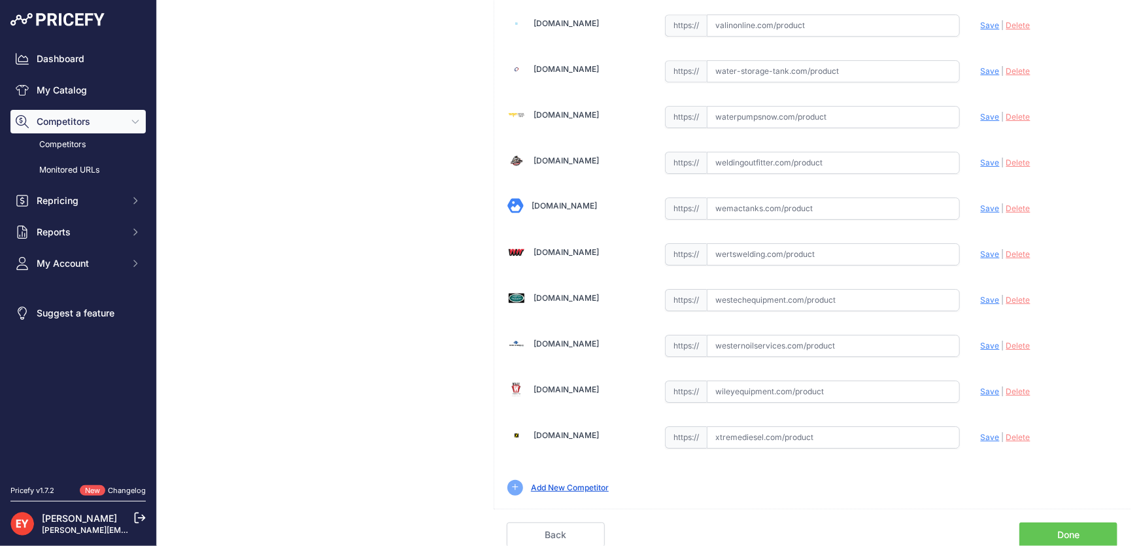
scroll to position [9604, 0]
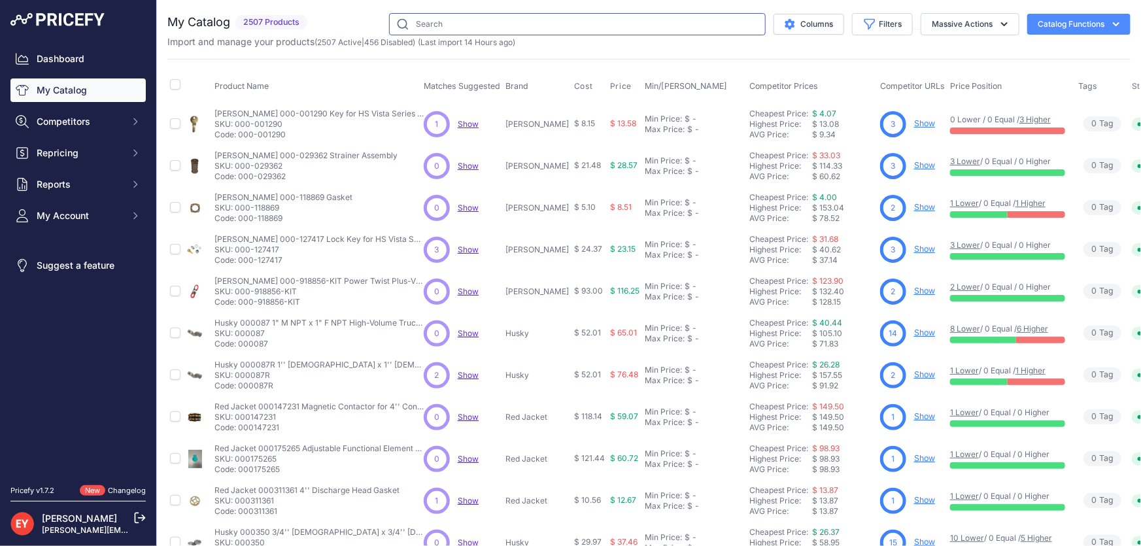
click at [447, 27] on input "text" at bounding box center [577, 24] width 377 height 22
paste input "142015-01"
type input "142015-01"
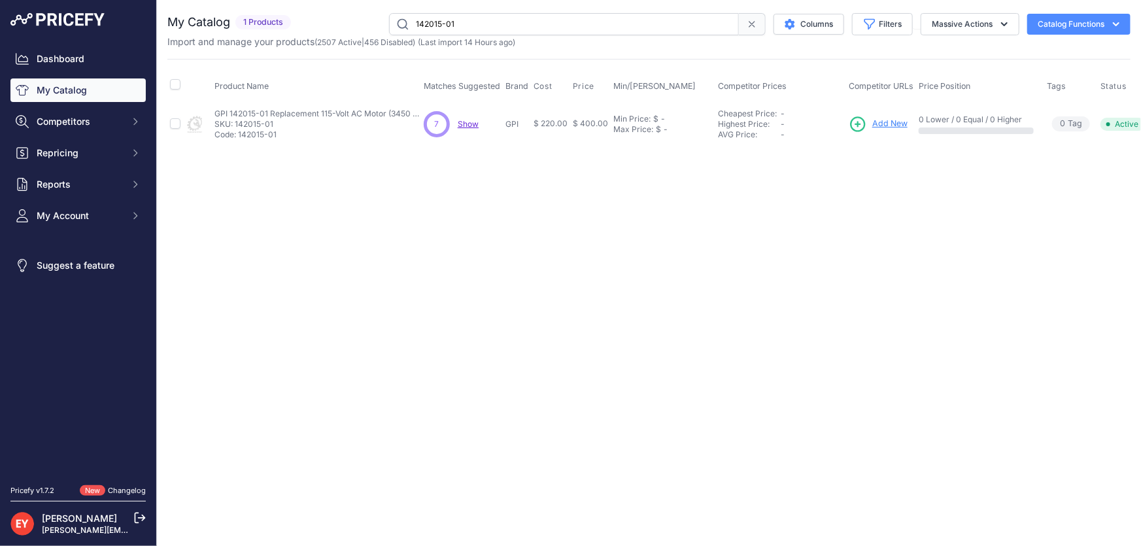
click at [893, 118] on span "Add New" at bounding box center [889, 124] width 35 height 12
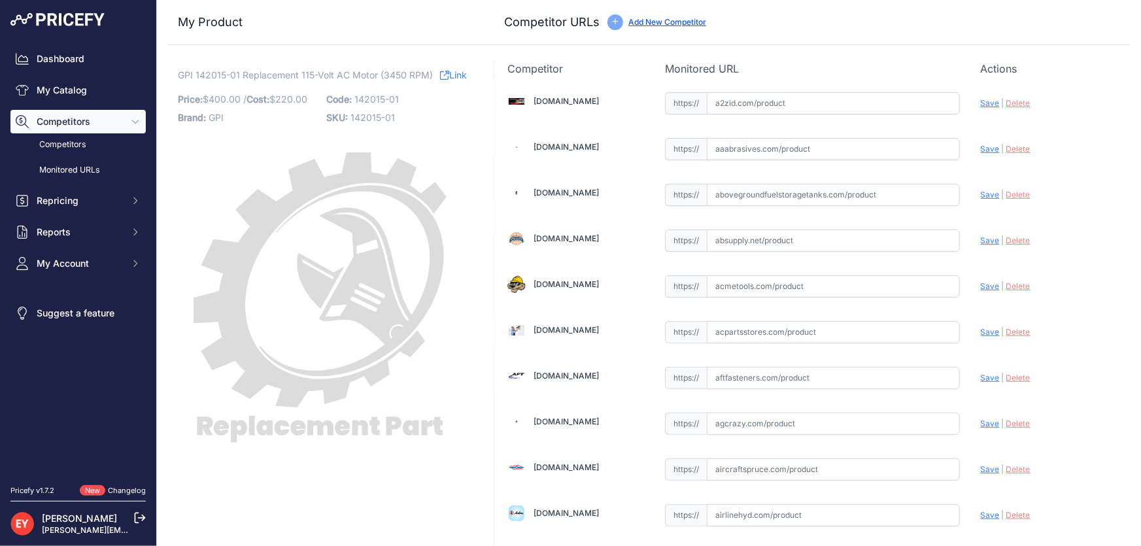
scroll to position [1196, 0]
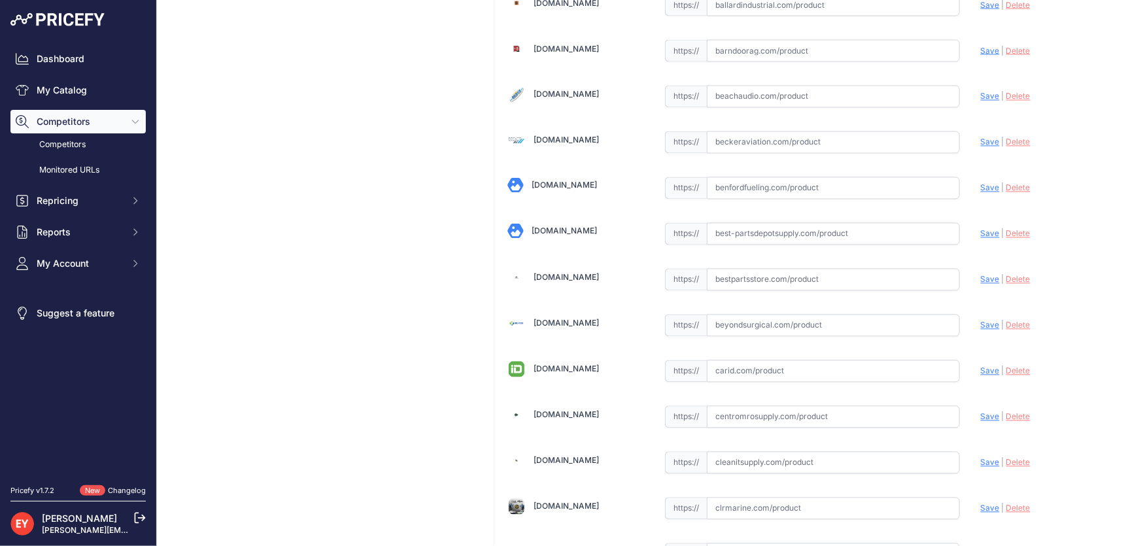
click at [721, 278] on input "text" at bounding box center [833, 280] width 253 height 22
paste input "[URL][DOMAIN_NAME]"
click at [982, 275] on span "Save" at bounding box center [990, 280] width 19 height 10
type input "[URL][DOMAIN_NAME]"
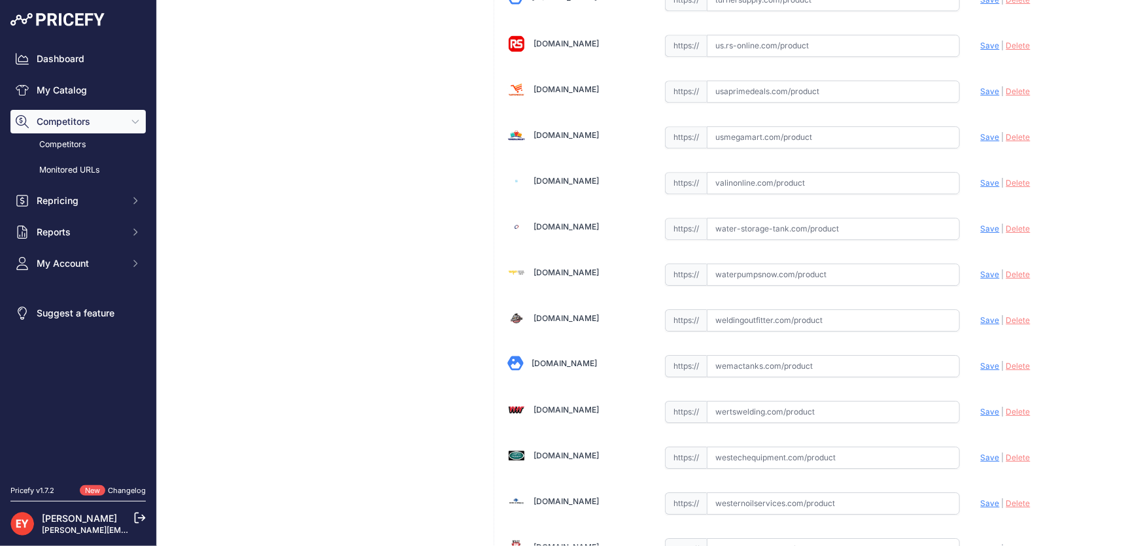
scroll to position [9604, 0]
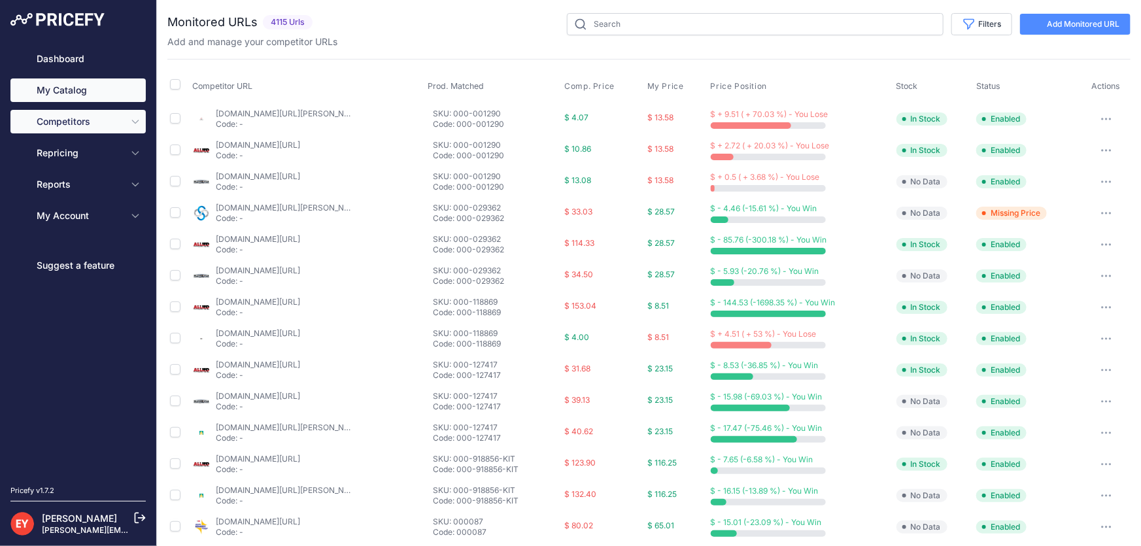
click at [70, 98] on link "My Catalog" at bounding box center [77, 90] width 135 height 24
click at [91, 92] on link "My Catalog" at bounding box center [77, 90] width 135 height 24
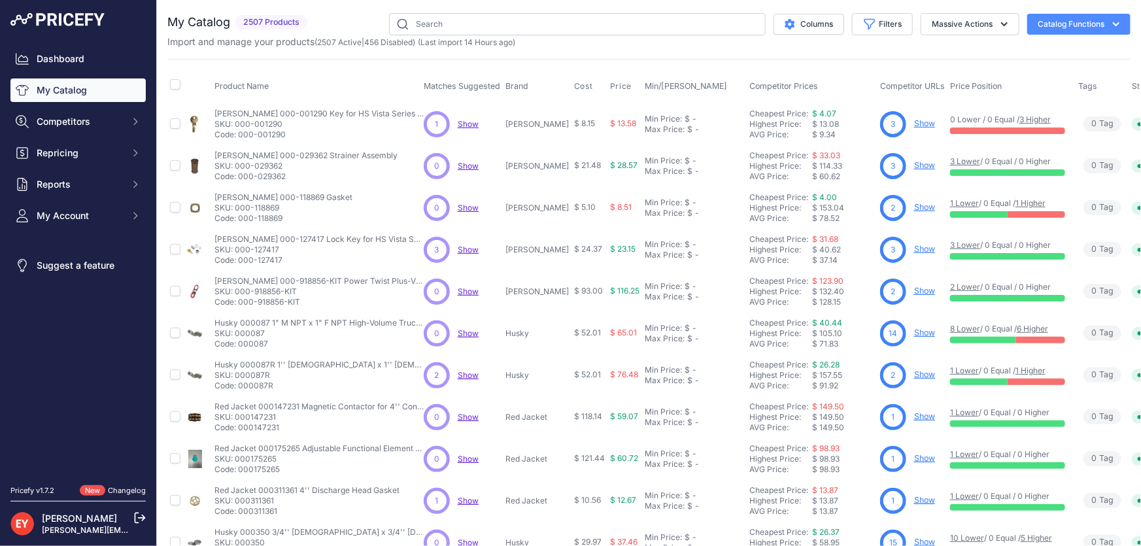
click at [449, 12] on div "You are not connected to the internet. My Catalog" at bounding box center [648, 392] width 963 height 785
click at [447, 19] on input "text" at bounding box center [577, 24] width 377 height 22
paste input "138105-01"
type input "138105-01"
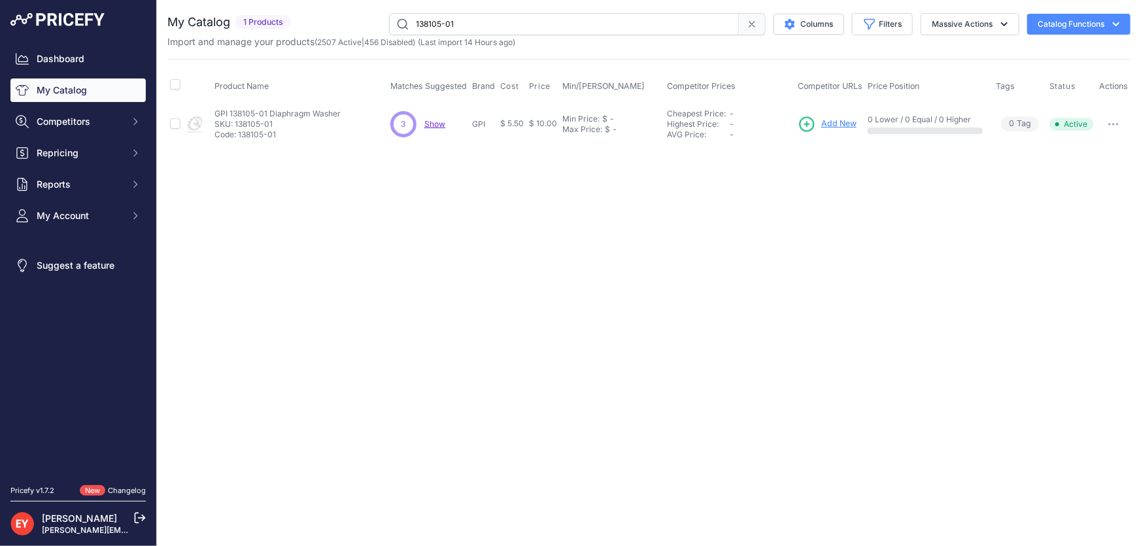
click at [830, 122] on span "Add New" at bounding box center [838, 124] width 35 height 12
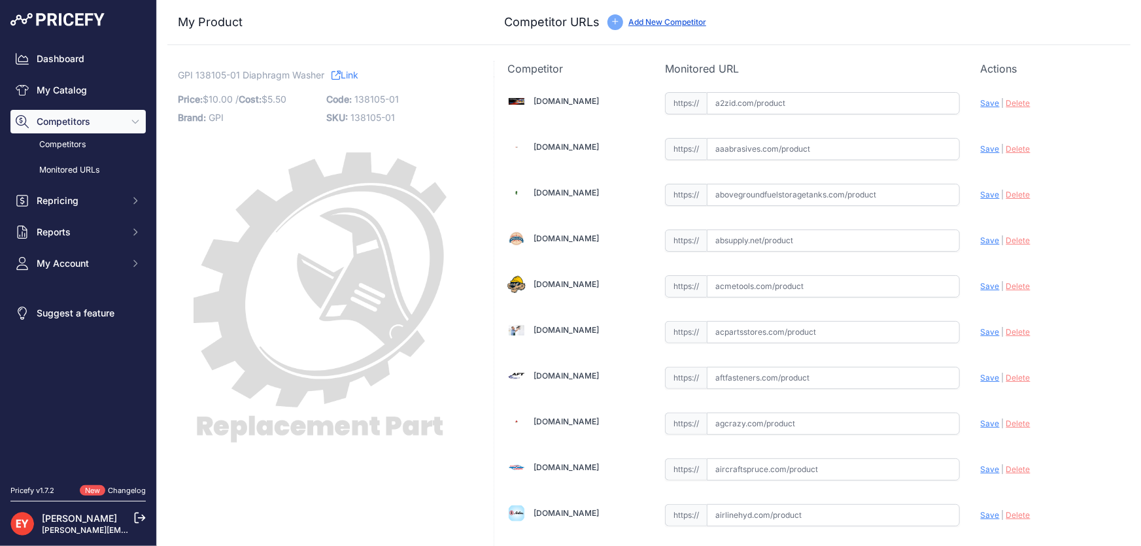
scroll to position [8991, 0]
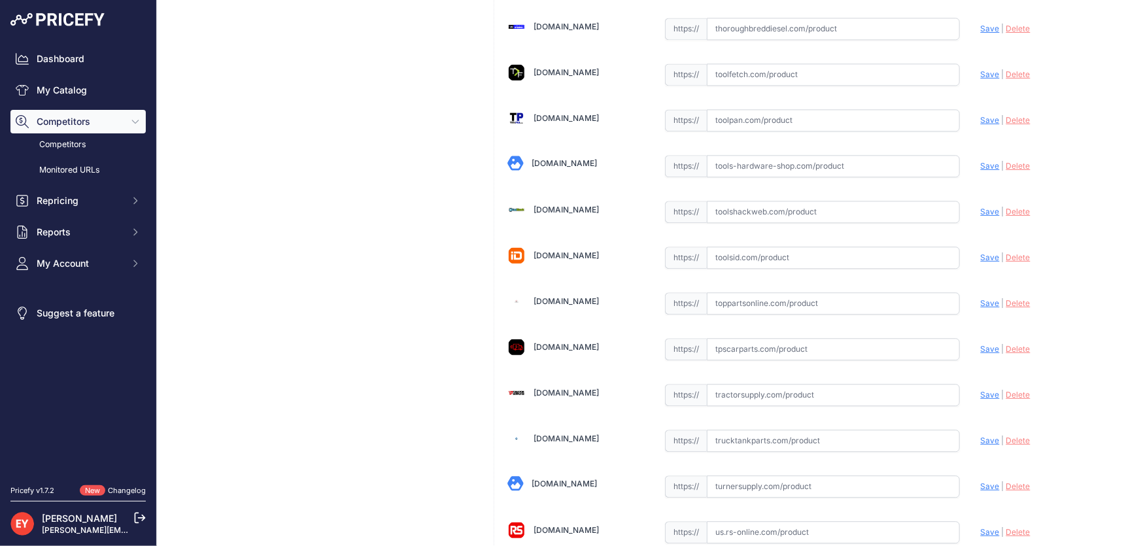
click at [724, 292] on input "text" at bounding box center [833, 303] width 253 height 22
paste input "[URL][DOMAIN_NAME]"
click at [981, 298] on span "Save" at bounding box center [990, 303] width 19 height 10
type input "https://www.toppartsonline.com/product/gpi-138105-01-diaphragm-washer/?prirule_…"
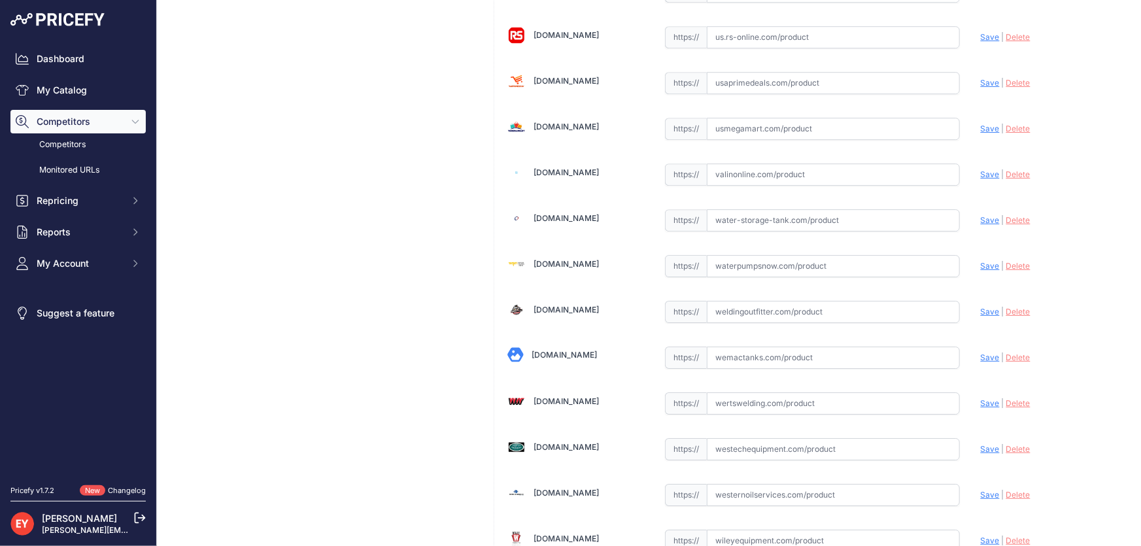
scroll to position [9604, 0]
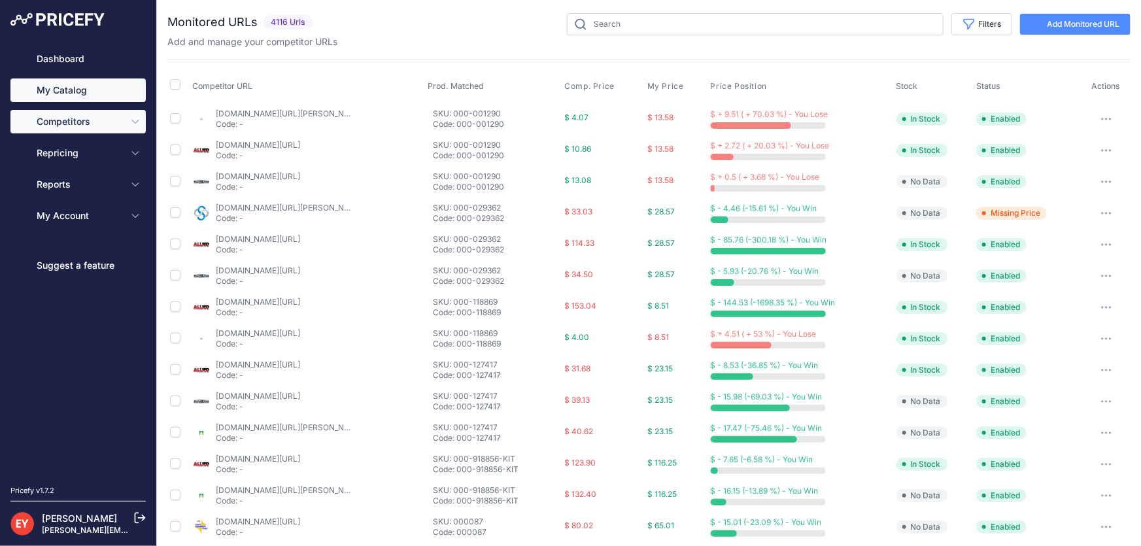
click at [43, 91] on link "My Catalog" at bounding box center [77, 90] width 135 height 24
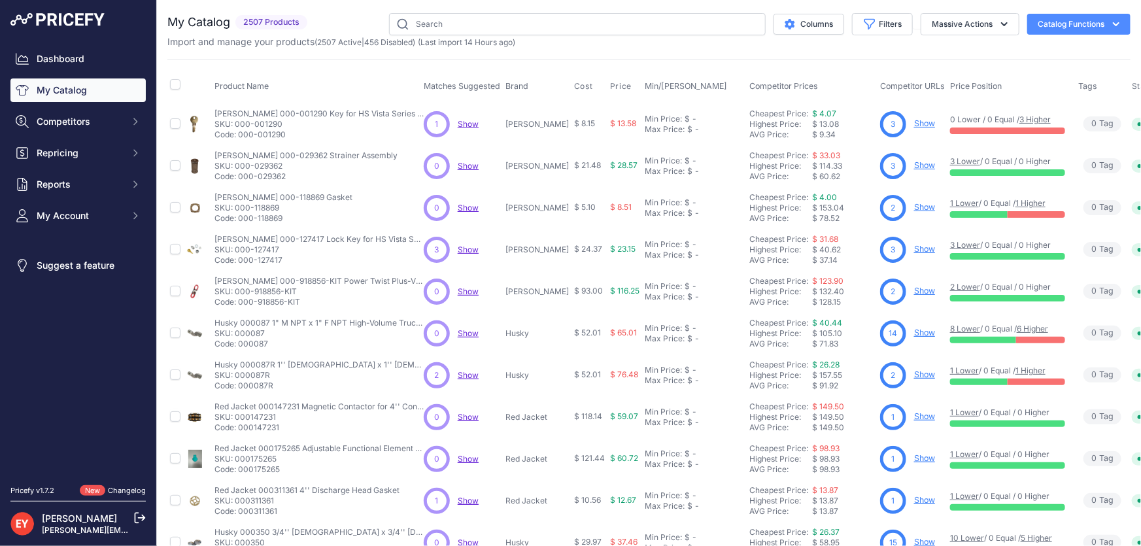
click at [435, 12] on div "You are not connected to the internet. My Catalog" at bounding box center [648, 392] width 963 height 785
click at [431, 20] on input "text" at bounding box center [577, 24] width 377 height 22
paste input "90100407"
type input "90100407"
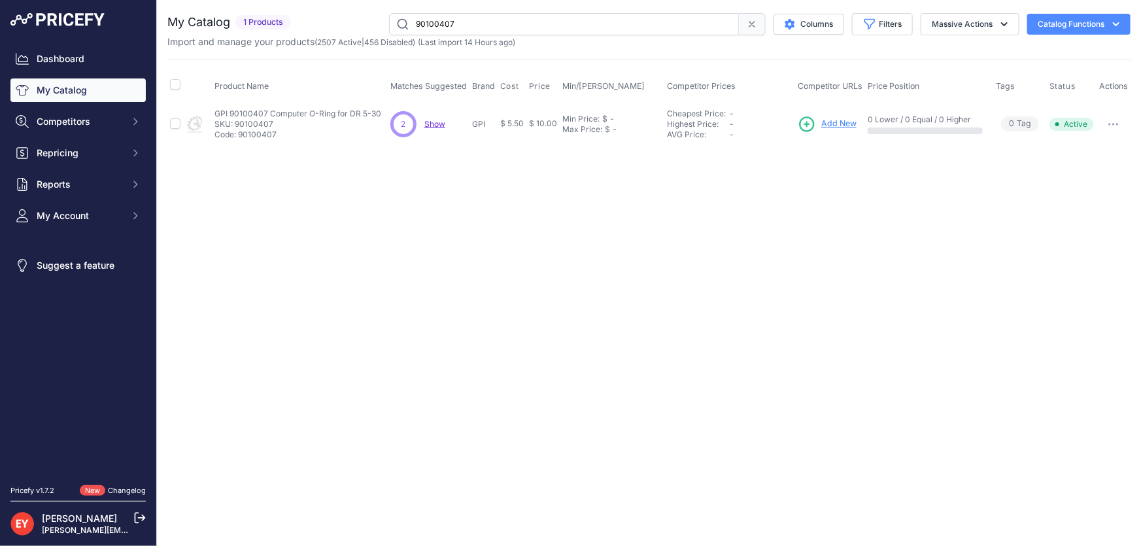
click at [837, 126] on span "Add New" at bounding box center [838, 124] width 35 height 12
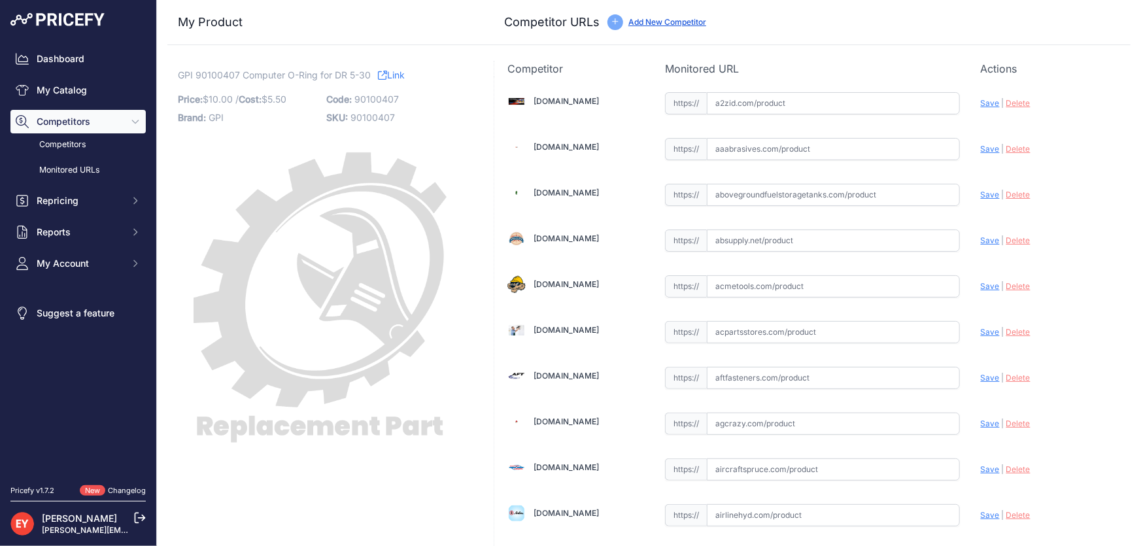
scroll to position [1196, 0]
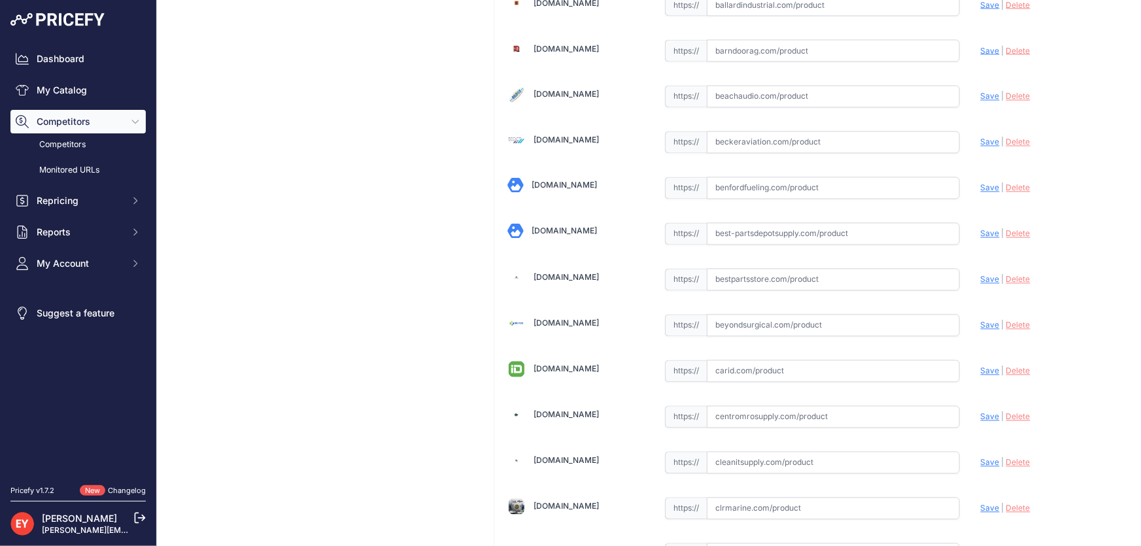
click at [729, 271] on input "text" at bounding box center [833, 280] width 253 height 22
paste input "https://www.bestpartsstore.com/product/gpi-90100407-computer-o-ring-for-dr-5-30/"
click at [983, 275] on span "Save" at bounding box center [990, 280] width 19 height 10
type input "https://www.bestpartsstore.com/product/gpi-90100407-computer-o-ring-for-dr-5-30…"
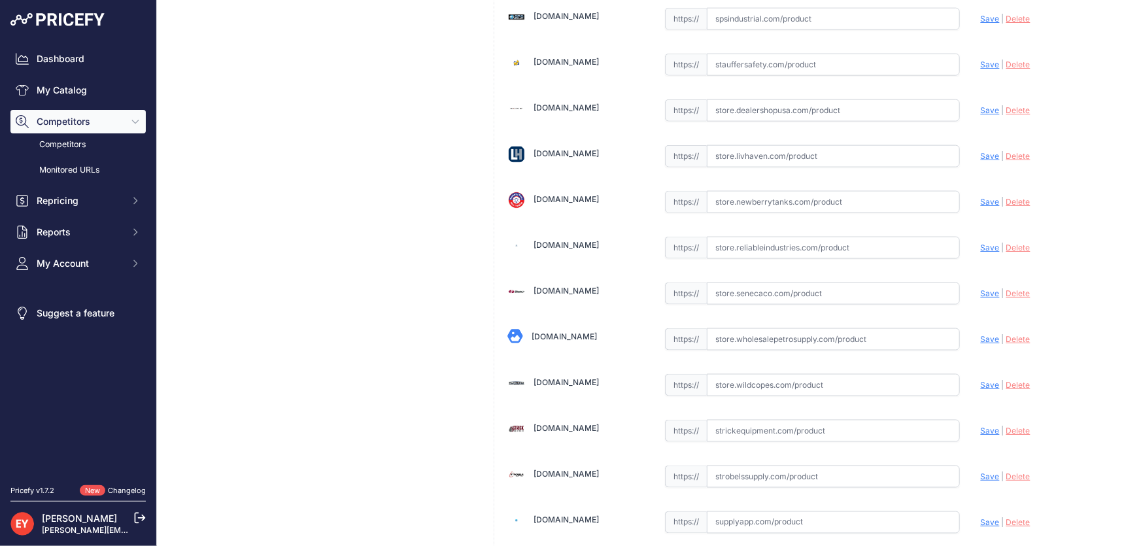
scroll to position [9635, 0]
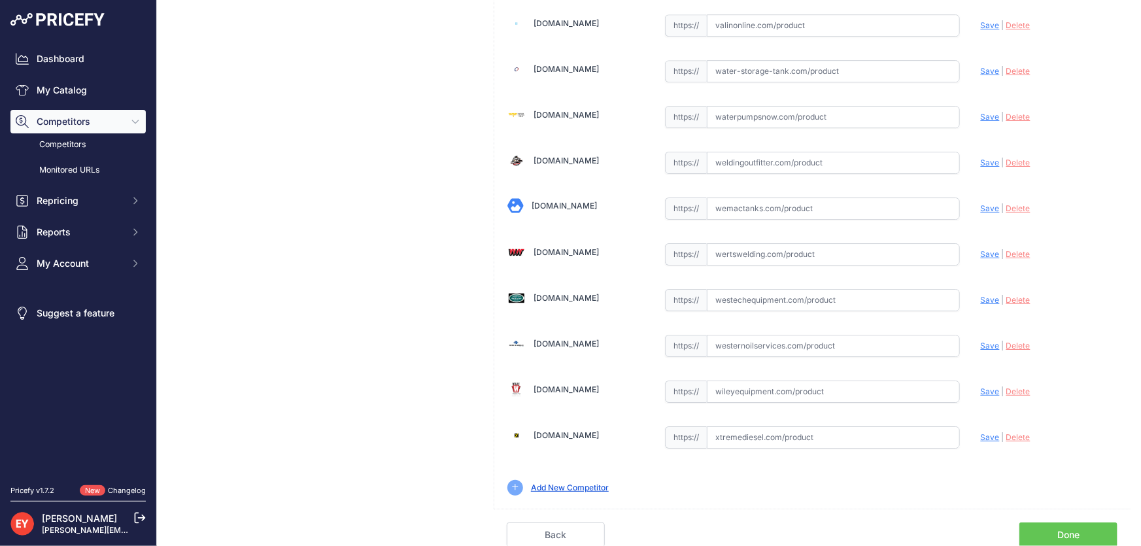
scroll to position [9604, 0]
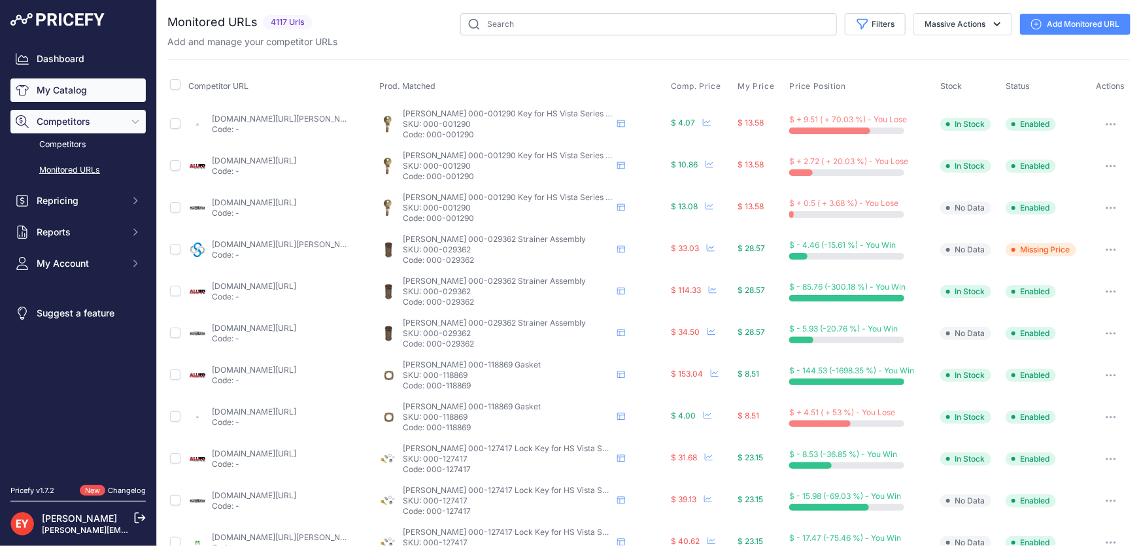
click at [68, 85] on link "My Catalog" at bounding box center [77, 90] width 135 height 24
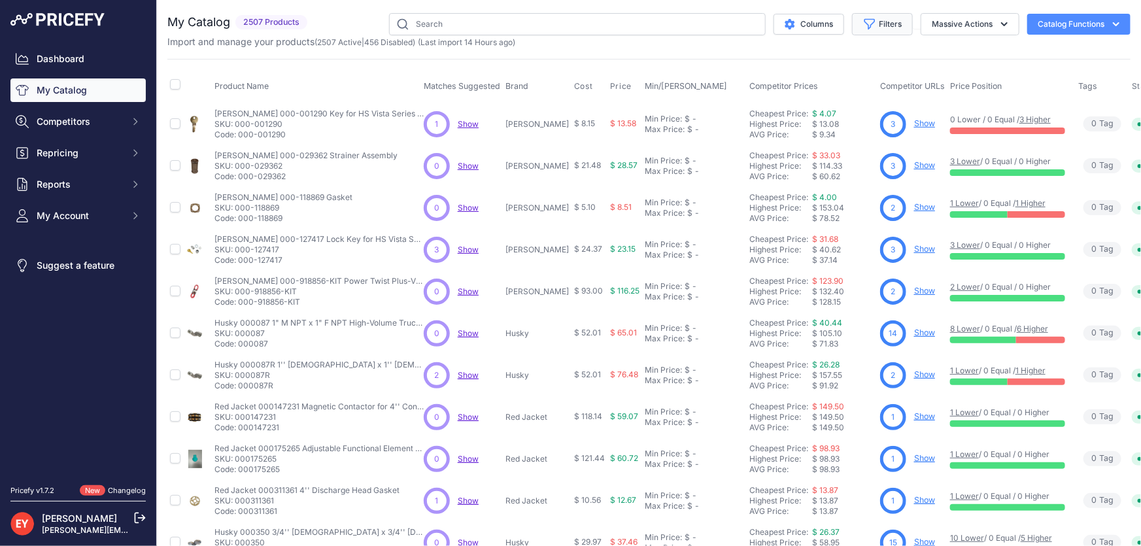
click at [884, 26] on button "Filters" at bounding box center [882, 24] width 61 height 22
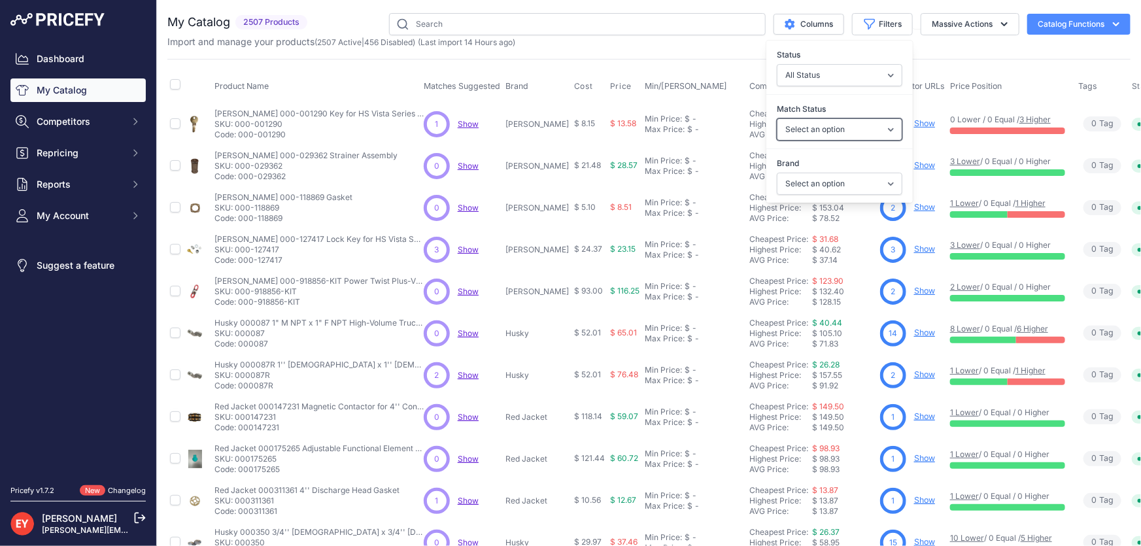
click at [828, 124] on select "Select an option Matched Unmatched" at bounding box center [840, 129] width 126 height 22
select select "0"
click at [777, 118] on select "Select an option Matched Unmatched" at bounding box center [840, 129] width 126 height 22
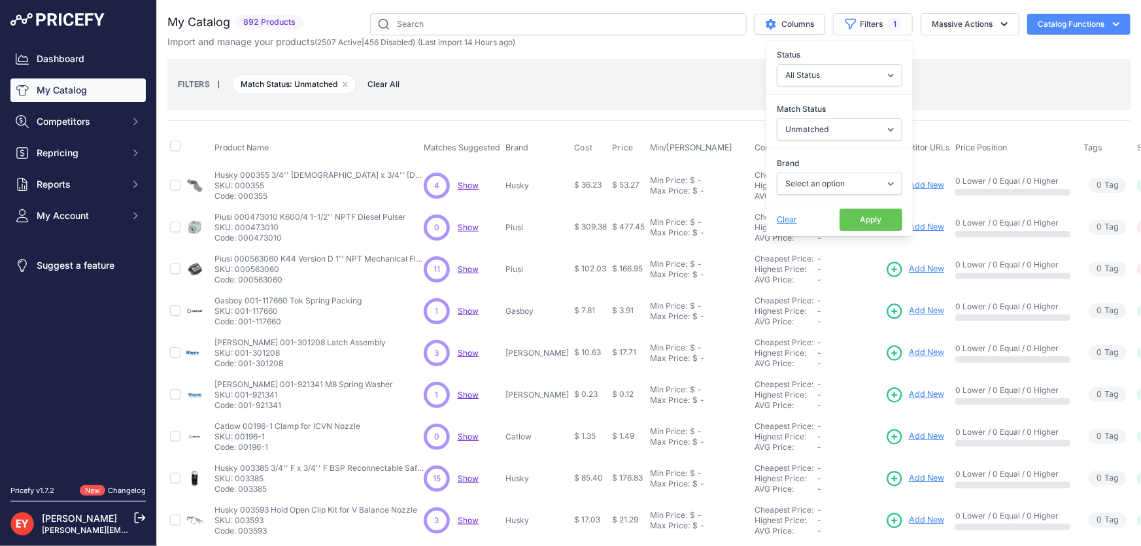
click at [860, 212] on button "Apply" at bounding box center [870, 220] width 63 height 22
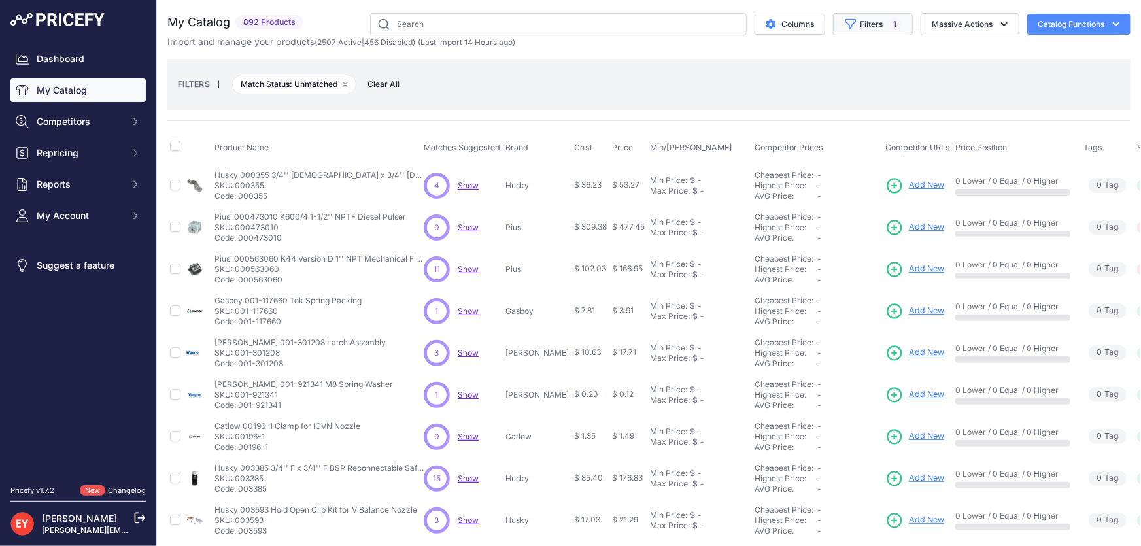
click at [863, 24] on button "Filters 1" at bounding box center [873, 24] width 80 height 22
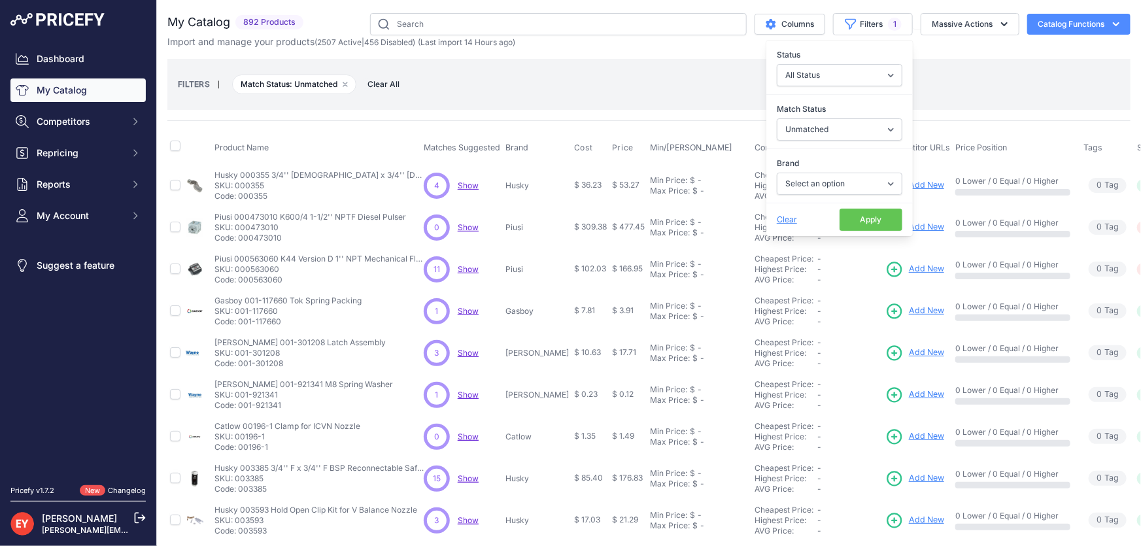
click at [565, 93] on div "FILTERS | Match Status: Unmatched Remove filter option Clear All" at bounding box center [649, 84] width 942 height 35
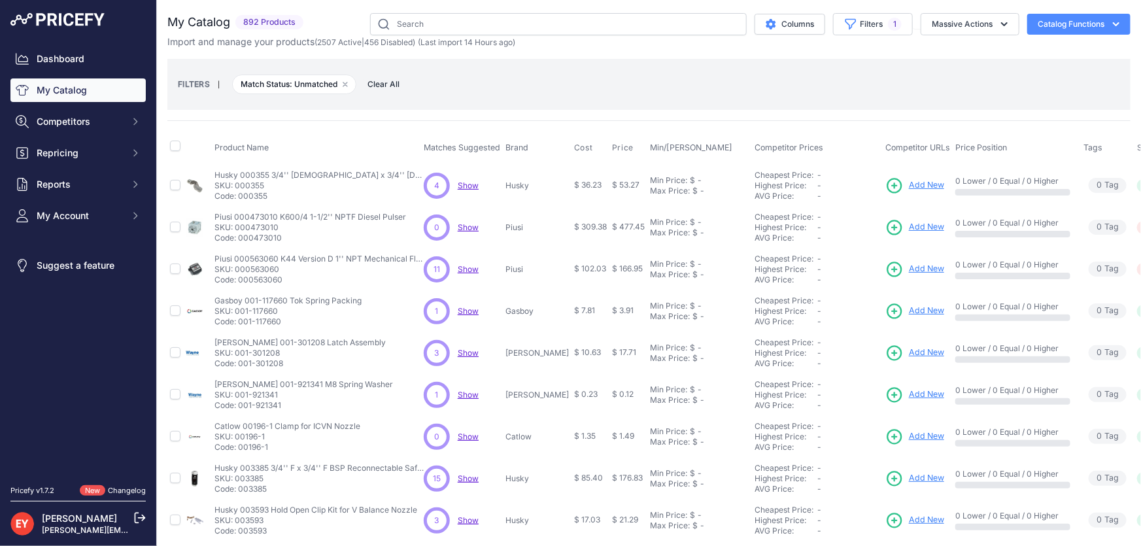
click at [578, 83] on div "FILTERS | Match Status: Unmatched Remove filter option Clear All" at bounding box center [649, 84] width 942 height 35
click at [118, 86] on link "My Catalog" at bounding box center [77, 90] width 135 height 24
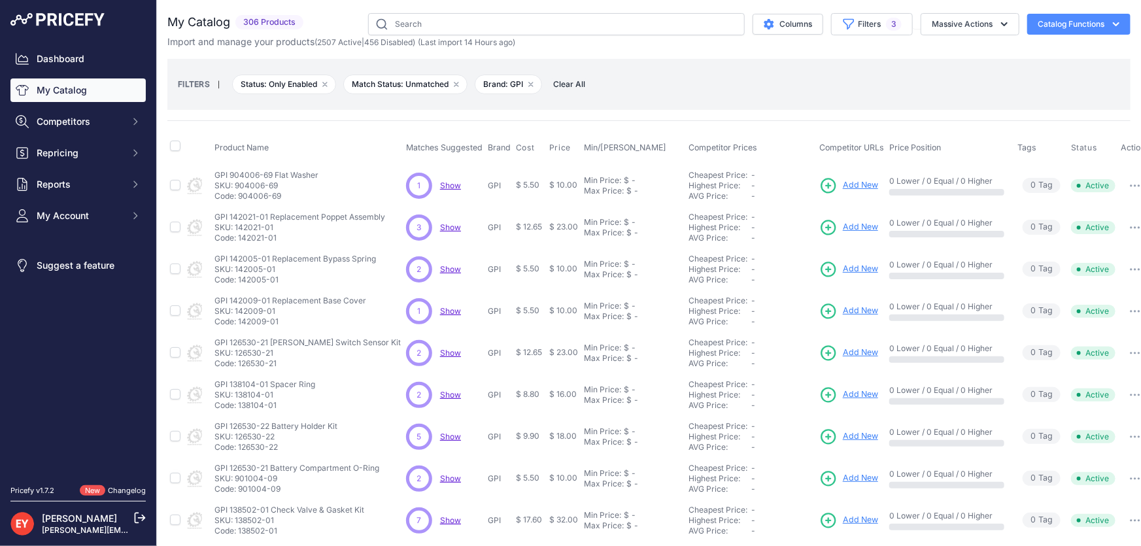
click at [55, 91] on link "My Catalog" at bounding box center [77, 90] width 135 height 24
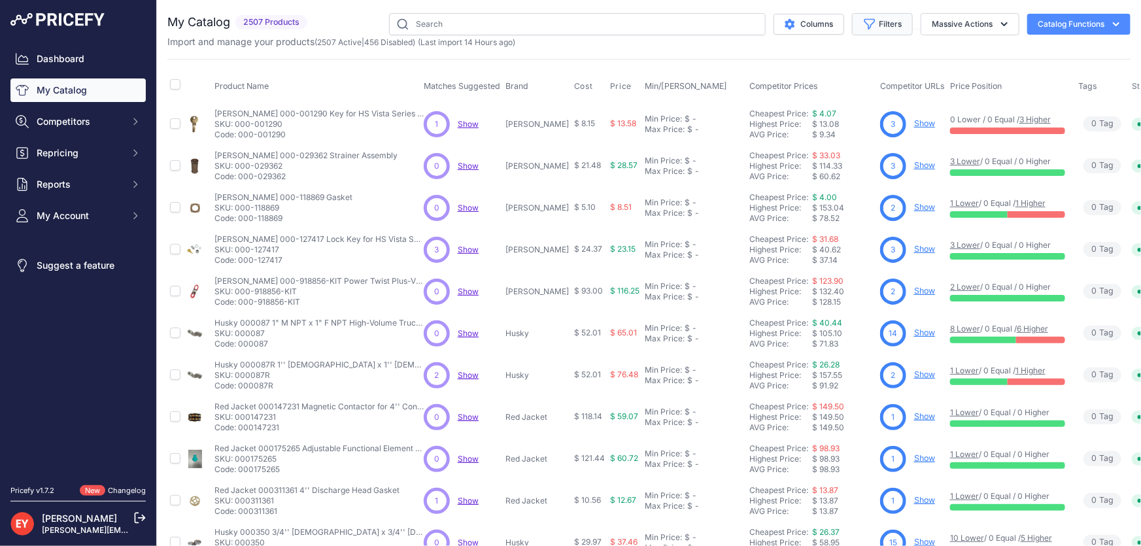
click at [867, 34] on button "Filters" at bounding box center [882, 24] width 61 height 22
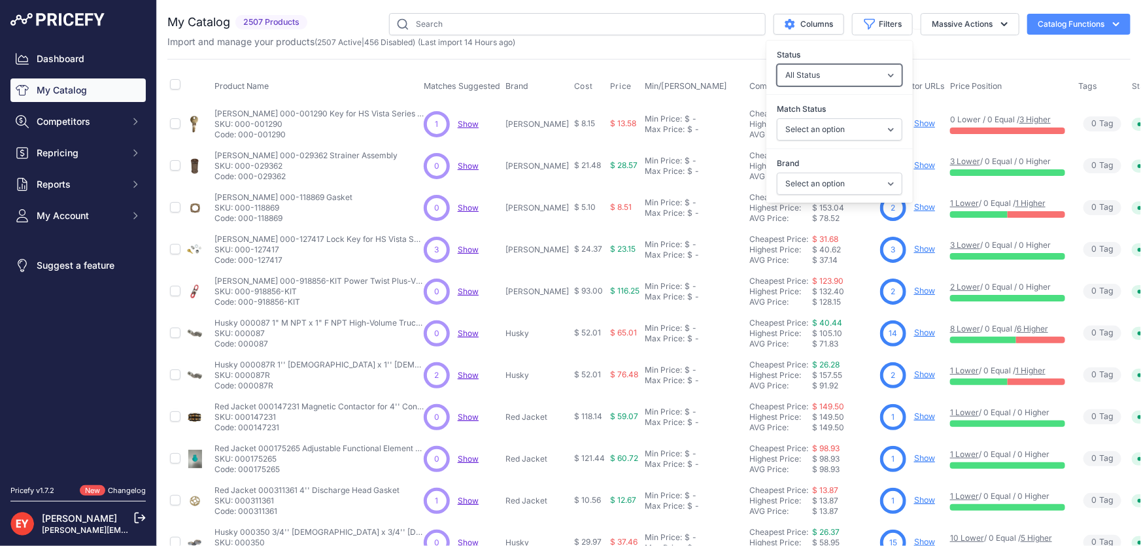
click at [873, 67] on select "All Status Only Enabled Only Disabled" at bounding box center [840, 75] width 126 height 22
select select "1"
click at [777, 64] on select "All Status Only Enabled Only Disabled" at bounding box center [840, 75] width 126 height 22
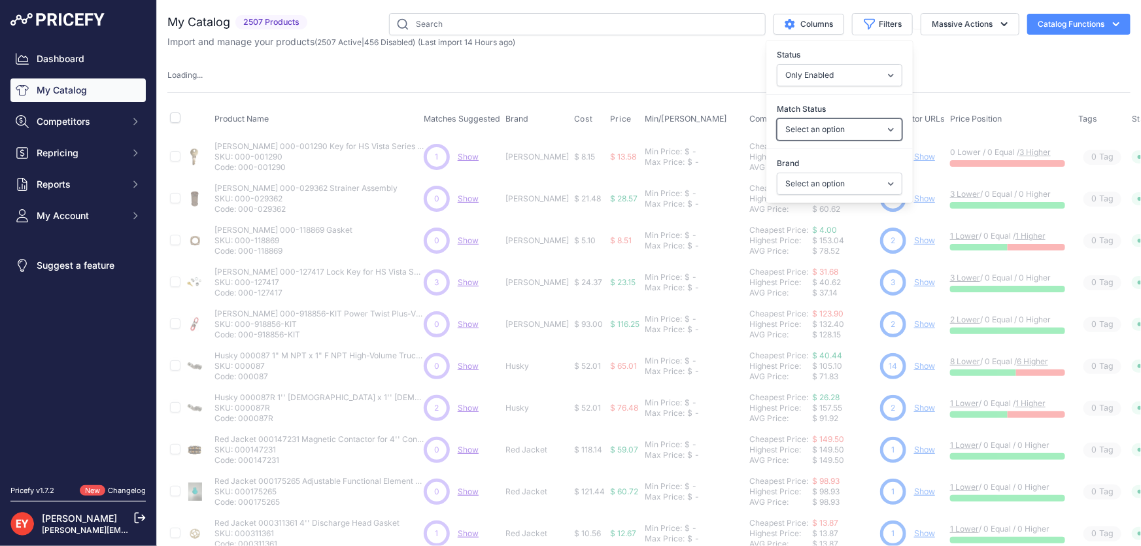
click at [834, 129] on select "Select an option Matched Unmatched" at bounding box center [840, 129] width 126 height 22
select select "0"
click at [777, 118] on select "Select an option Matched Unmatched" at bounding box center [840, 129] width 126 height 22
click at [839, 178] on select "Select an option 3M American Casting & MFG Ameron Aquafighter ATI ATTA B&K Balc…" at bounding box center [840, 184] width 126 height 22
select select
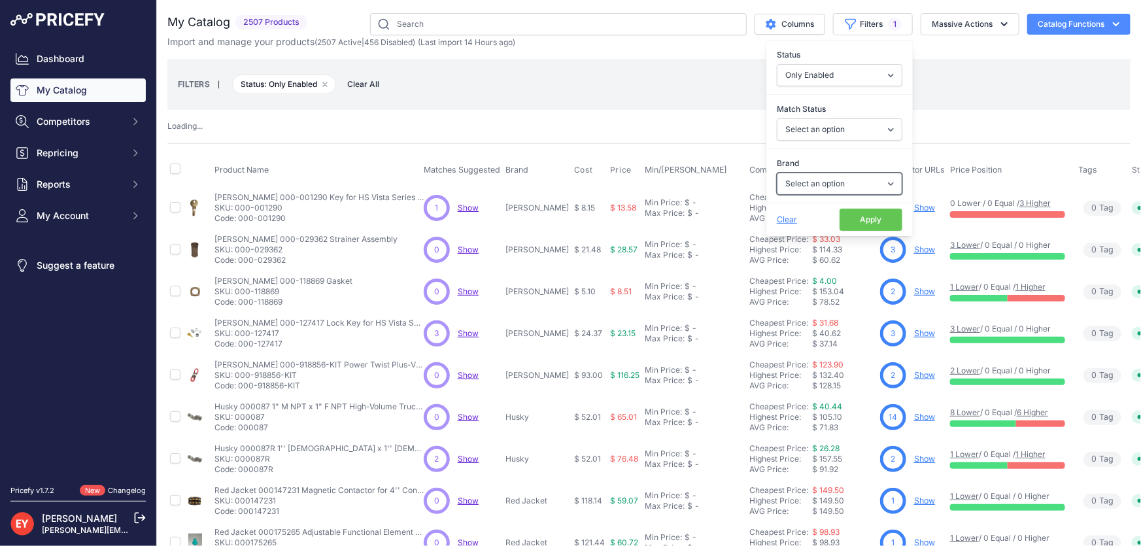
select select "GPI"
click at [777, 173] on select "Select an option 3M American Casting & MFG Ameron Aquafighter ATI ATTA B&K Balc…" at bounding box center [840, 184] width 126 height 22
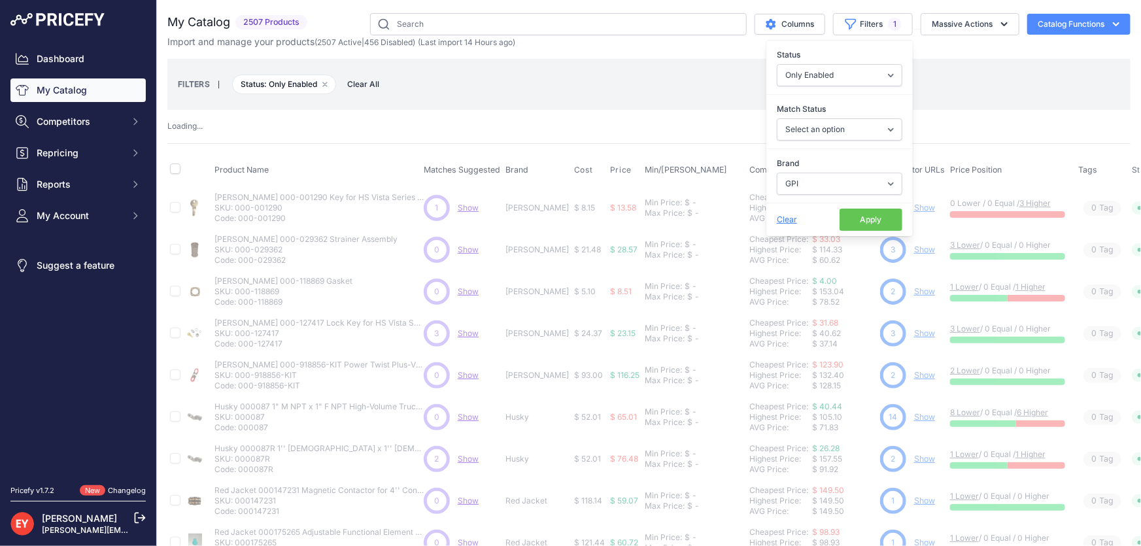
click at [863, 220] on button "Apply" at bounding box center [870, 220] width 63 height 22
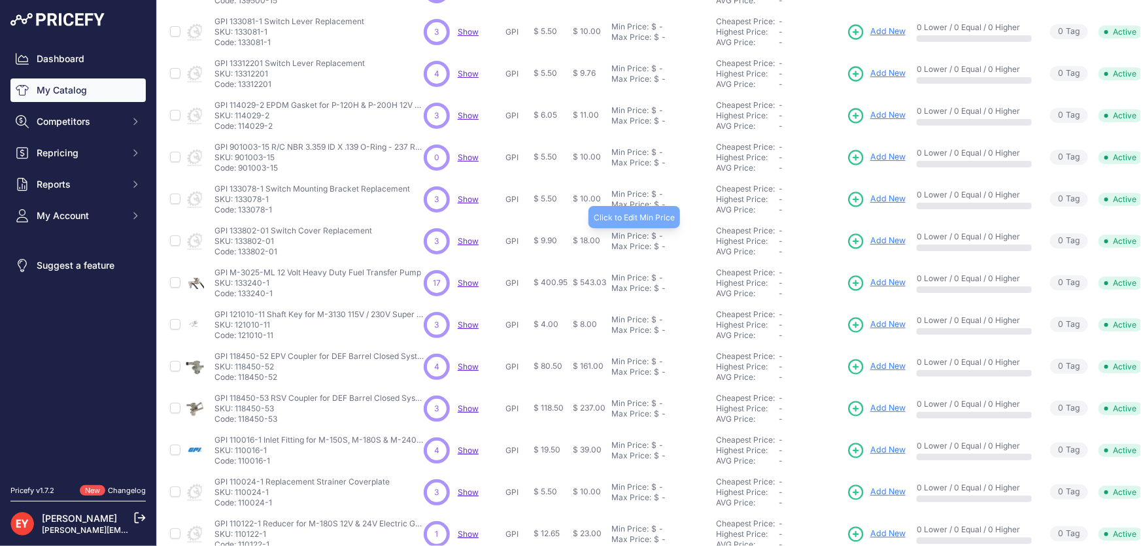
scroll to position [307, 0]
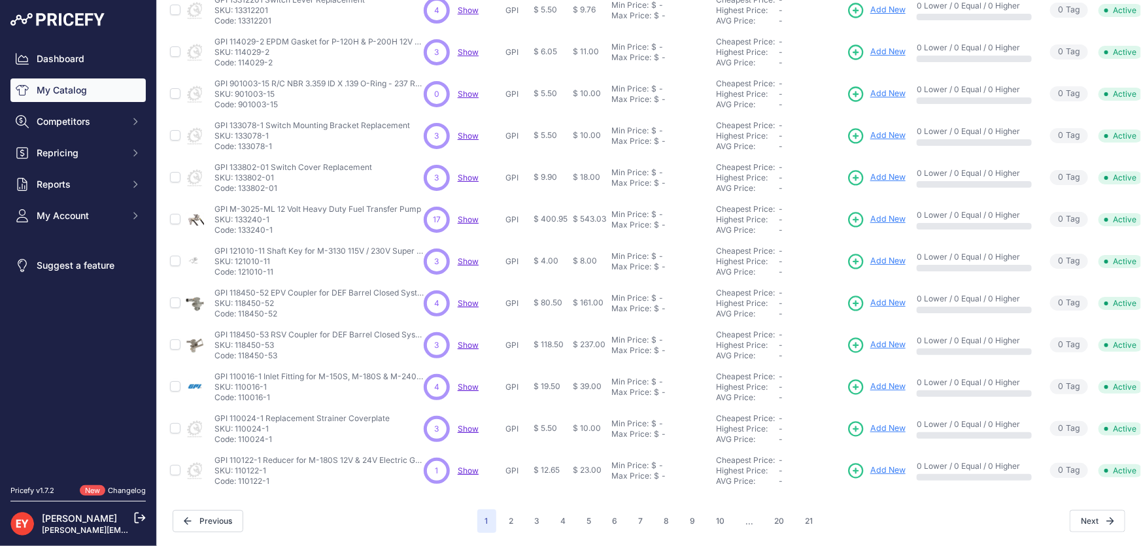
click at [739, 514] on span "..." at bounding box center [750, 521] width 24 height 24
click at [745, 515] on span "..." at bounding box center [750, 521] width 24 height 24
click at [716, 512] on button "10" at bounding box center [721, 521] width 24 height 24
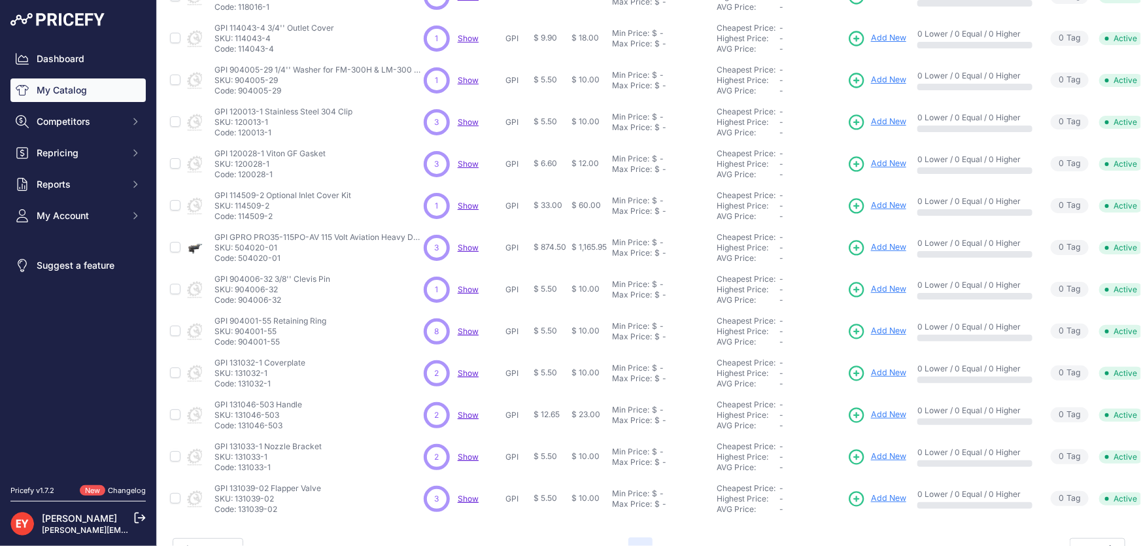
scroll to position [307, 0]
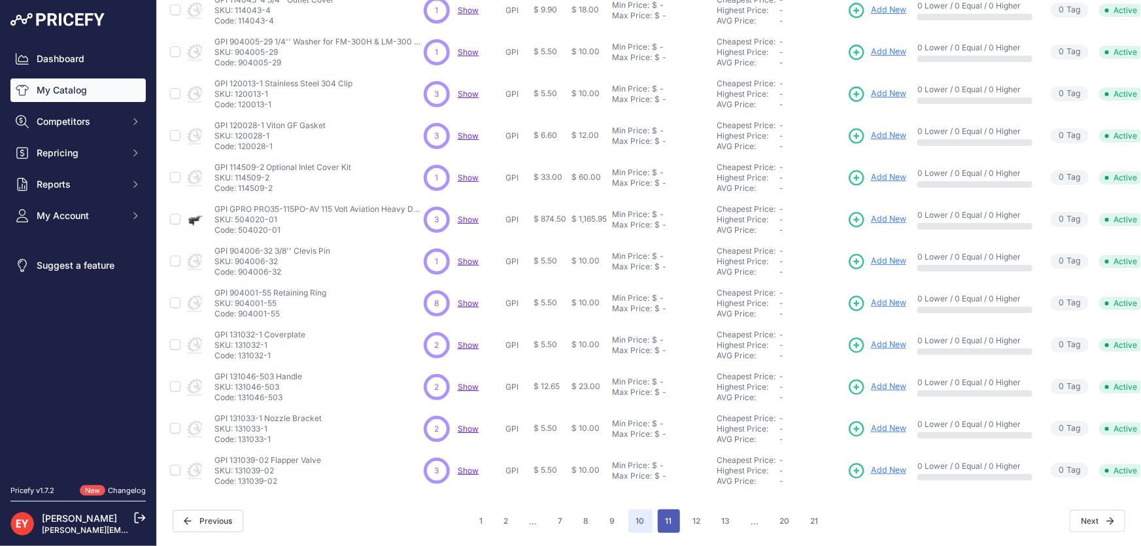
click at [665, 518] on button "11" at bounding box center [669, 521] width 22 height 24
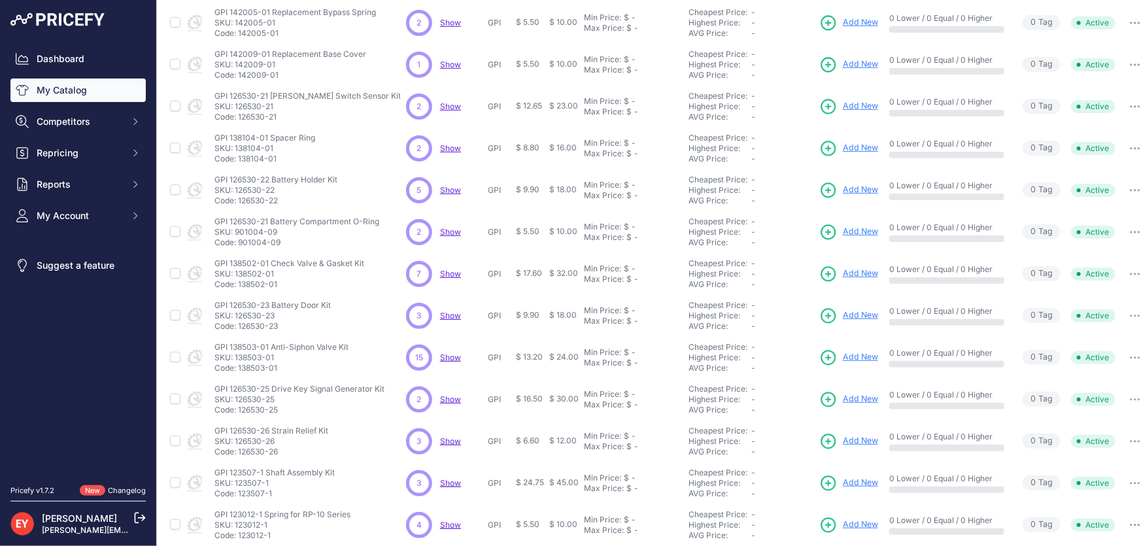
scroll to position [189, 0]
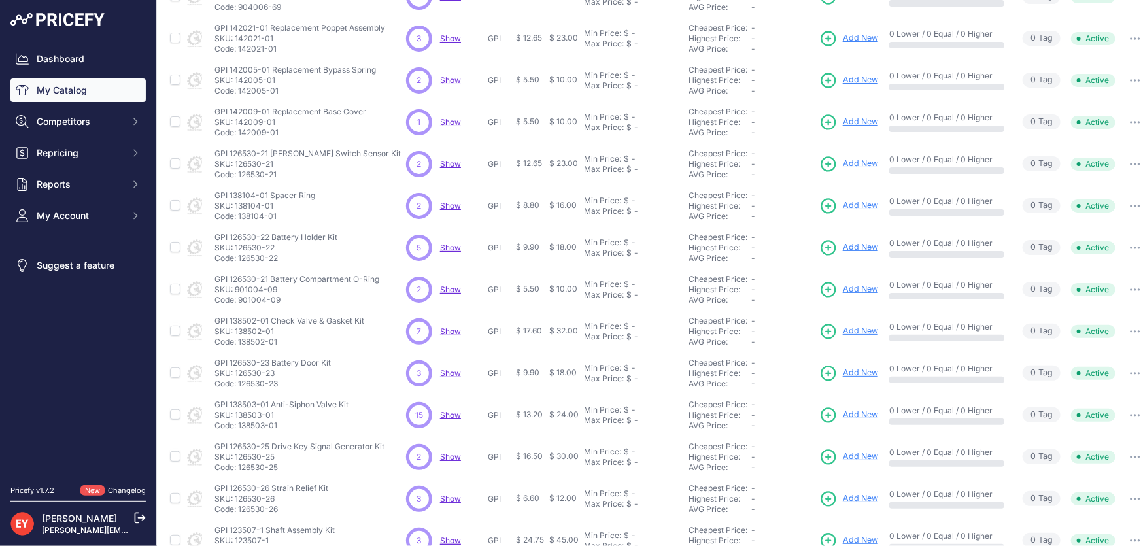
drag, startPoint x: 281, startPoint y: 255, endPoint x: 240, endPoint y: 258, distance: 41.3
click at [240, 258] on p "Code: 126530-22" at bounding box center [275, 258] width 123 height 10
copy p "126530-22"
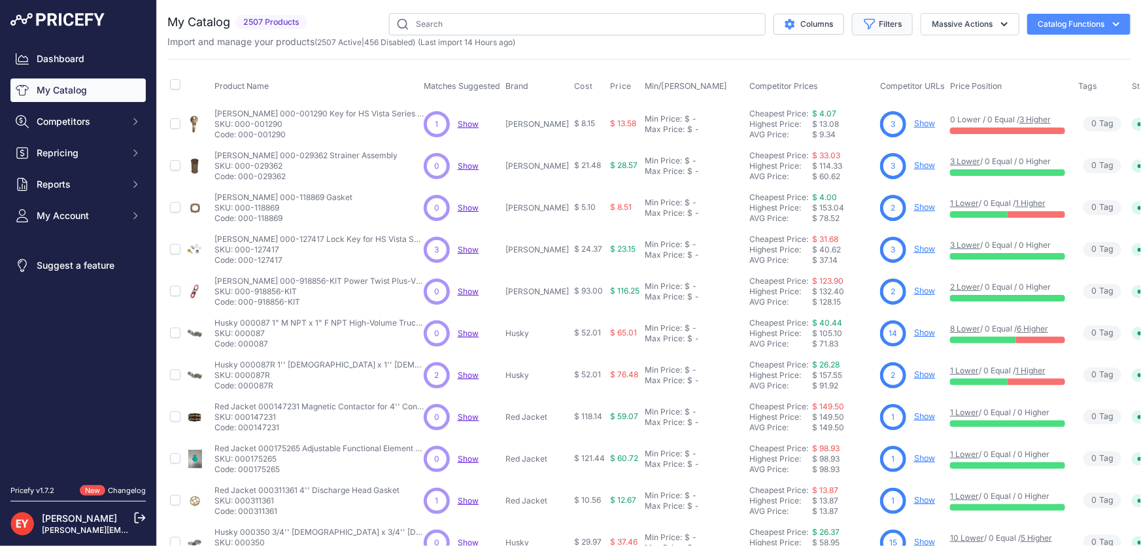
click at [883, 24] on button "Filters" at bounding box center [882, 24] width 61 height 22
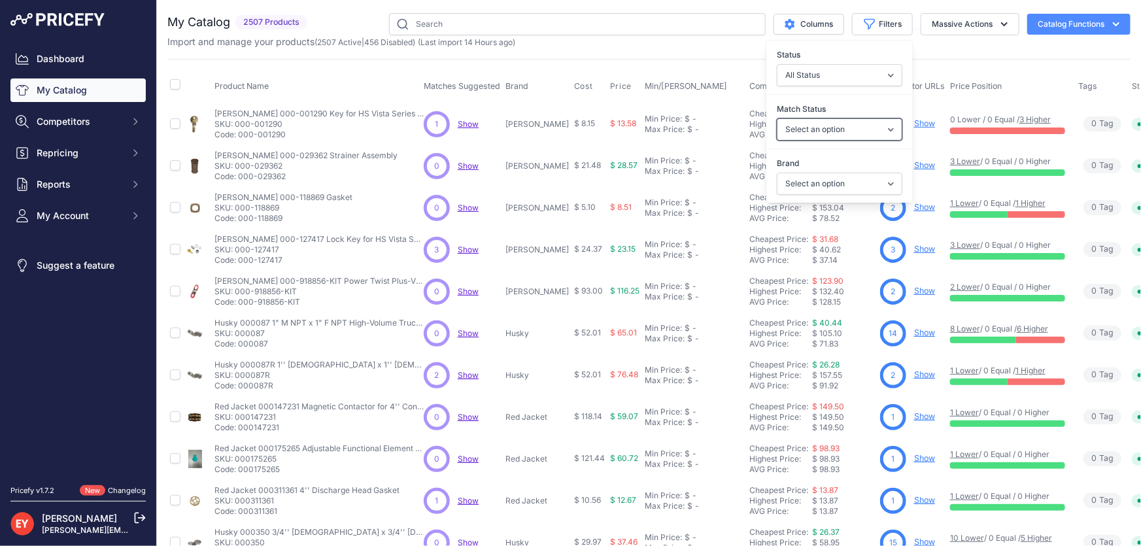
click at [822, 122] on select "Select an option Matched Unmatched" at bounding box center [840, 129] width 126 height 22
select select "0"
click at [777, 118] on select "Select an option Matched Unmatched" at bounding box center [840, 129] width 126 height 22
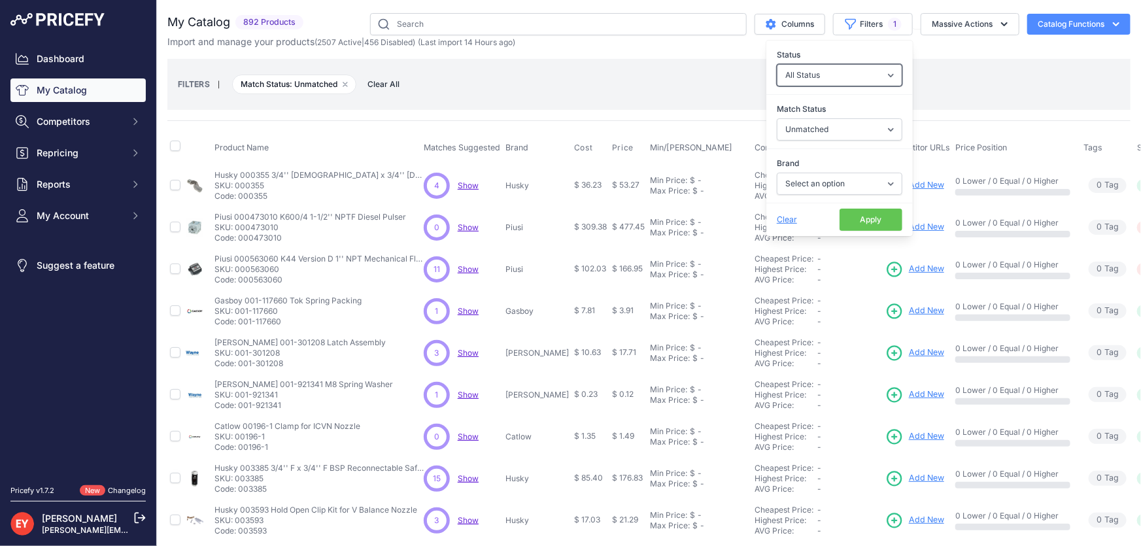
click at [824, 77] on select "All Status Only Enabled Only Disabled" at bounding box center [840, 75] width 126 height 22
select select "1"
click at [777, 64] on select "All Status Only Enabled Only Disabled" at bounding box center [840, 75] width 126 height 22
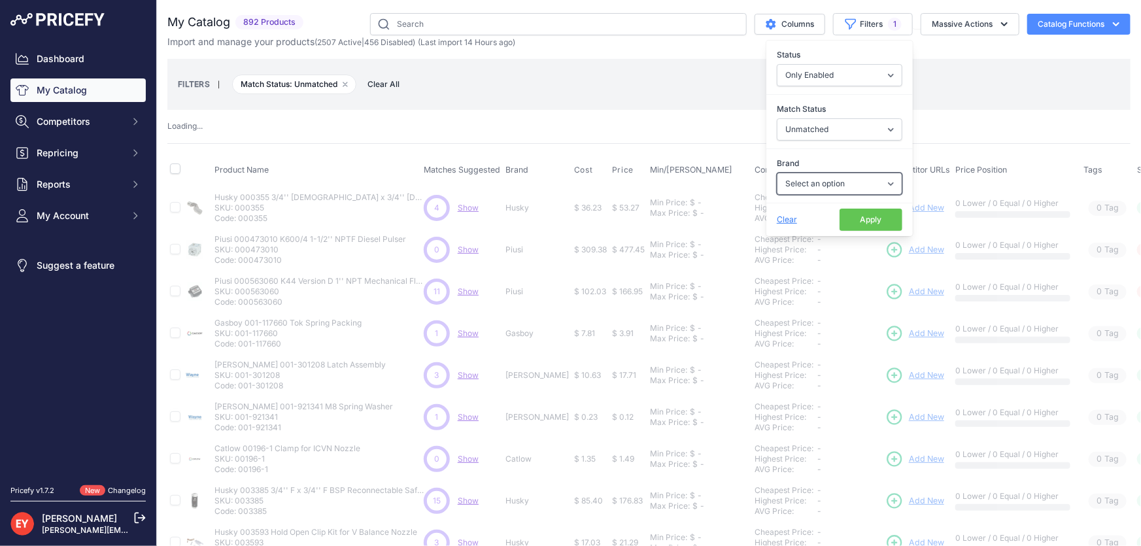
click at [807, 183] on select "Select an option 3M American Casting & MFG Ameron Aquafighter ATI ATTA B&K Balc…" at bounding box center [840, 184] width 126 height 22
select select "GPI"
click at [777, 173] on select "Select an option 3M American Casting & MFG Ameron Aquafighter ATI ATTA B&K Balc…" at bounding box center [840, 184] width 126 height 22
click at [855, 224] on button "Apply" at bounding box center [870, 220] width 63 height 22
